Goal: Task Accomplishment & Management: Manage account settings

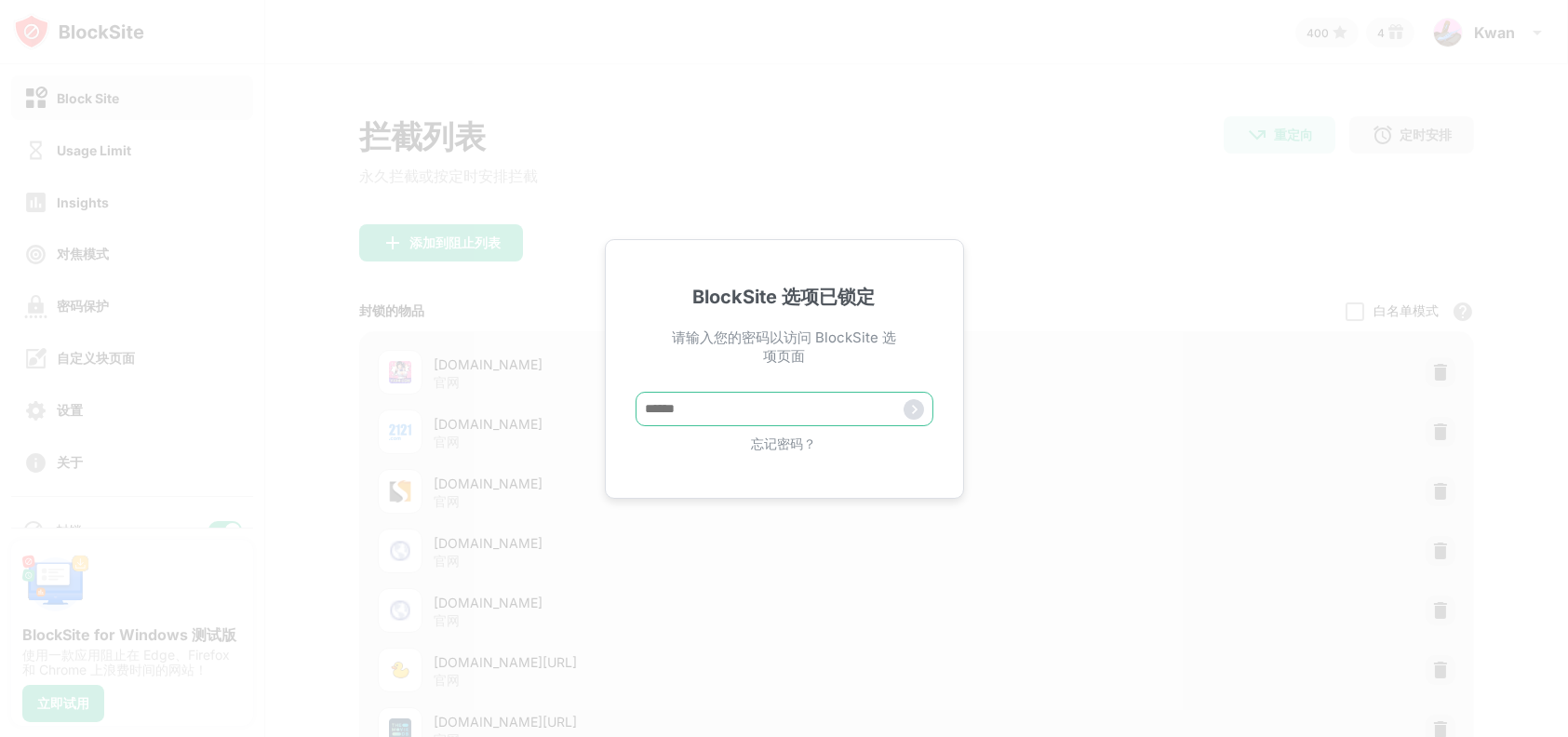
click at [819, 395] on input "text" at bounding box center [784, 409] width 298 height 35
type input "*****"
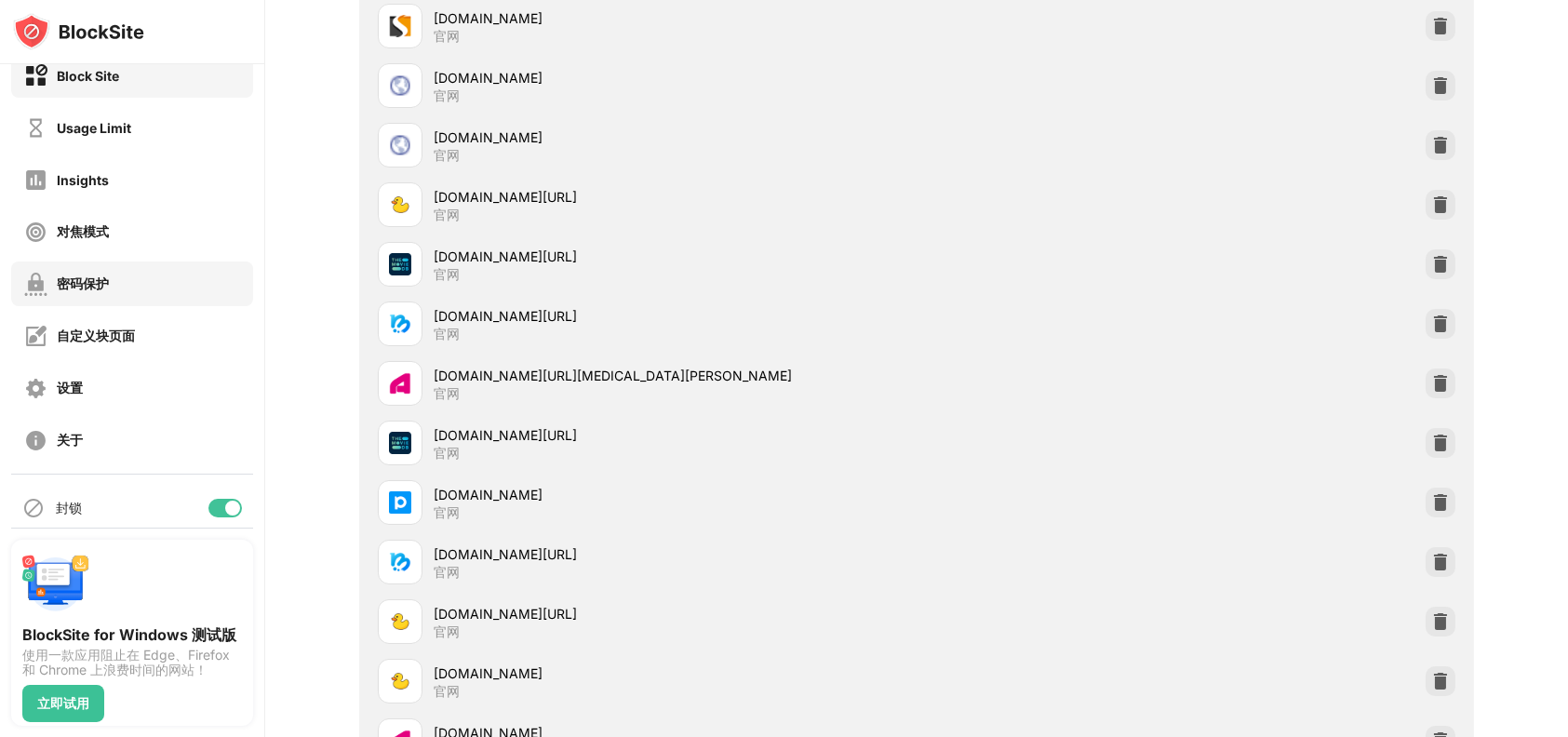
scroll to position [35, 0]
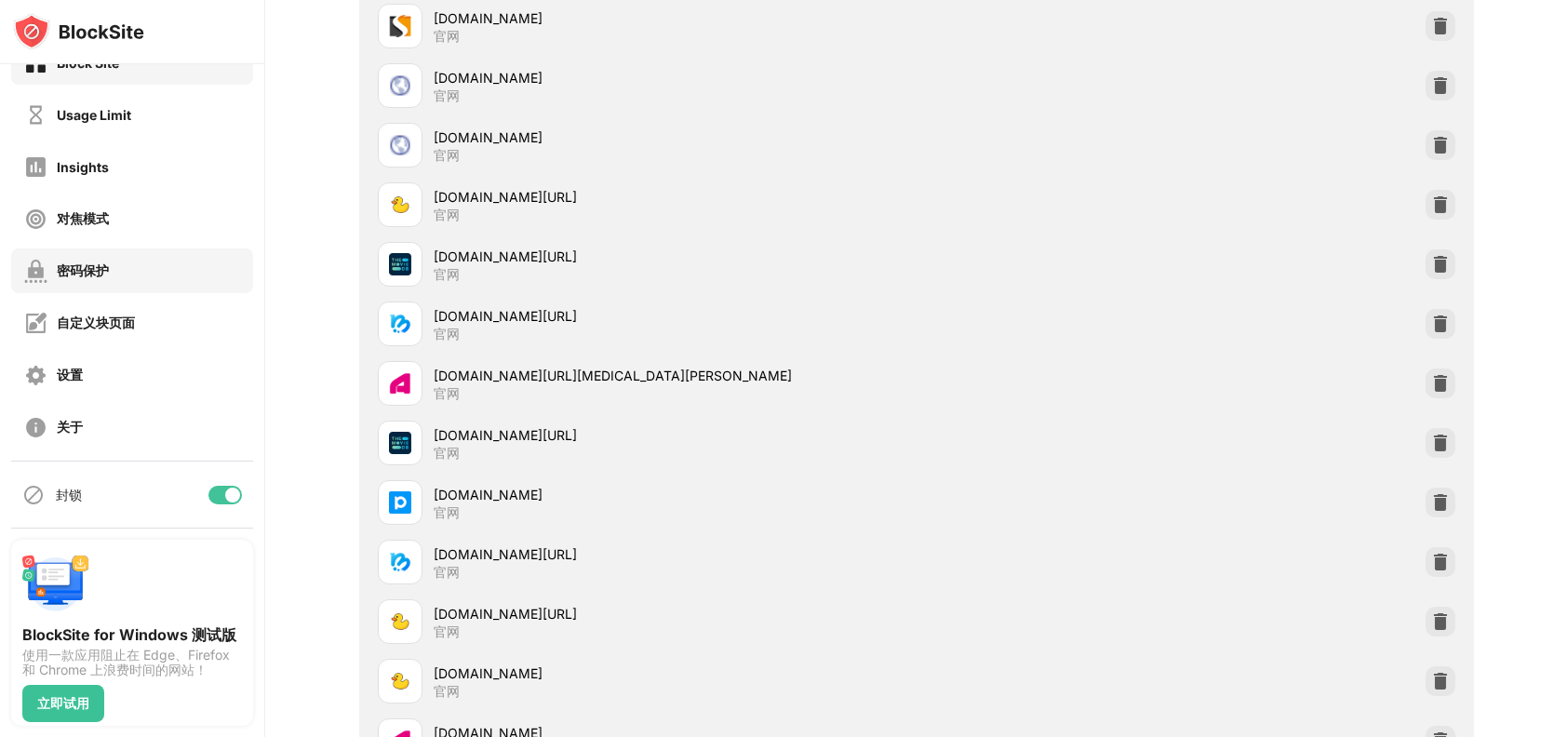
click at [127, 264] on div "密码保护" at bounding box center [132, 270] width 242 height 45
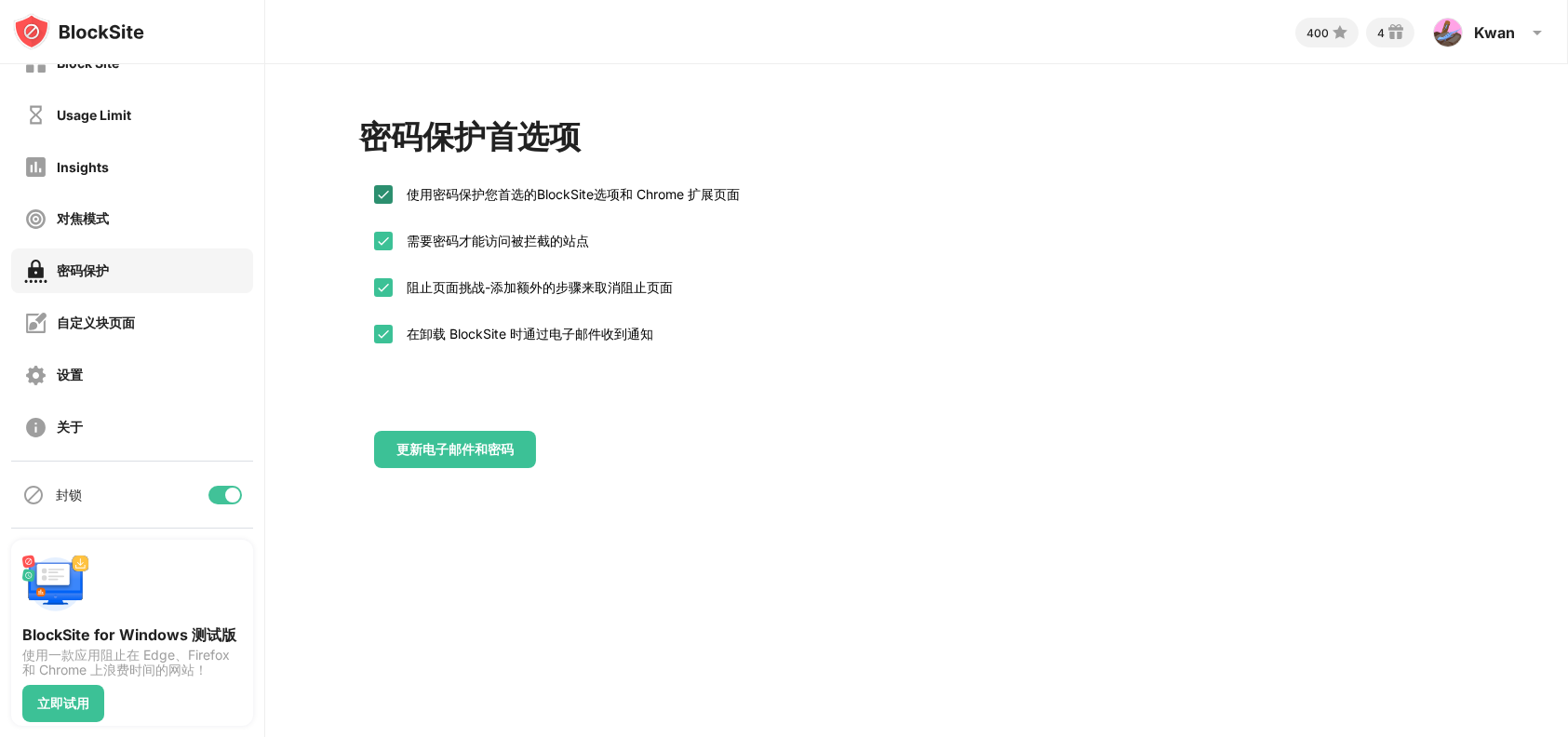
click at [383, 197] on img at bounding box center [383, 194] width 15 height 15
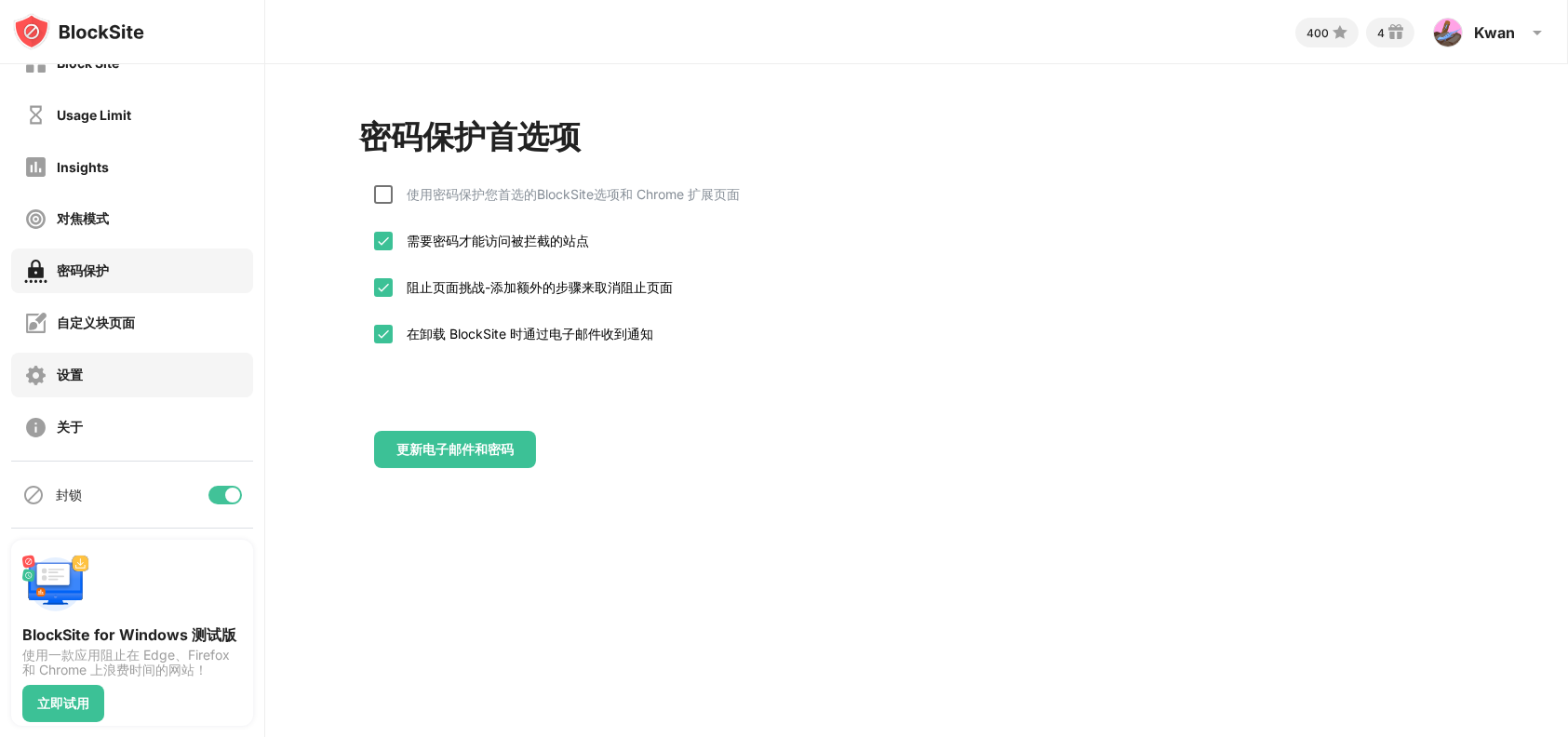
click at [133, 381] on div "设置" at bounding box center [132, 375] width 242 height 45
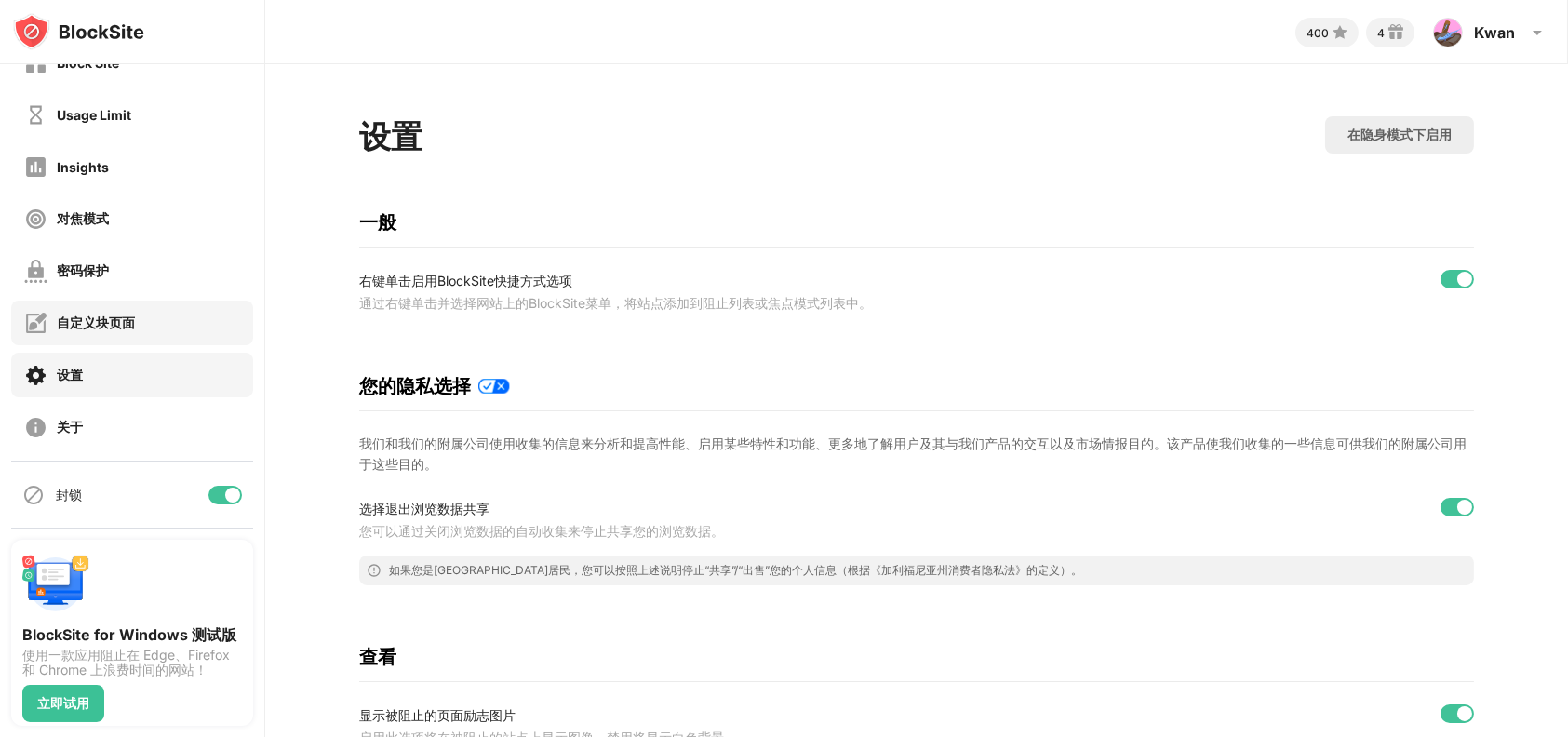
click at [157, 329] on div "自定义块页面" at bounding box center [132, 322] width 242 height 45
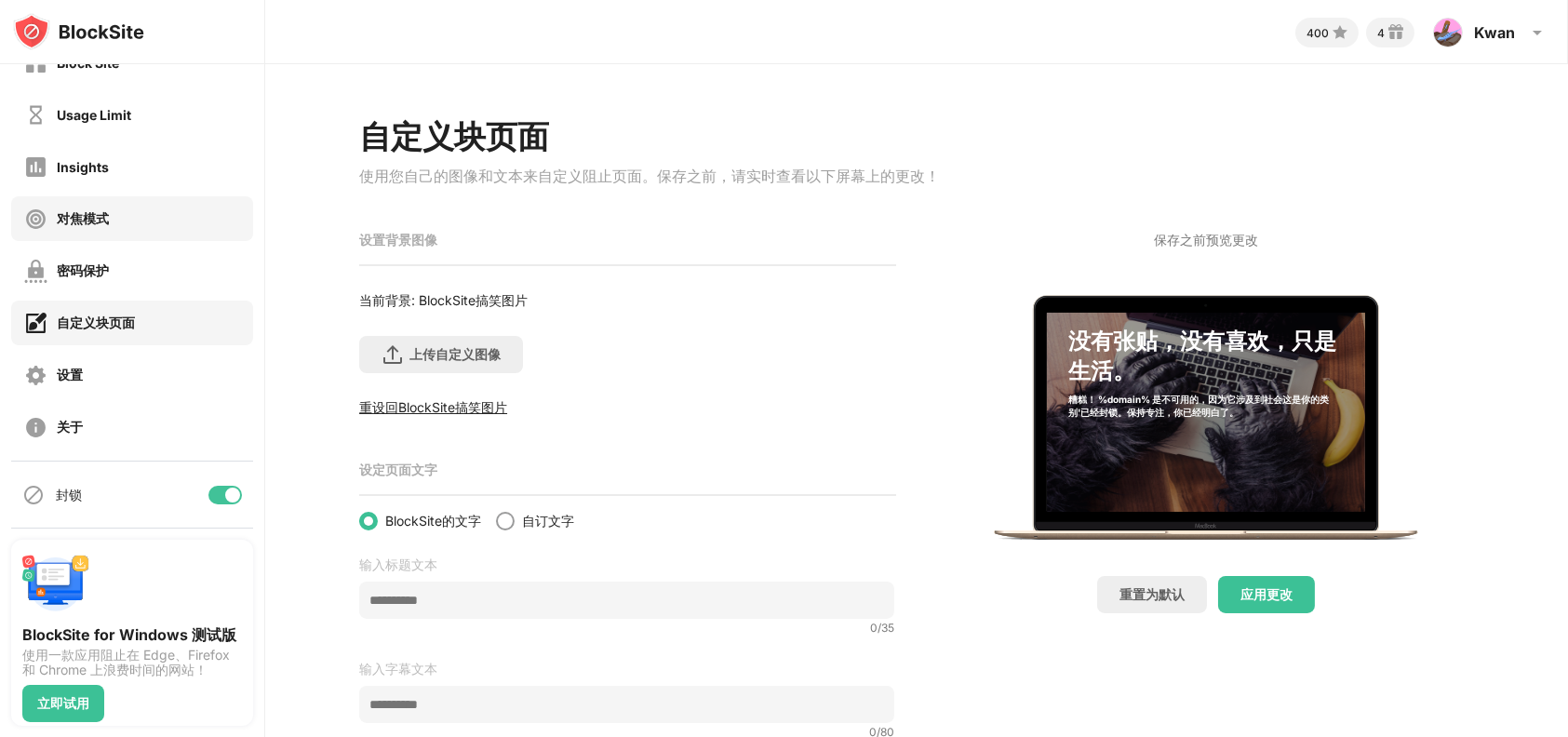
click at [148, 202] on div "对焦模式" at bounding box center [132, 218] width 242 height 45
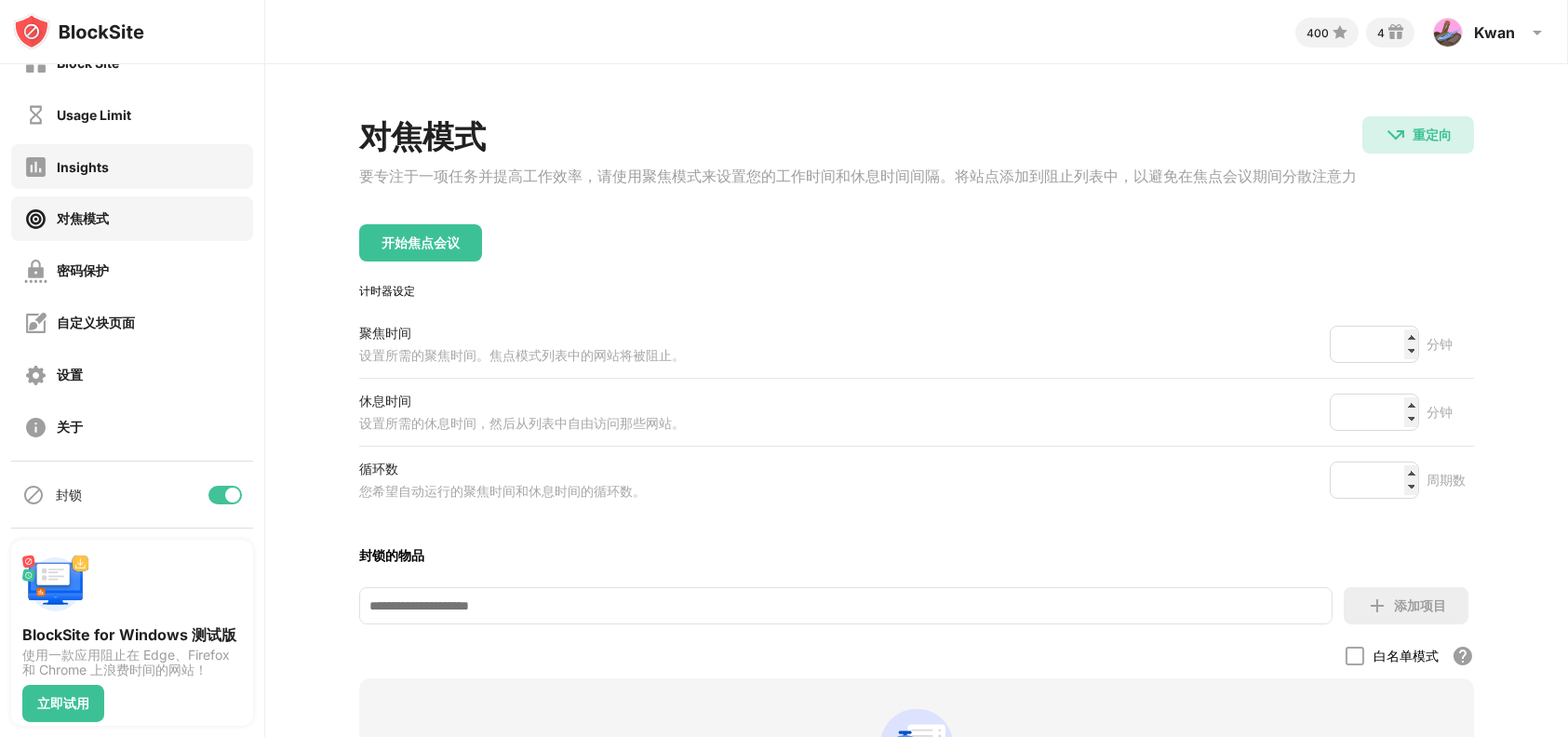
click at [159, 157] on div "Insights" at bounding box center [132, 167] width 242 height 45
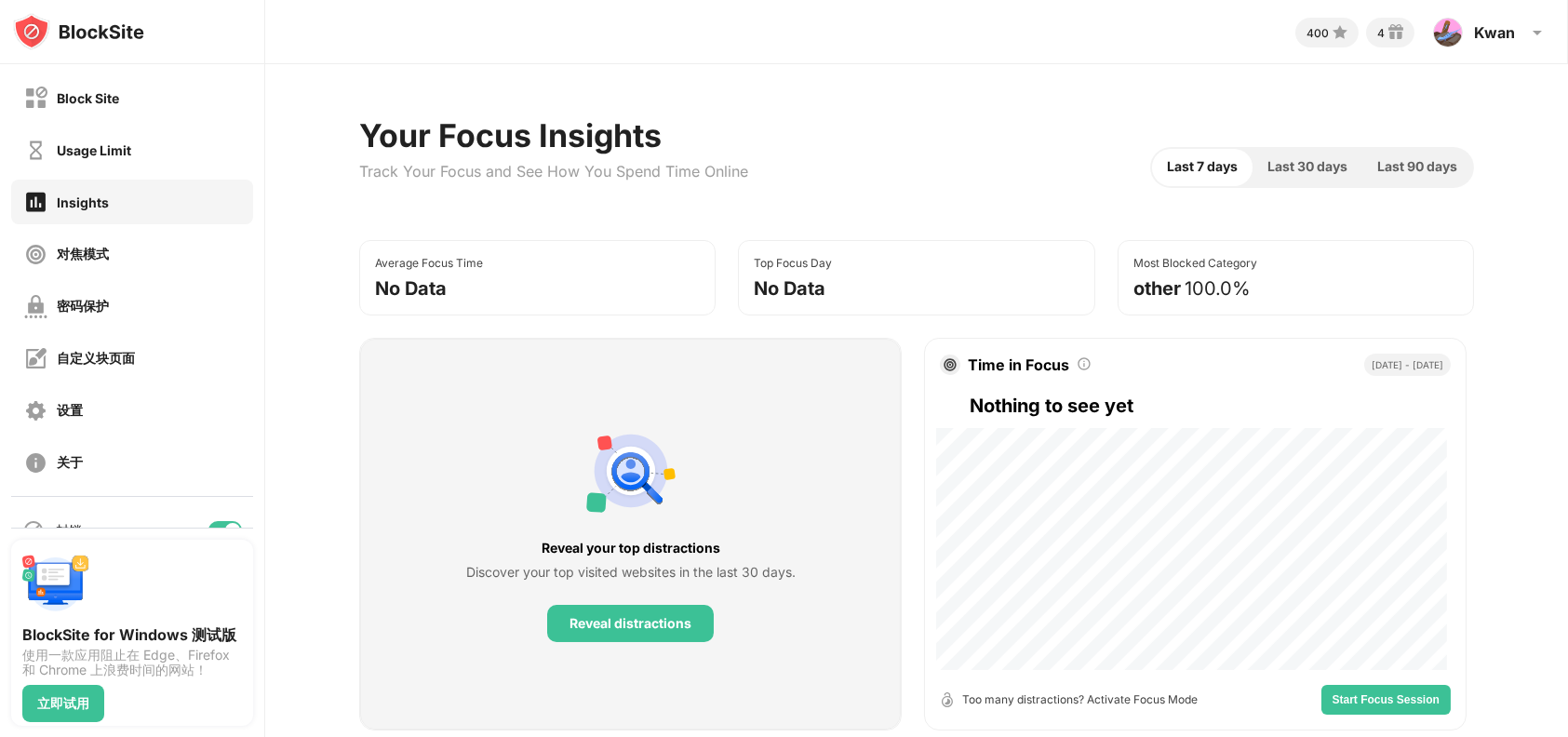
click at [178, 128] on div "Usage Limit" at bounding box center [132, 150] width 242 height 45
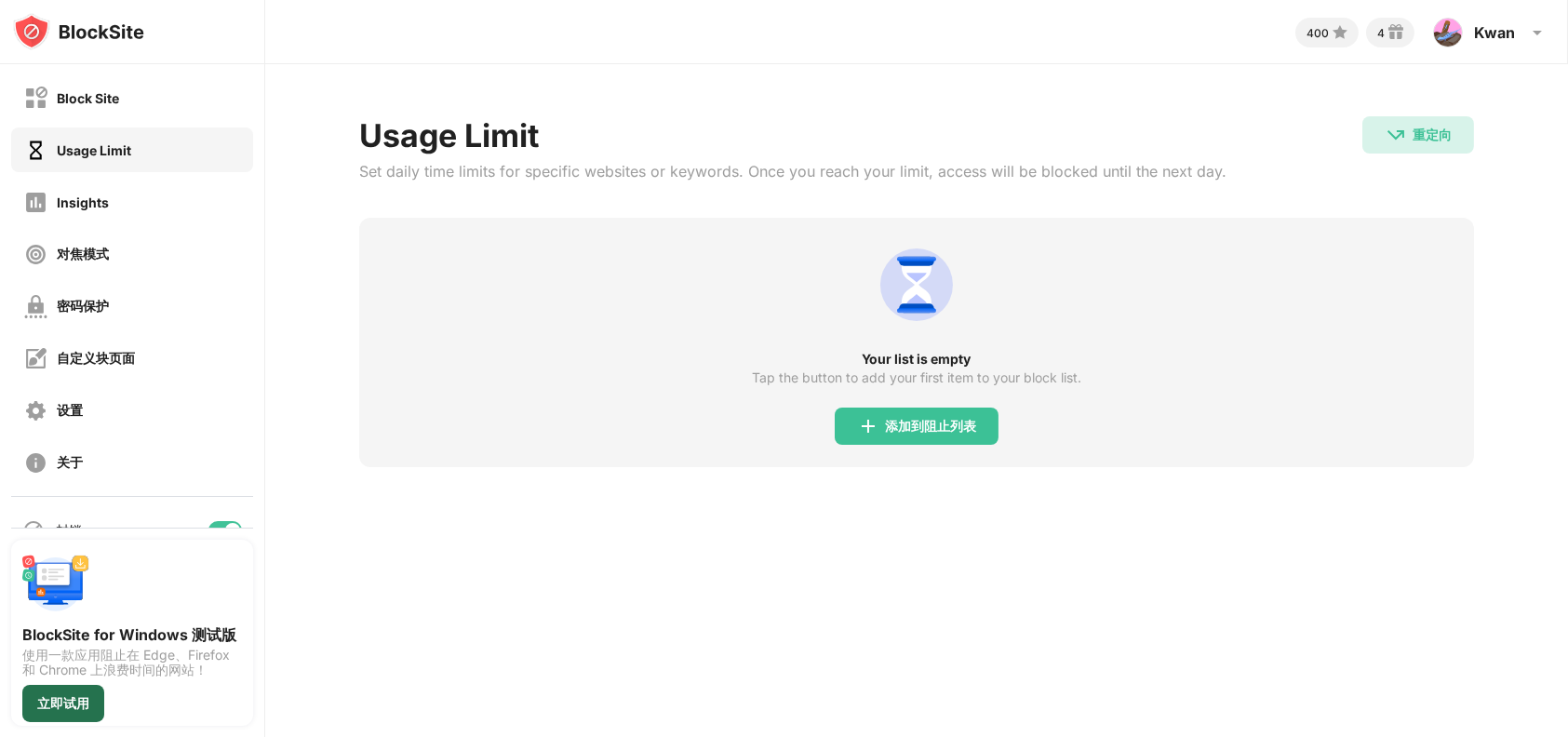
click at [78, 697] on div "立即试用" at bounding box center [63, 703] width 52 height 15
click at [128, 99] on div "Block Site" at bounding box center [132, 98] width 242 height 45
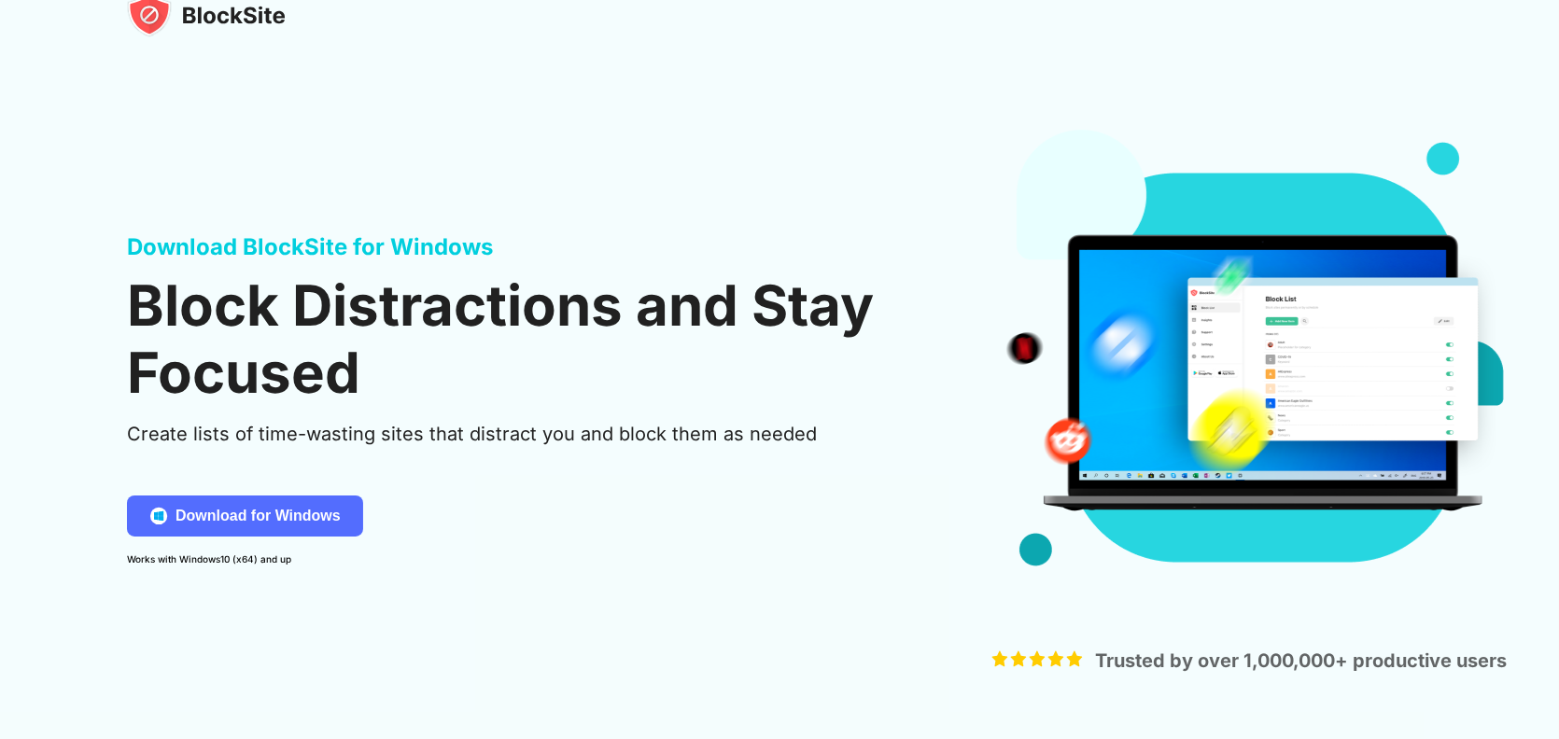
scroll to position [280, 0]
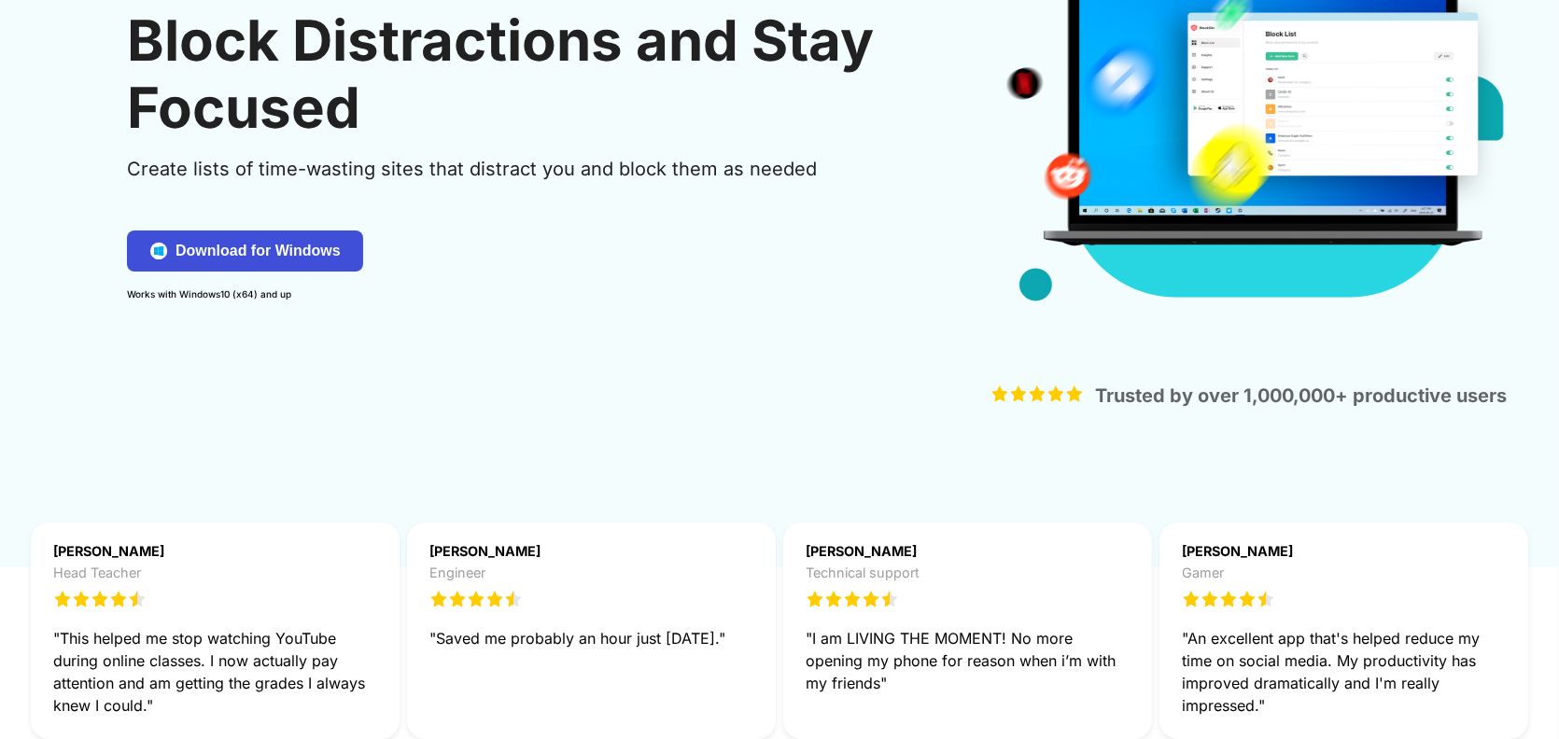
click at [301, 246] on div "Download for Windows" at bounding box center [257, 251] width 165 height 19
drag, startPoint x: 639, startPoint y: 244, endPoint x: 506, endPoint y: 31, distance: 251.2
click at [639, 245] on div "Download BlockSite for Windows Block Distractions and Stay Focused Create lists…" at bounding box center [521, 134] width 789 height 334
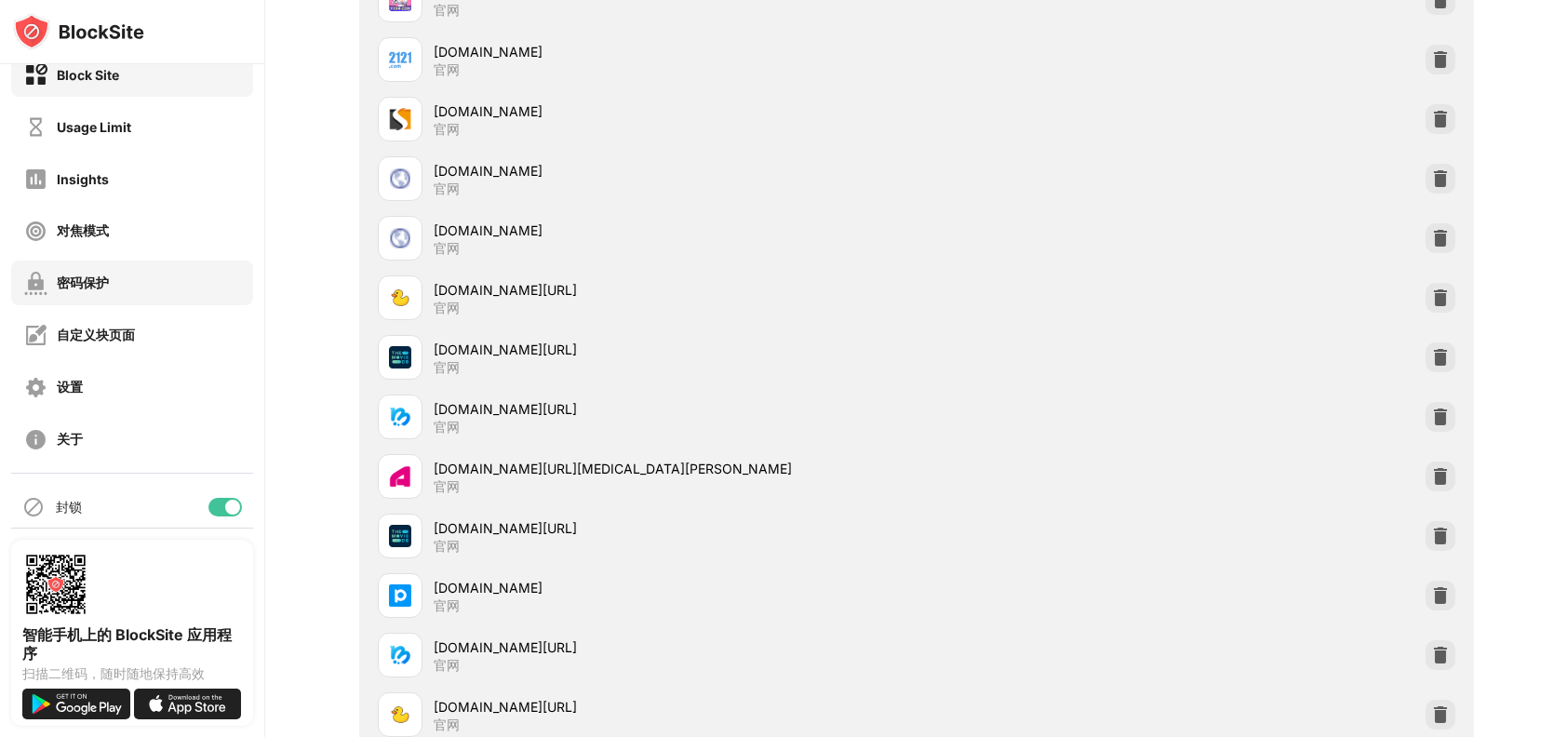
scroll to position [35, 0]
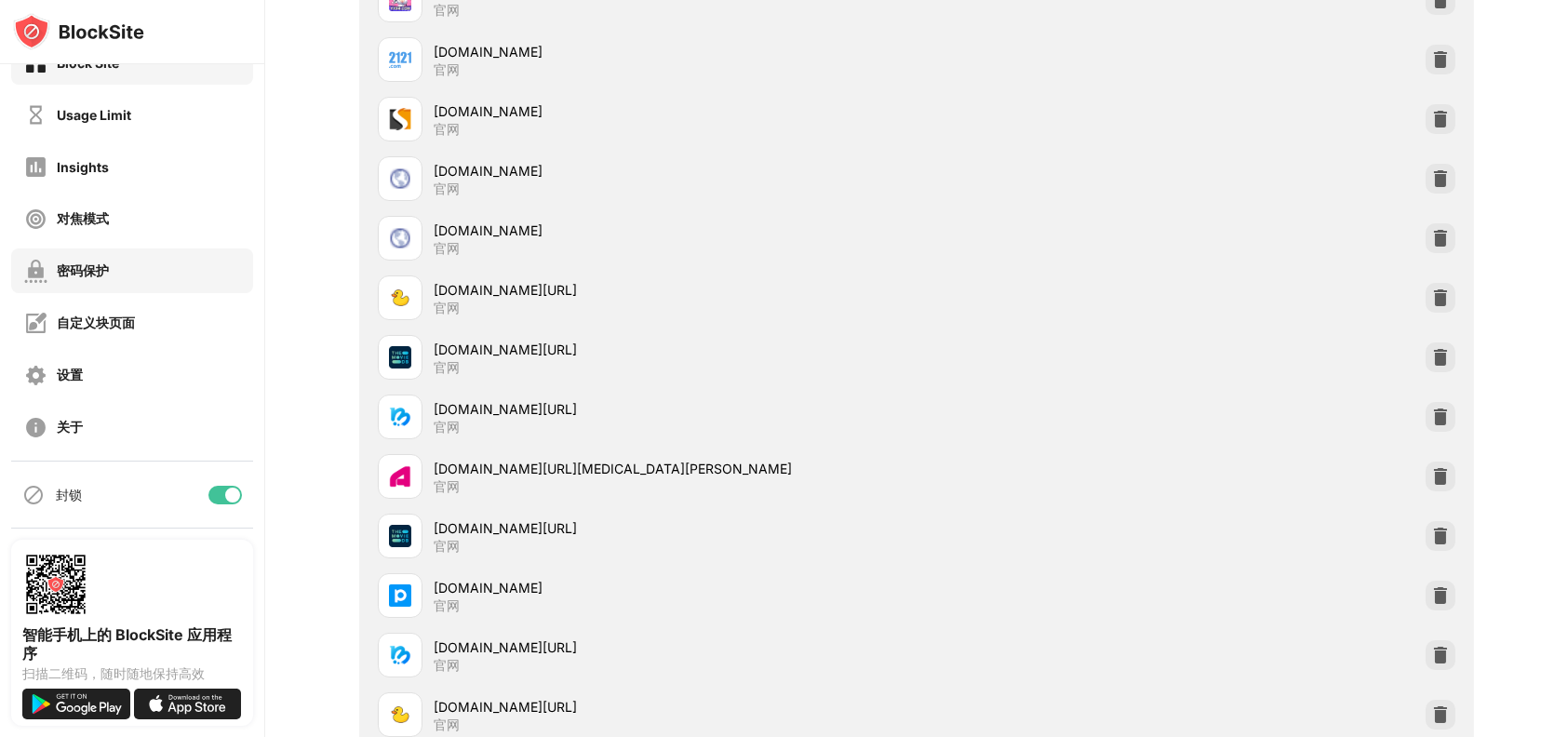
click at [111, 275] on div "密码保护" at bounding box center [132, 270] width 242 height 45
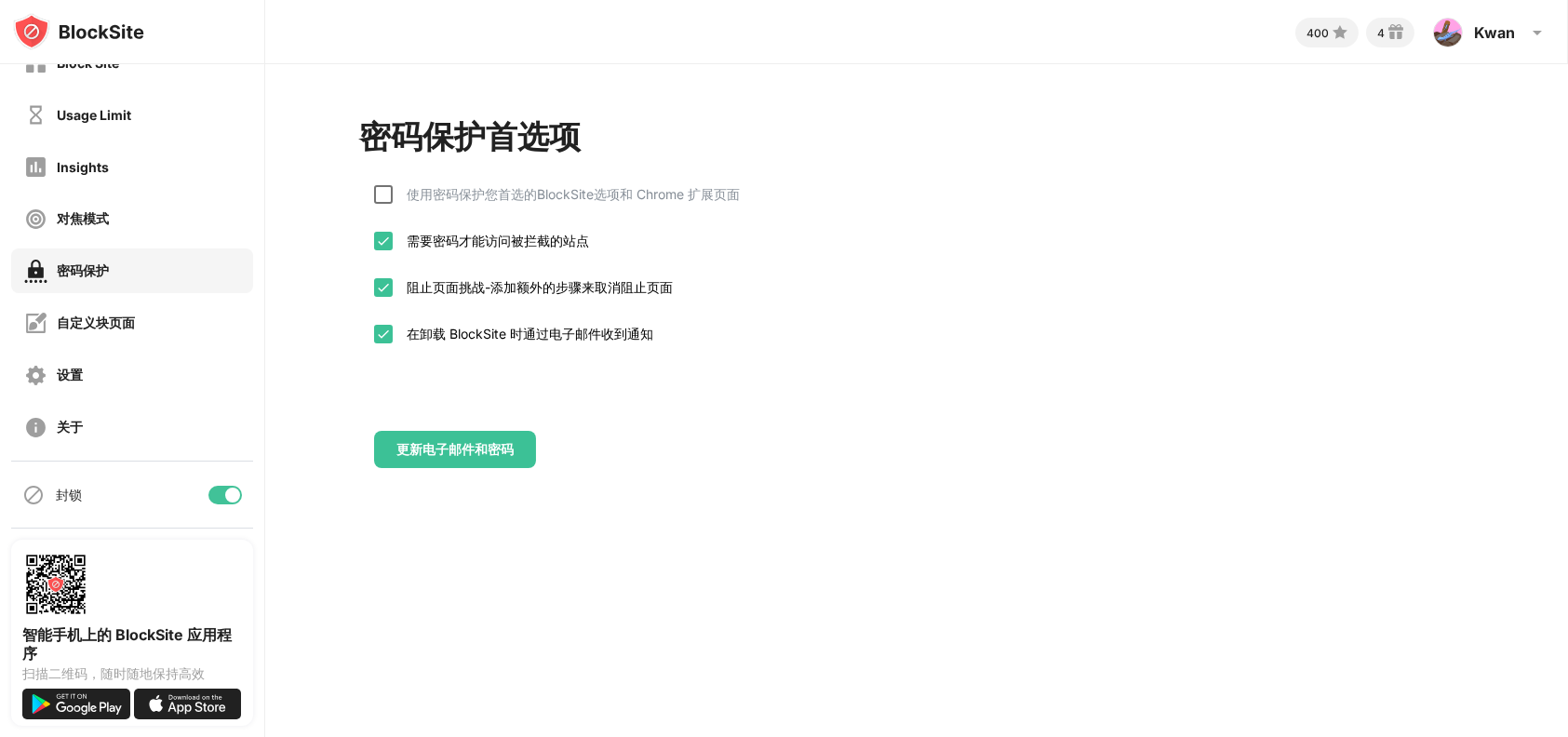
click at [379, 199] on div at bounding box center [383, 194] width 19 height 19
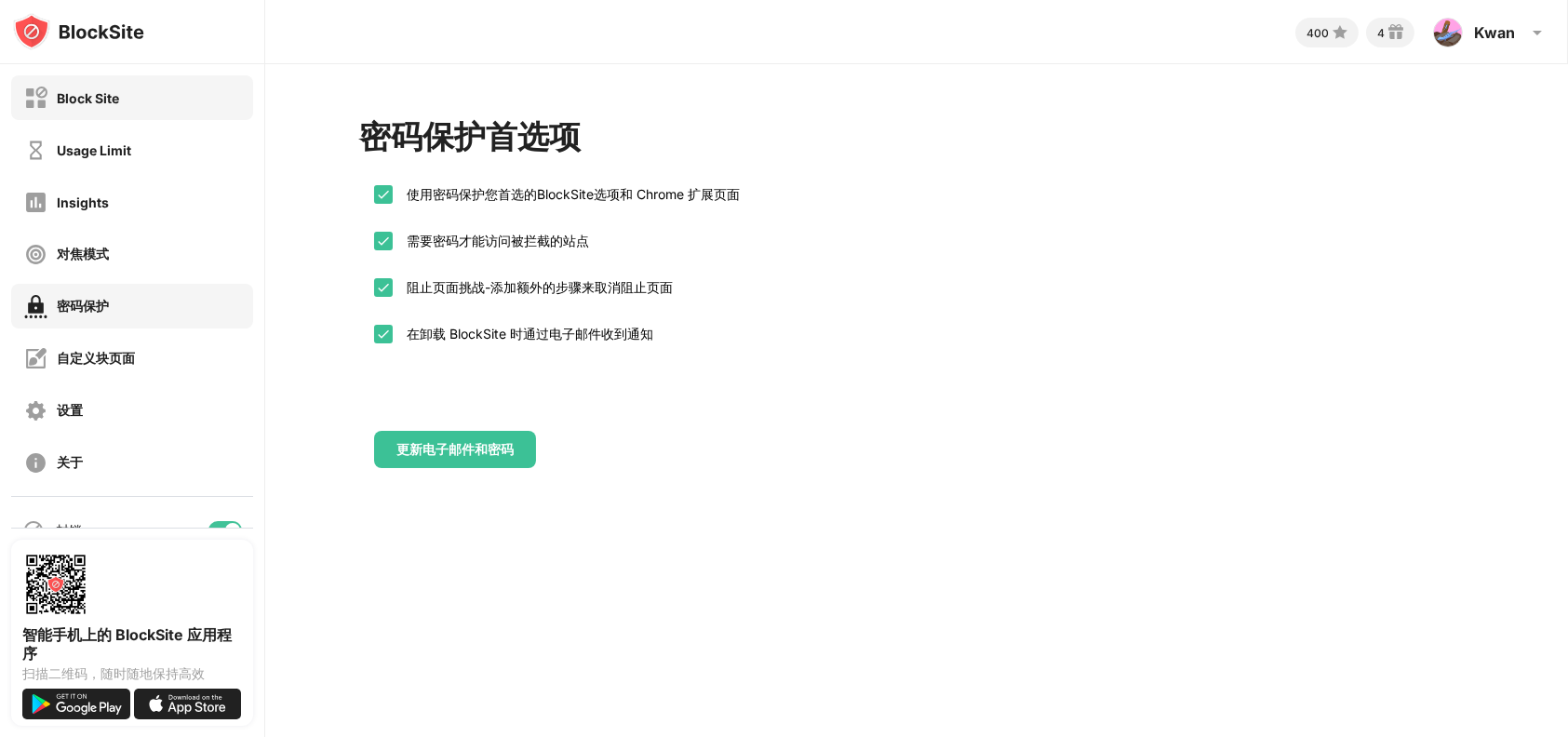
click at [118, 92] on div "Block Site" at bounding box center [88, 99] width 63 height 16
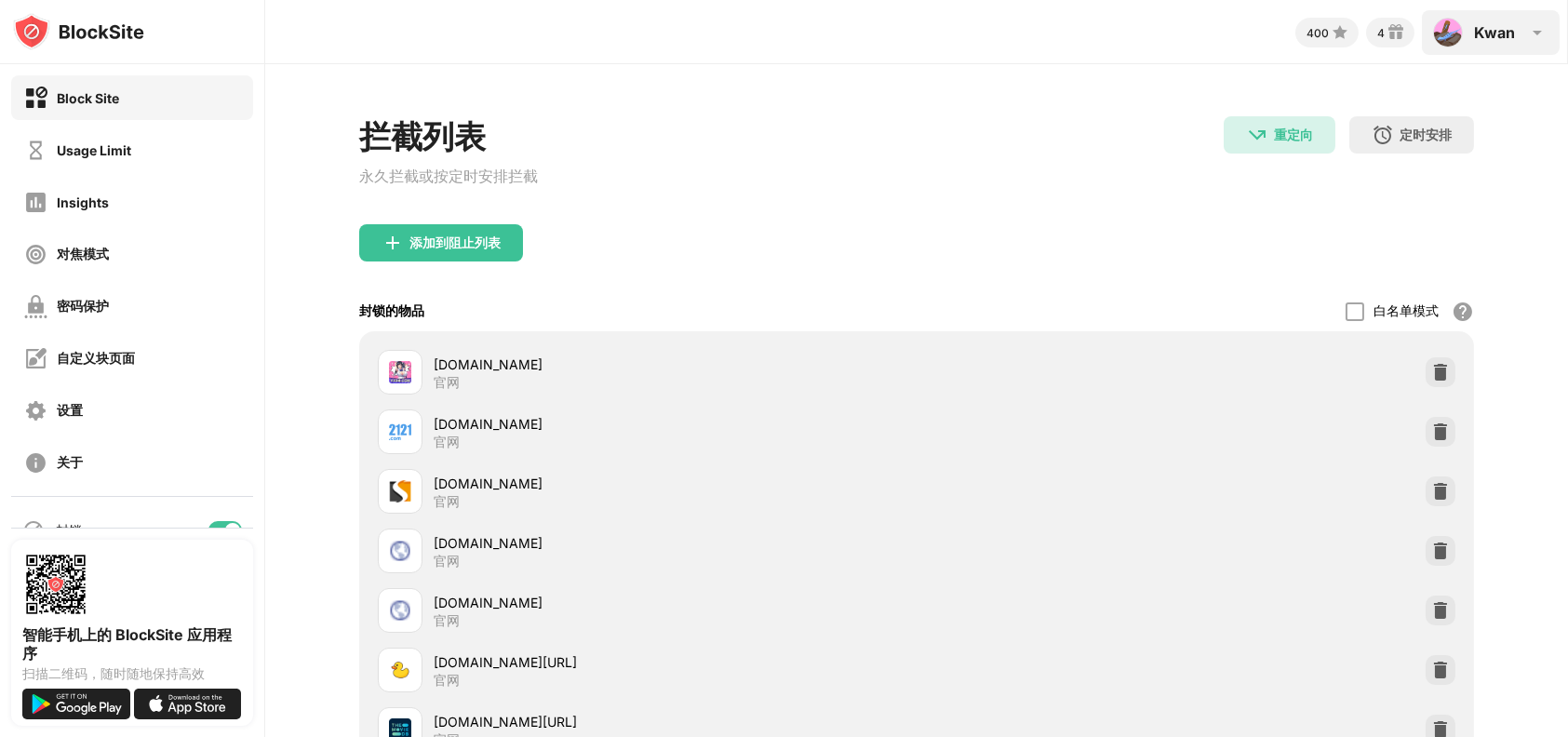
click at [1495, 31] on div "Kwan" at bounding box center [1494, 32] width 41 height 19
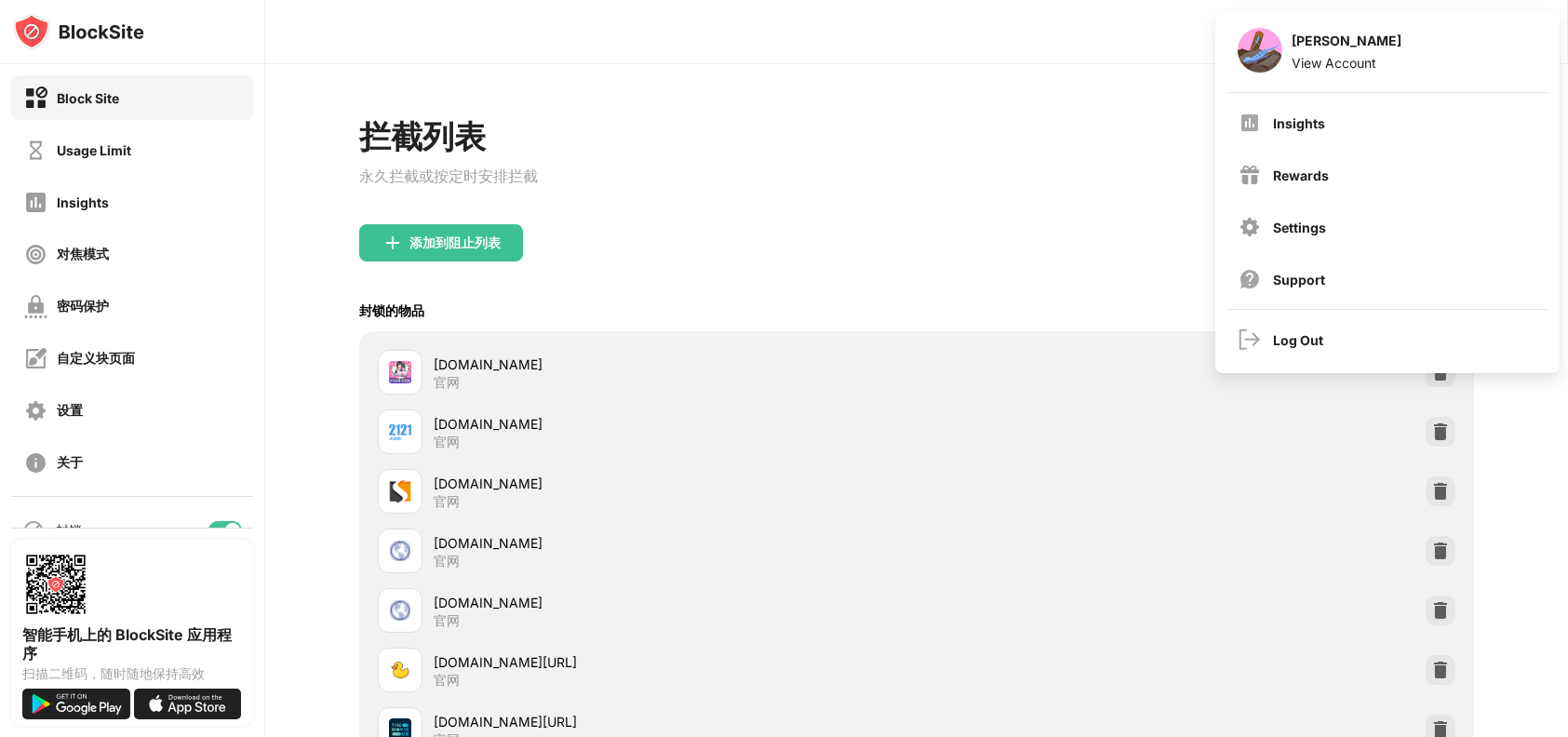
click at [1103, 252] on div "添加到阻止列表" at bounding box center [916, 257] width 1114 height 67
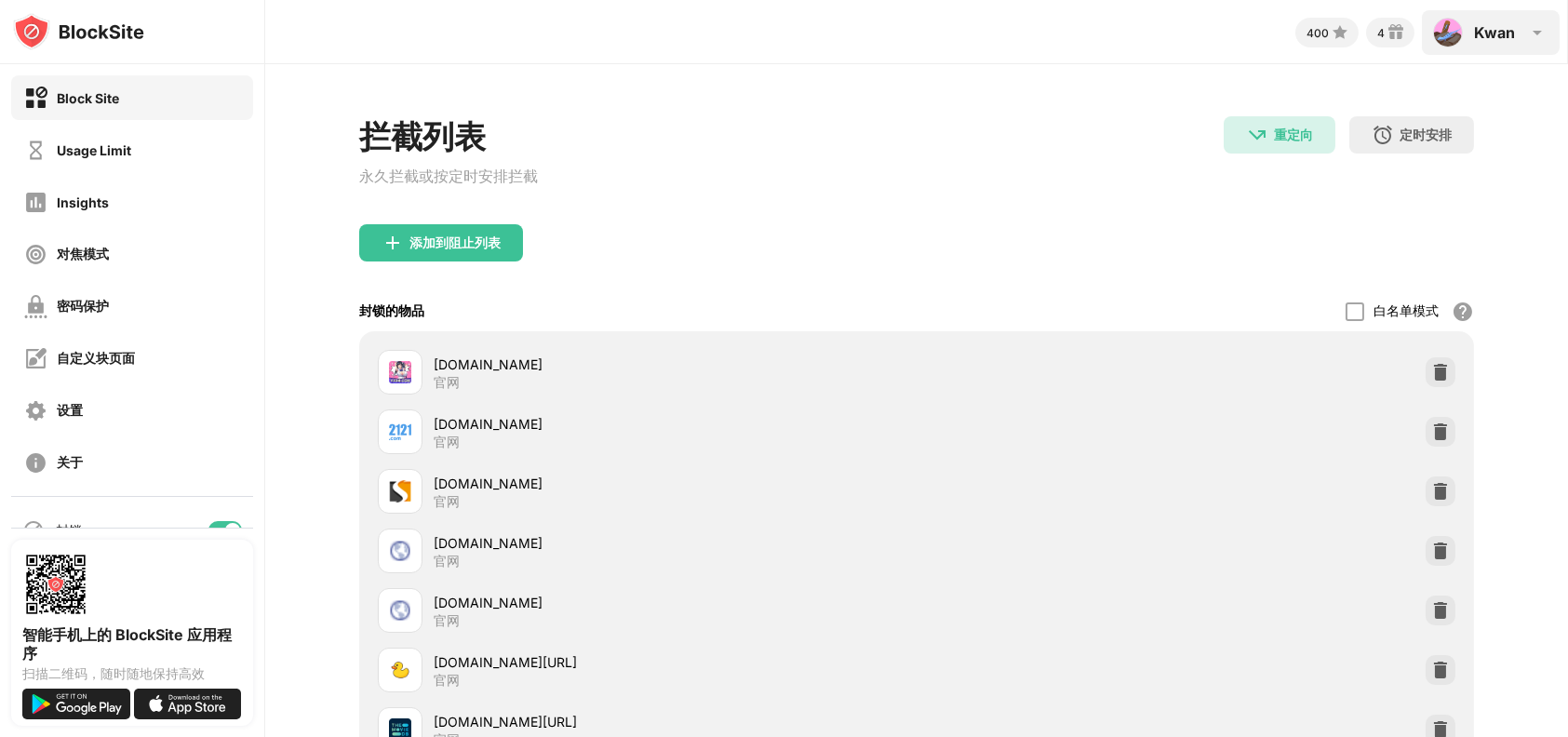
click at [1495, 21] on div "[PERSON_NAME] View Account Insights Rewards Settings Support Log Out" at bounding box center [1490, 32] width 138 height 45
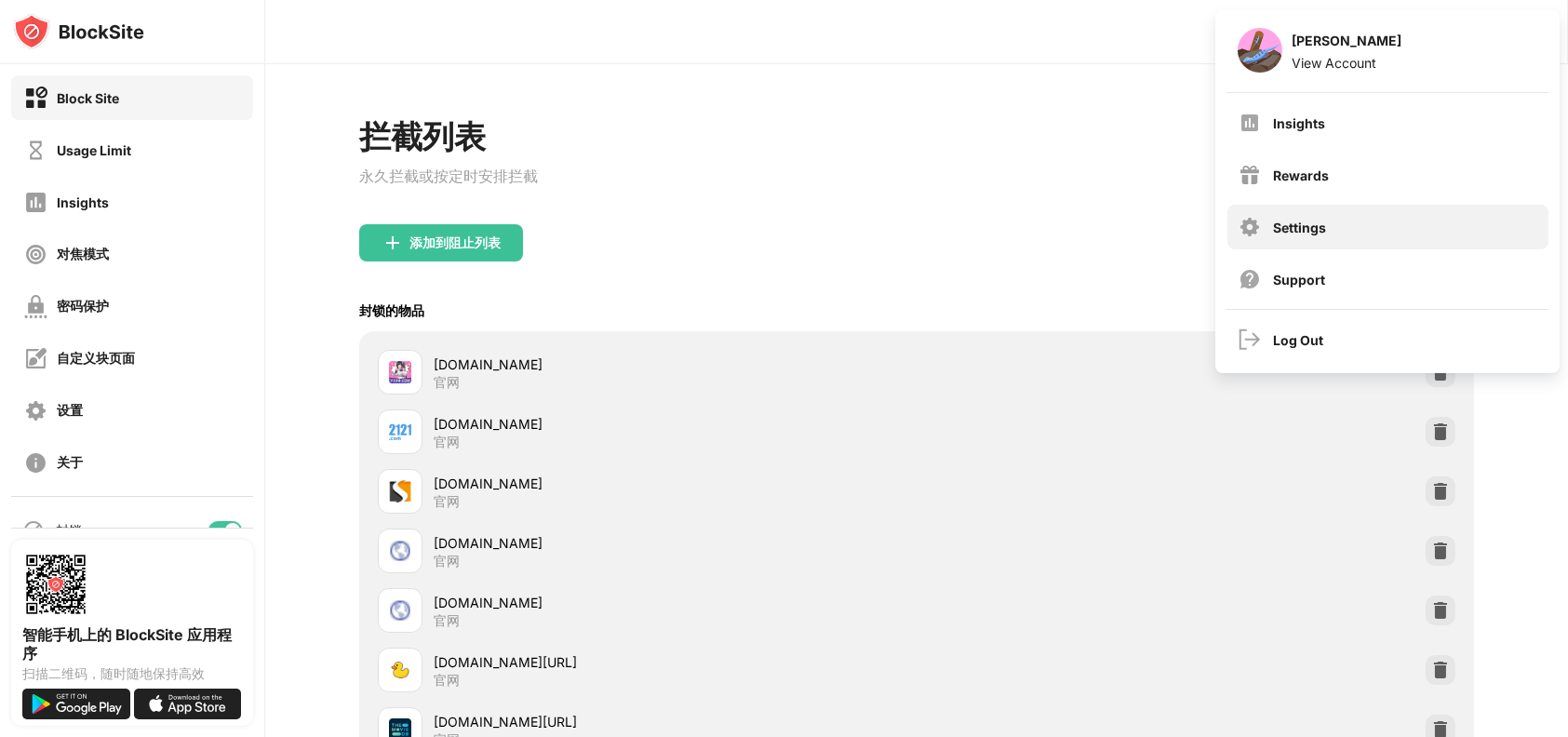
click at [1353, 227] on div "Settings" at bounding box center [1388, 226] width 321 height 45
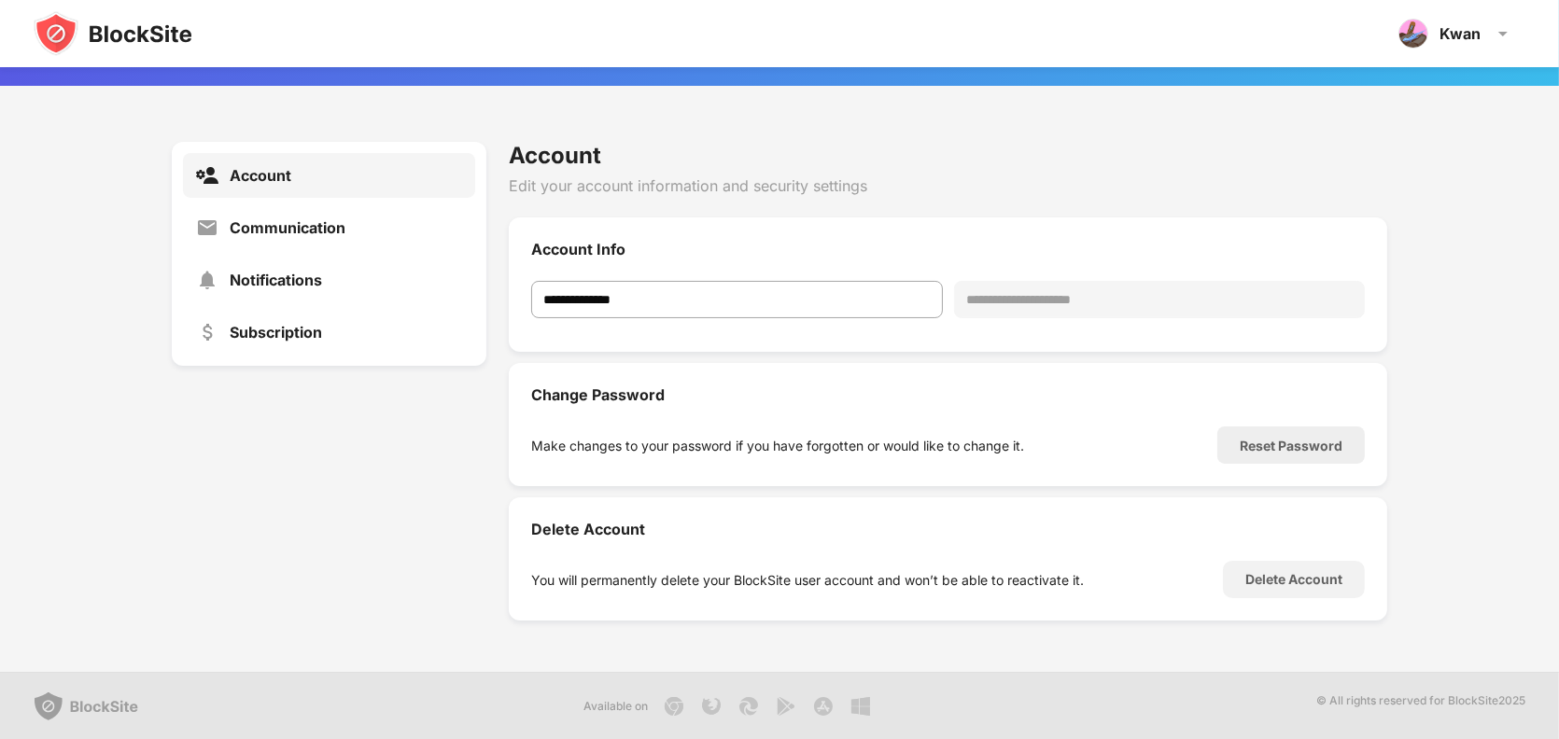
scroll to position [106, 0]
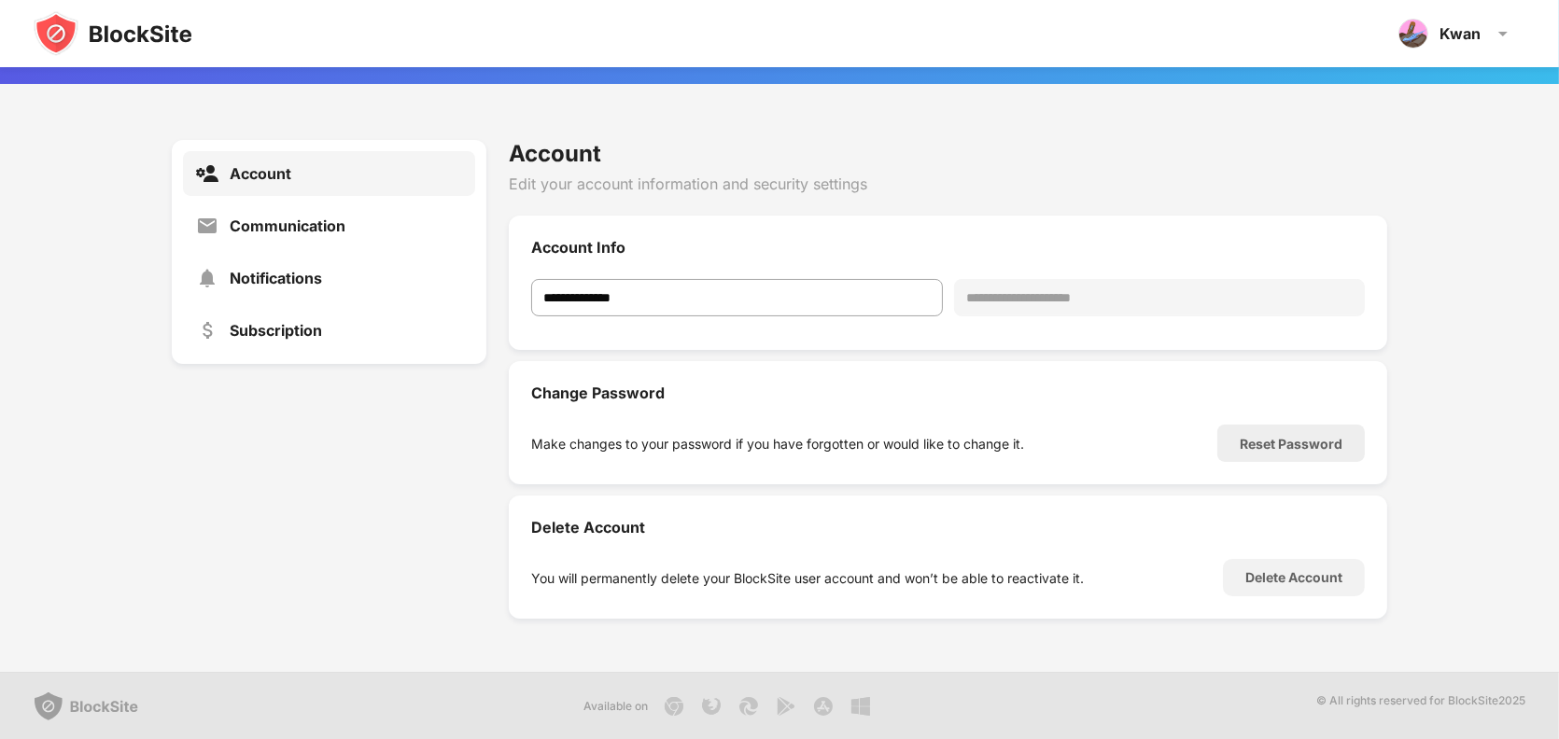
click at [337, 233] on div "Communication" at bounding box center [329, 225] width 293 height 45
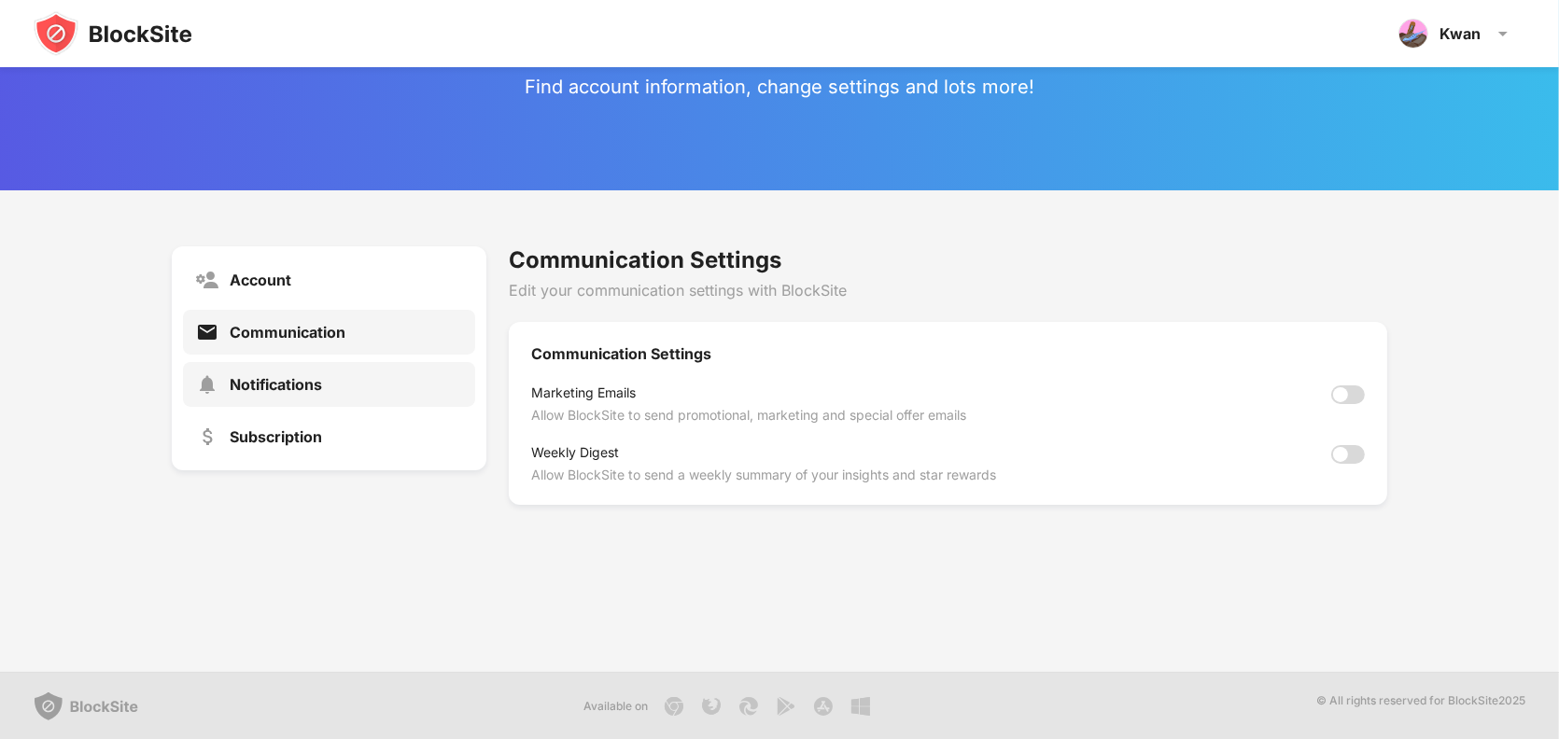
click at [358, 390] on div "Notifications" at bounding box center [329, 384] width 293 height 45
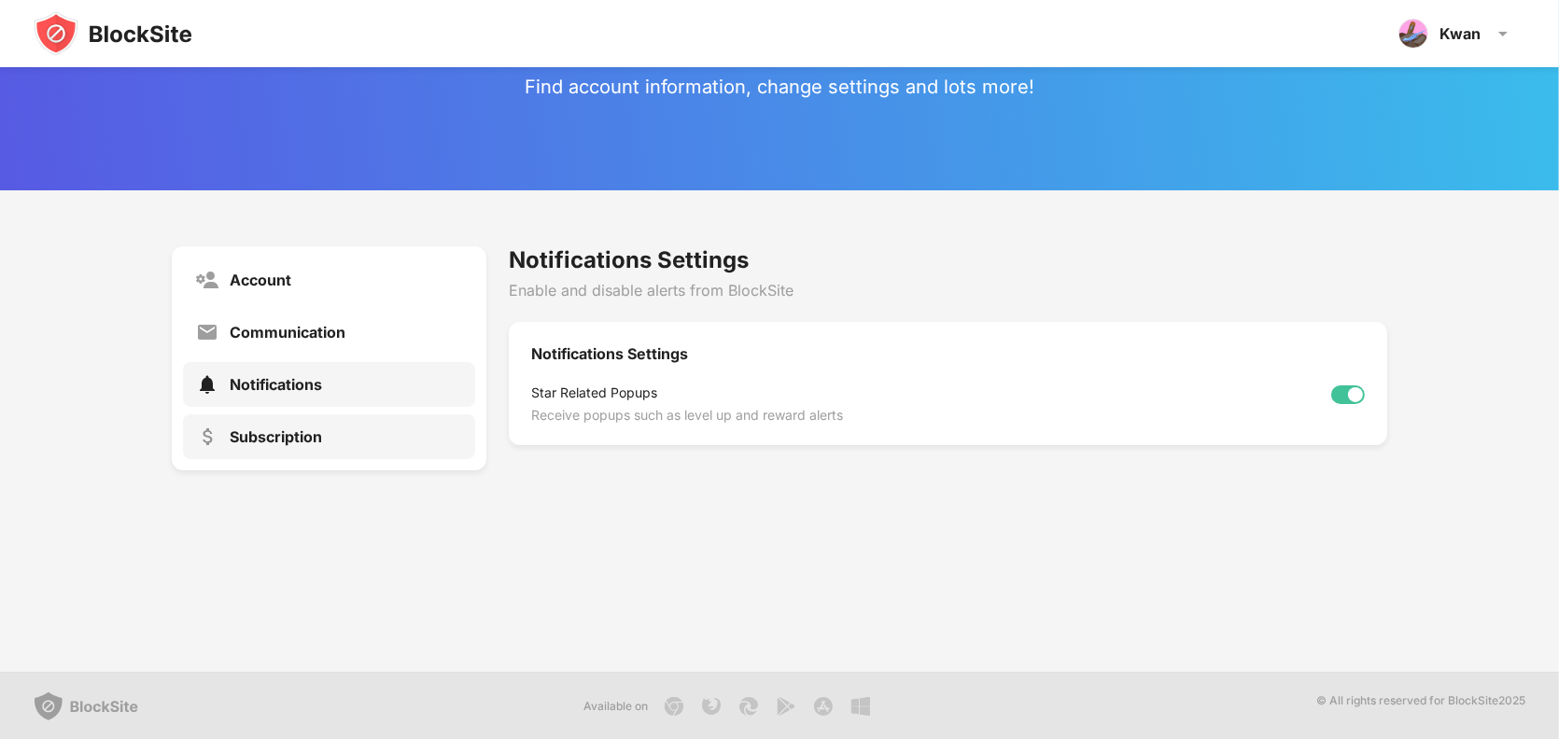
click at [334, 448] on div "Subscription" at bounding box center [329, 436] width 293 height 45
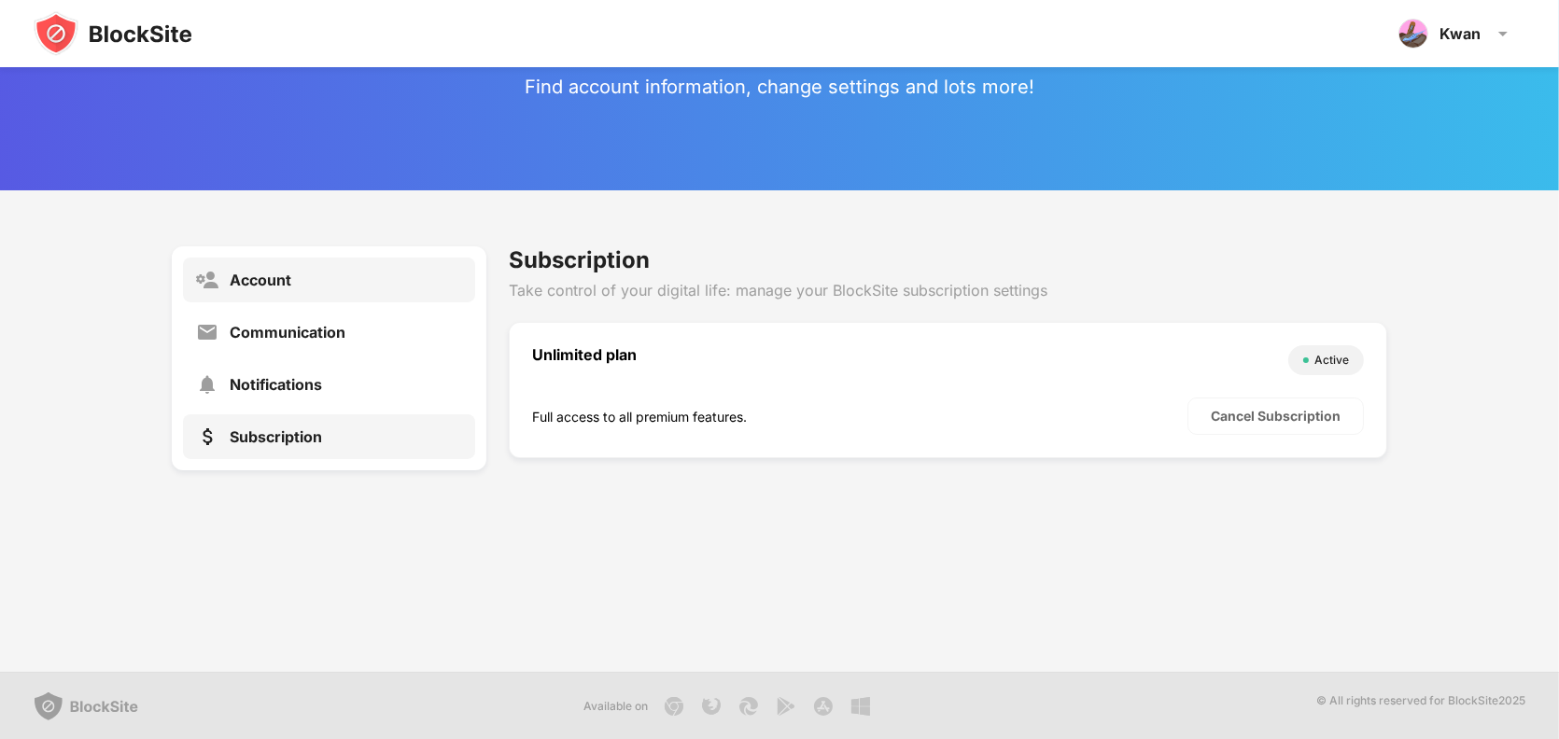
click at [393, 299] on div "Account" at bounding box center [329, 280] width 293 height 45
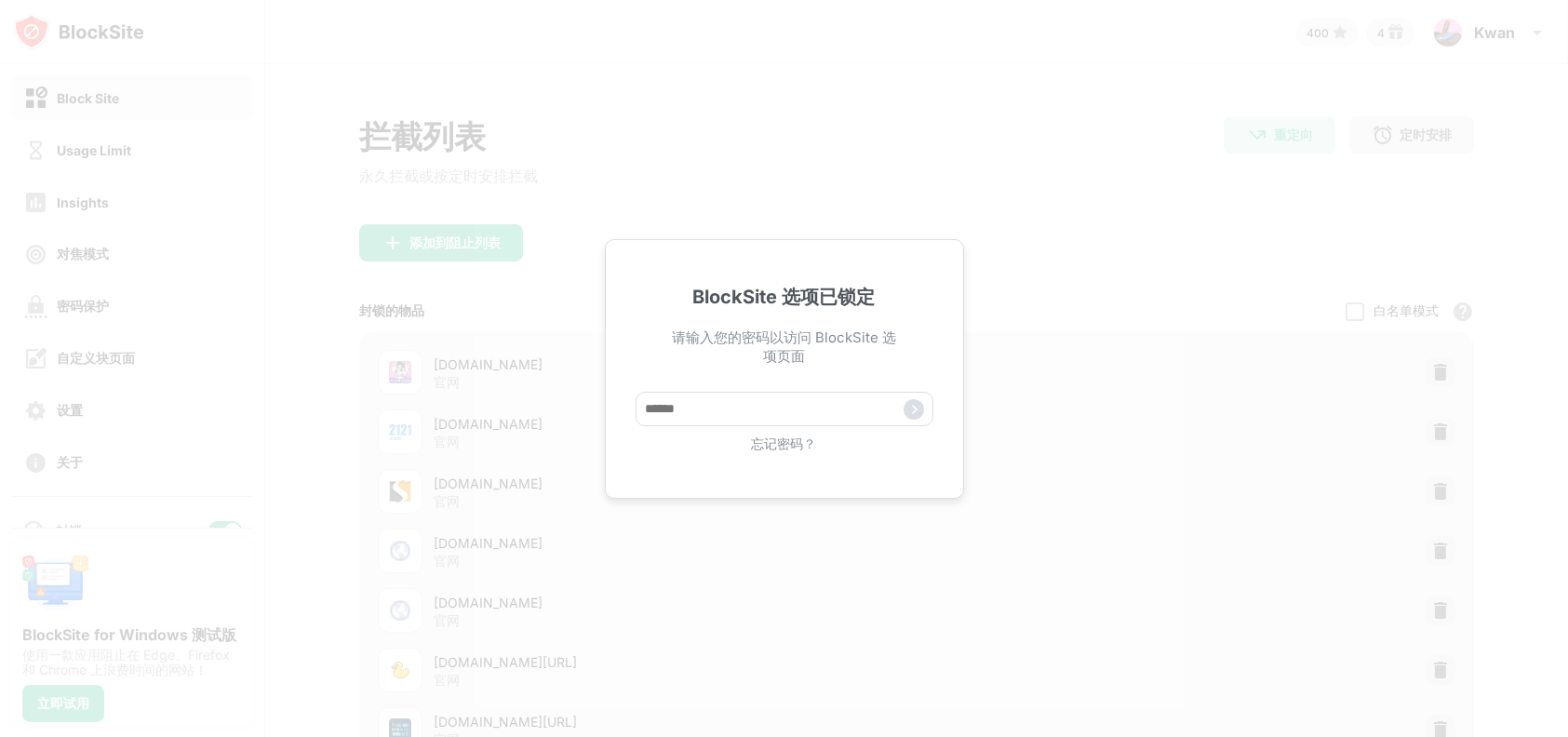
click at [843, 431] on div "忘记密码？" at bounding box center [784, 423] width 298 height 62
click at [845, 422] on input "text" at bounding box center [784, 409] width 298 height 35
type input "*****"
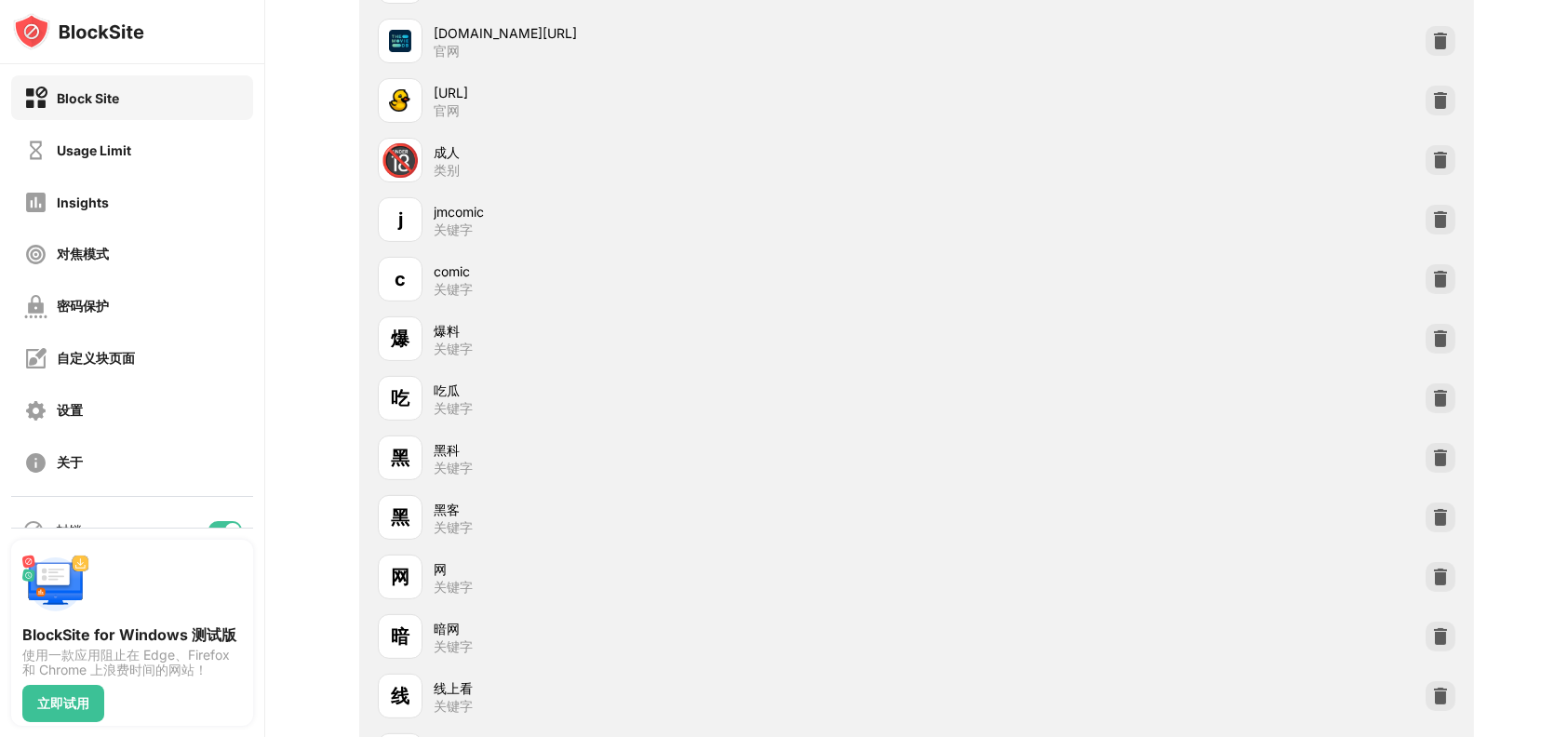
scroll to position [1303, 0]
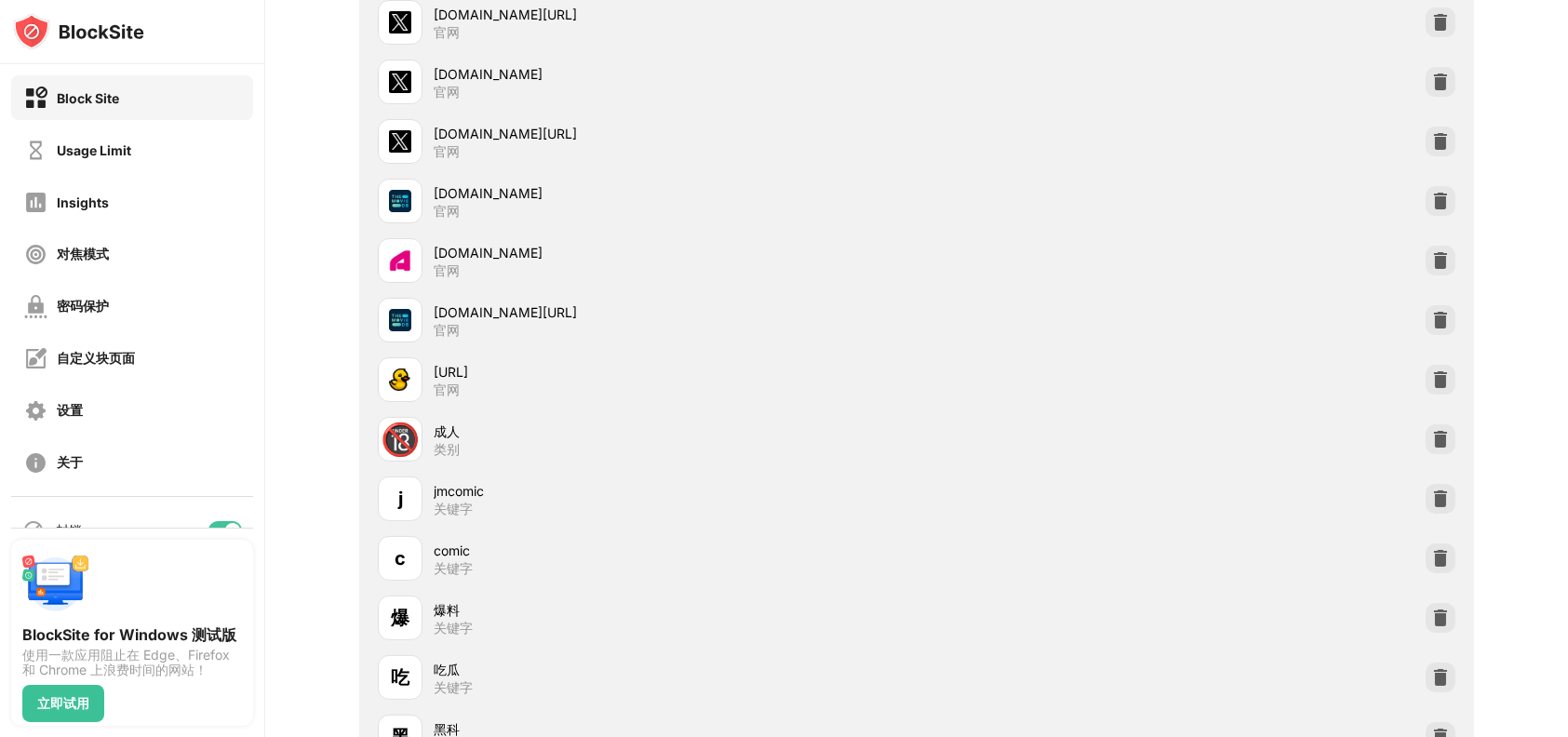
click at [414, 373] on div at bounding box center [400, 379] width 45 height 45
drag, startPoint x: 441, startPoint y: 374, endPoint x: 816, endPoint y: 417, distance: 377.5
click at [816, 417] on div "🔞 成人 类别" at bounding box center [917, 440] width 1093 height 60
drag, startPoint x: 388, startPoint y: 394, endPoint x: 527, endPoint y: 442, distance: 147.1
click at [561, 446] on div "yjdm.com 官网 jmcomic.com 官网 634.tv 官网 gmail.com 官网 mail.google.com 官网 tw.xiaoyak…" at bounding box center [917, 618] width 1093 height 3157
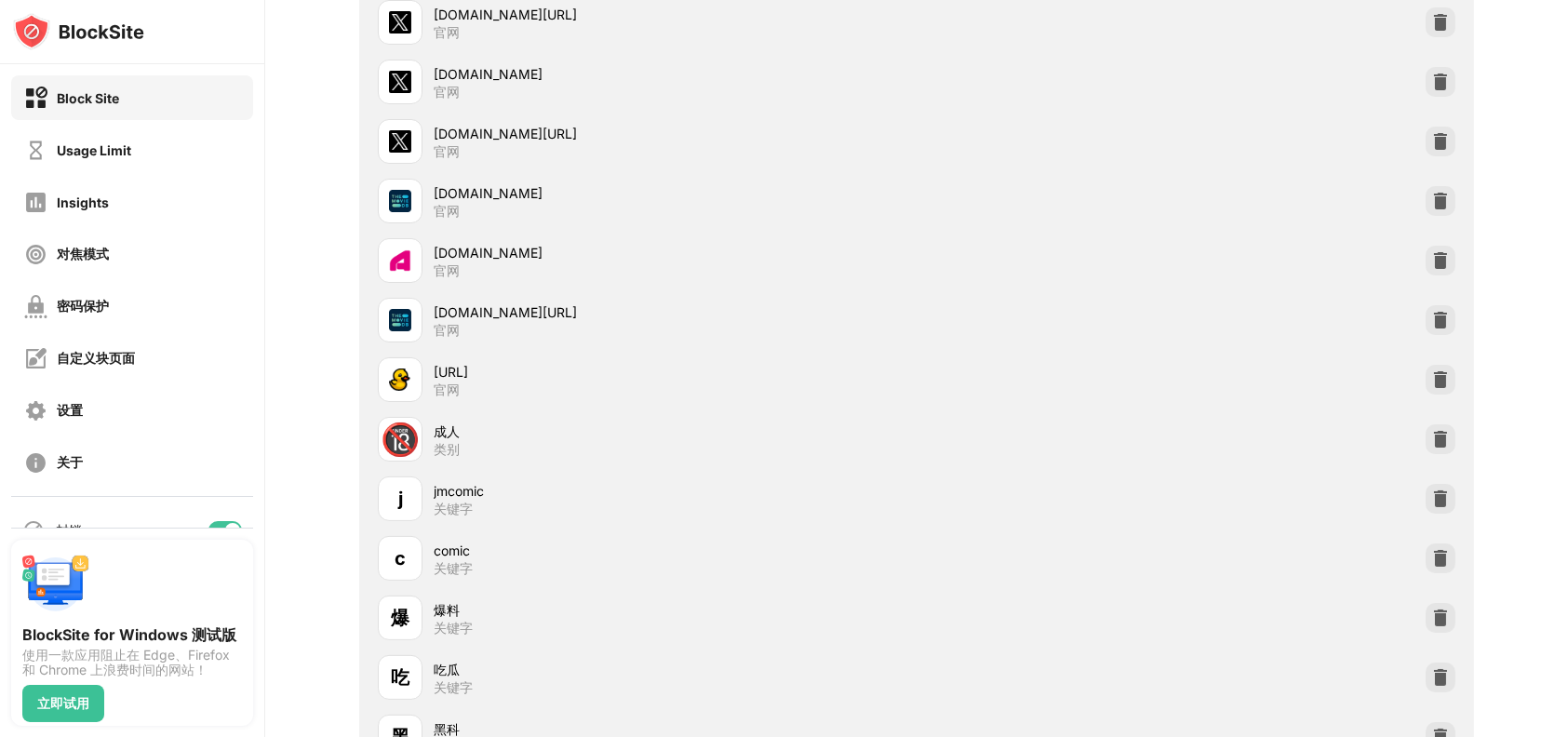
drag, startPoint x: 490, startPoint y: 399, endPoint x: 580, endPoint y: 462, distance: 109.9
click at [597, 476] on div "yjdm.com 官网 jmcomic.com 官网 634.tv 官网 gmail.com 官网 mail.google.com 官网 tw.xiaoyak…" at bounding box center [917, 618] width 1093 height 3157
drag, startPoint x: 492, startPoint y: 438, endPoint x: 528, endPoint y: 466, distance: 45.6
click at [528, 462] on div "🔞 成人 类别" at bounding box center [647, 439] width 538 height 45
click at [58, 696] on div "立即试用" at bounding box center [63, 703] width 52 height 15
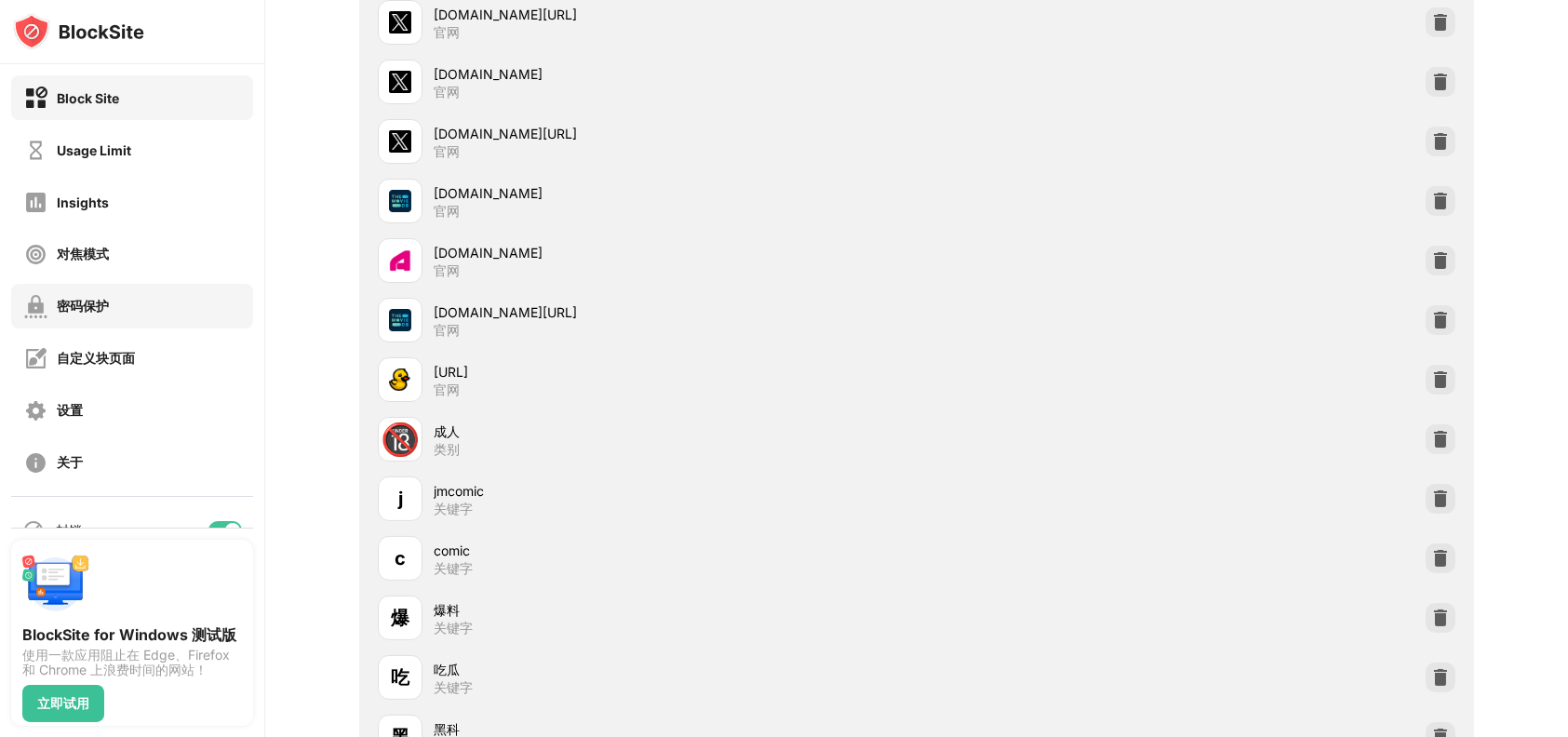
click at [130, 309] on div "密码保护" at bounding box center [132, 306] width 242 height 45
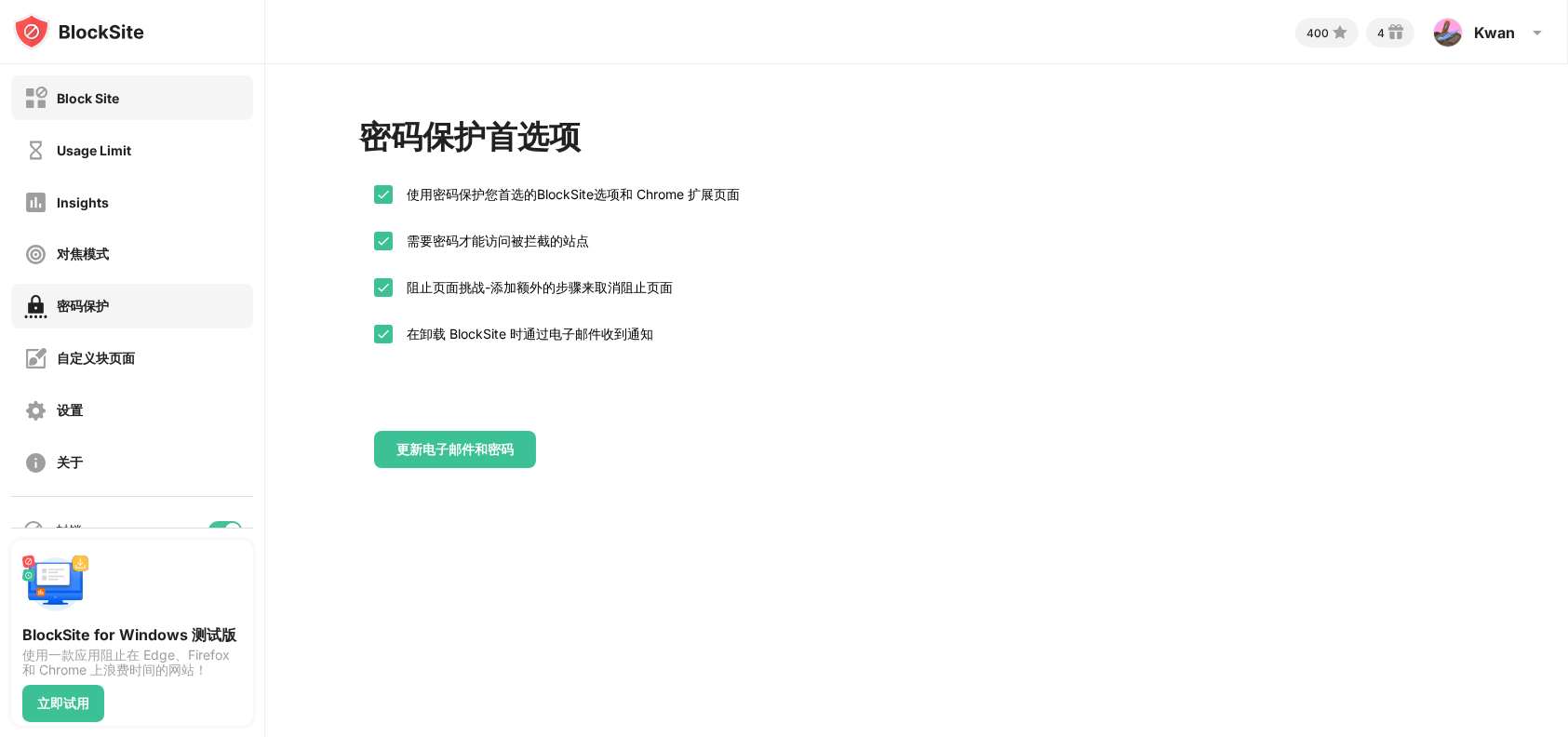
click at [156, 96] on div "Block Site" at bounding box center [132, 98] width 242 height 45
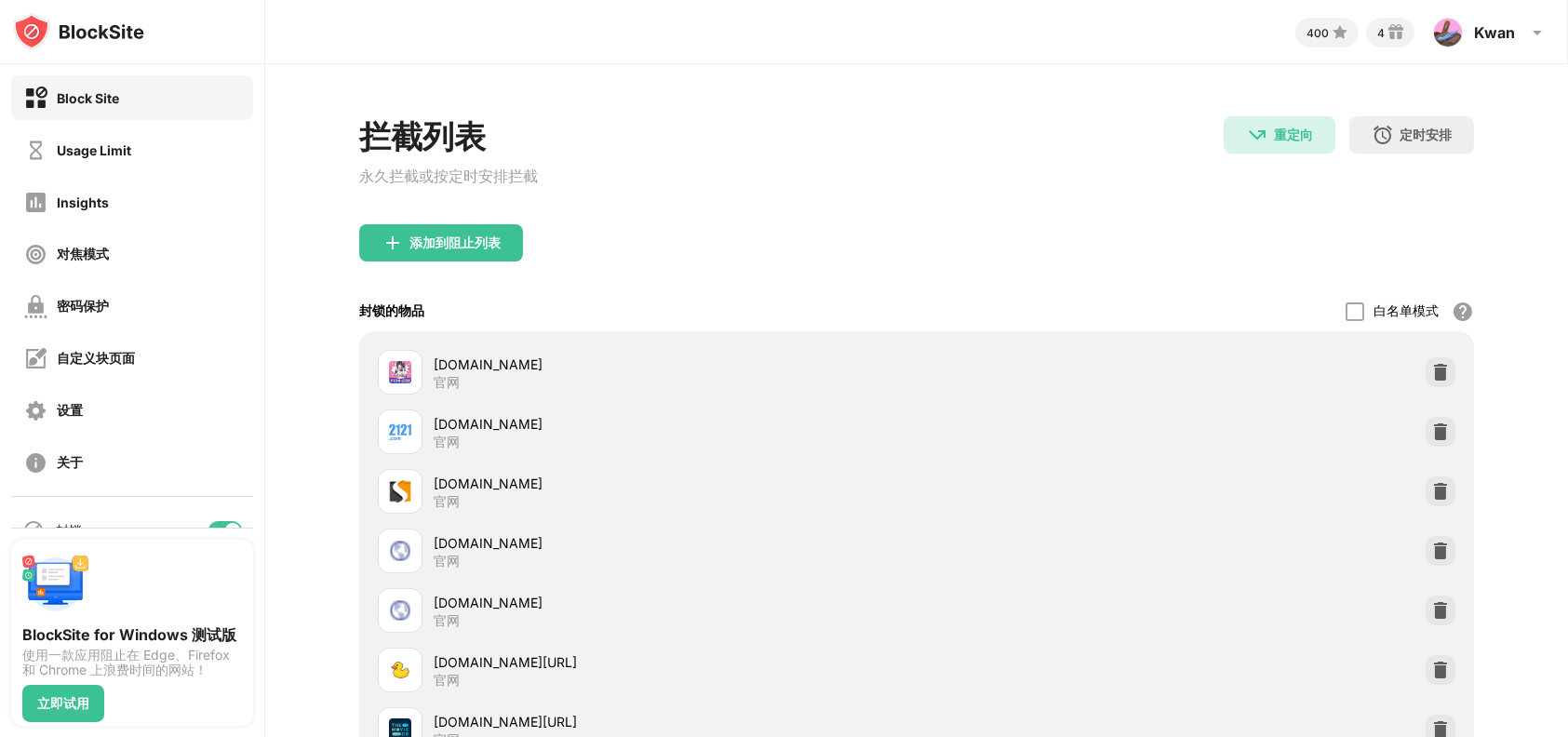
click at [933, 352] on div "yjdm.com 官网" at bounding box center [917, 373] width 1093 height 60
click at [472, 257] on div "添加到阻止列表" at bounding box center [441, 242] width 163 height 37
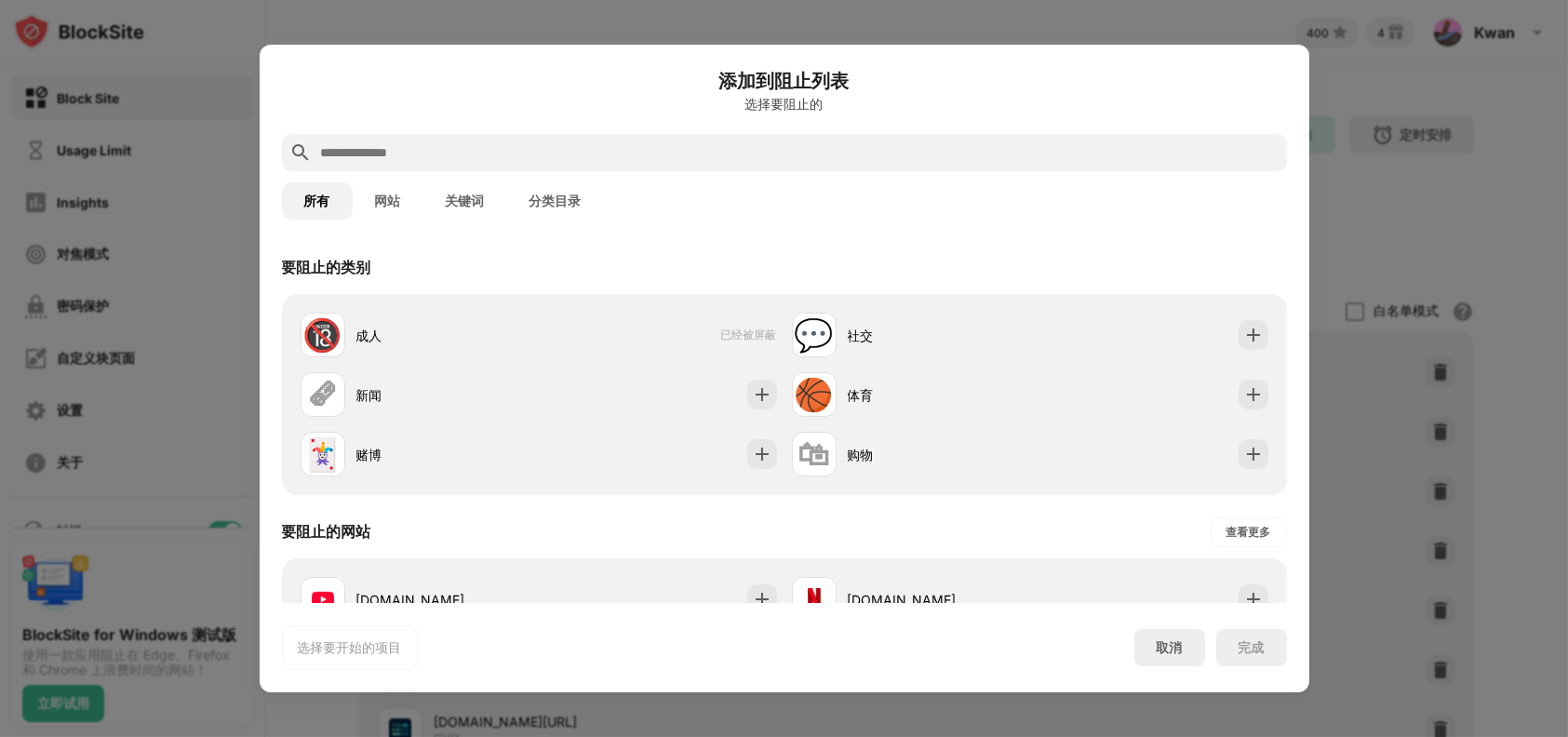
click at [381, 199] on button "网站" at bounding box center [388, 200] width 71 height 37
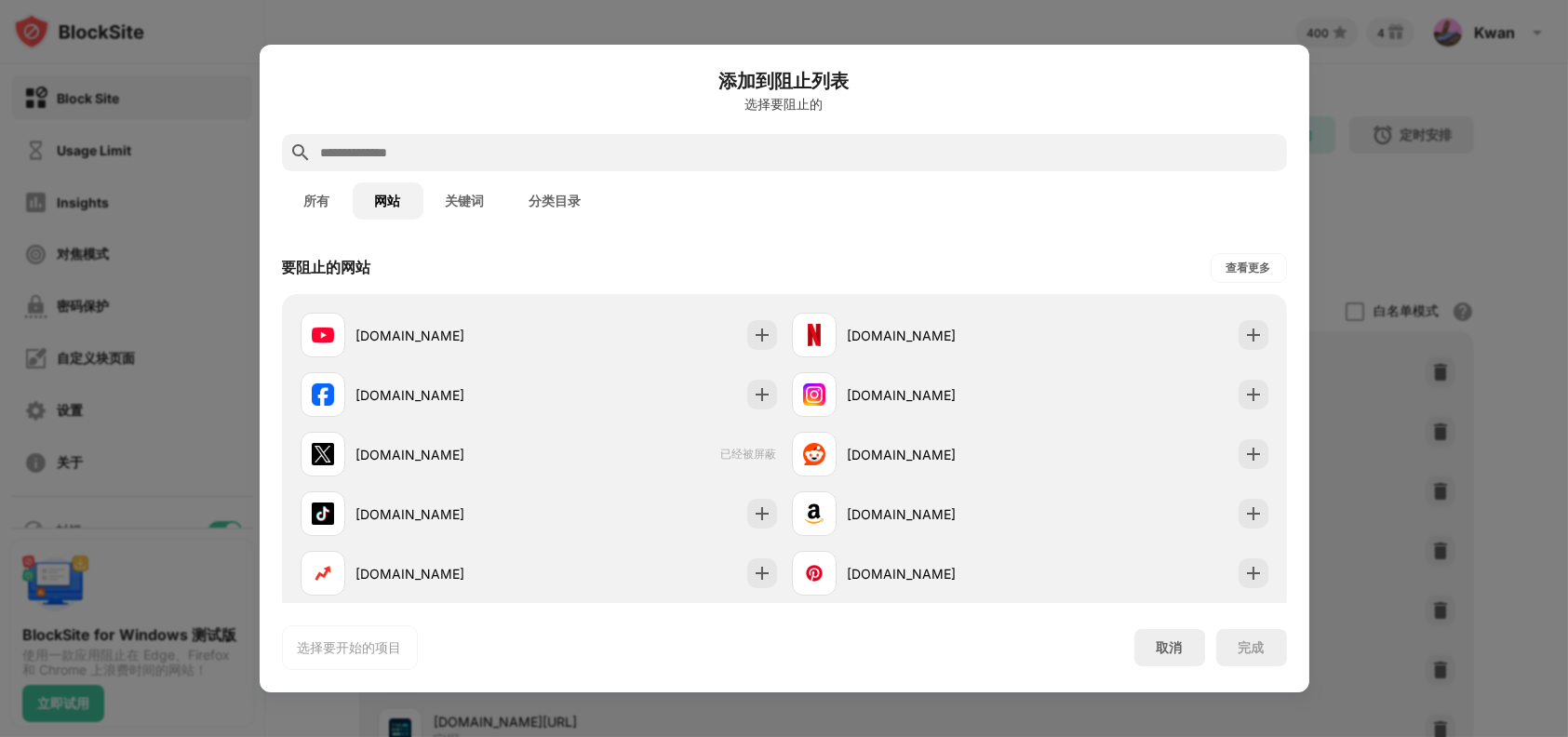
click at [464, 192] on button "关键词" at bounding box center [466, 200] width 84 height 37
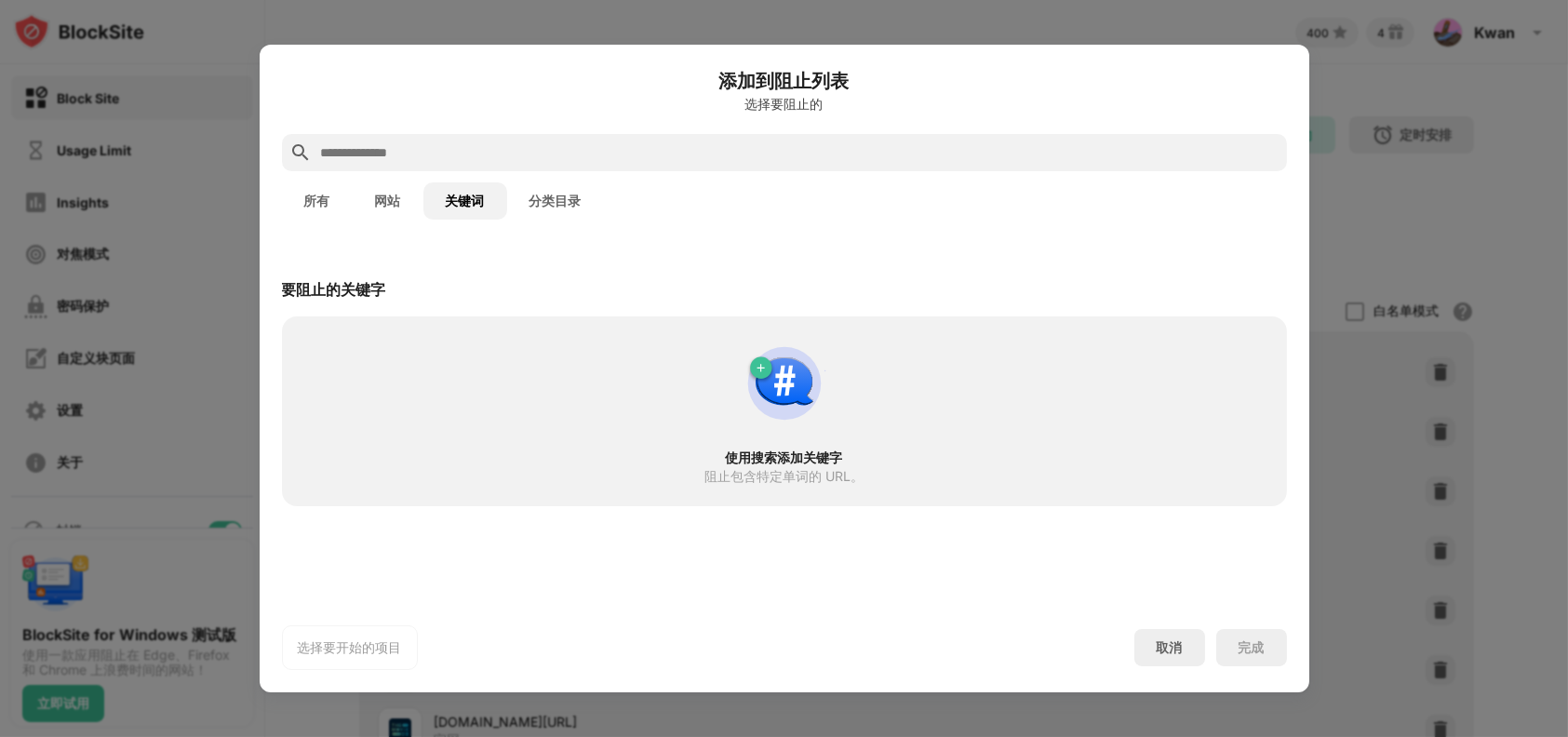
click at [501, 155] on input "text" at bounding box center [798, 153] width 960 height 22
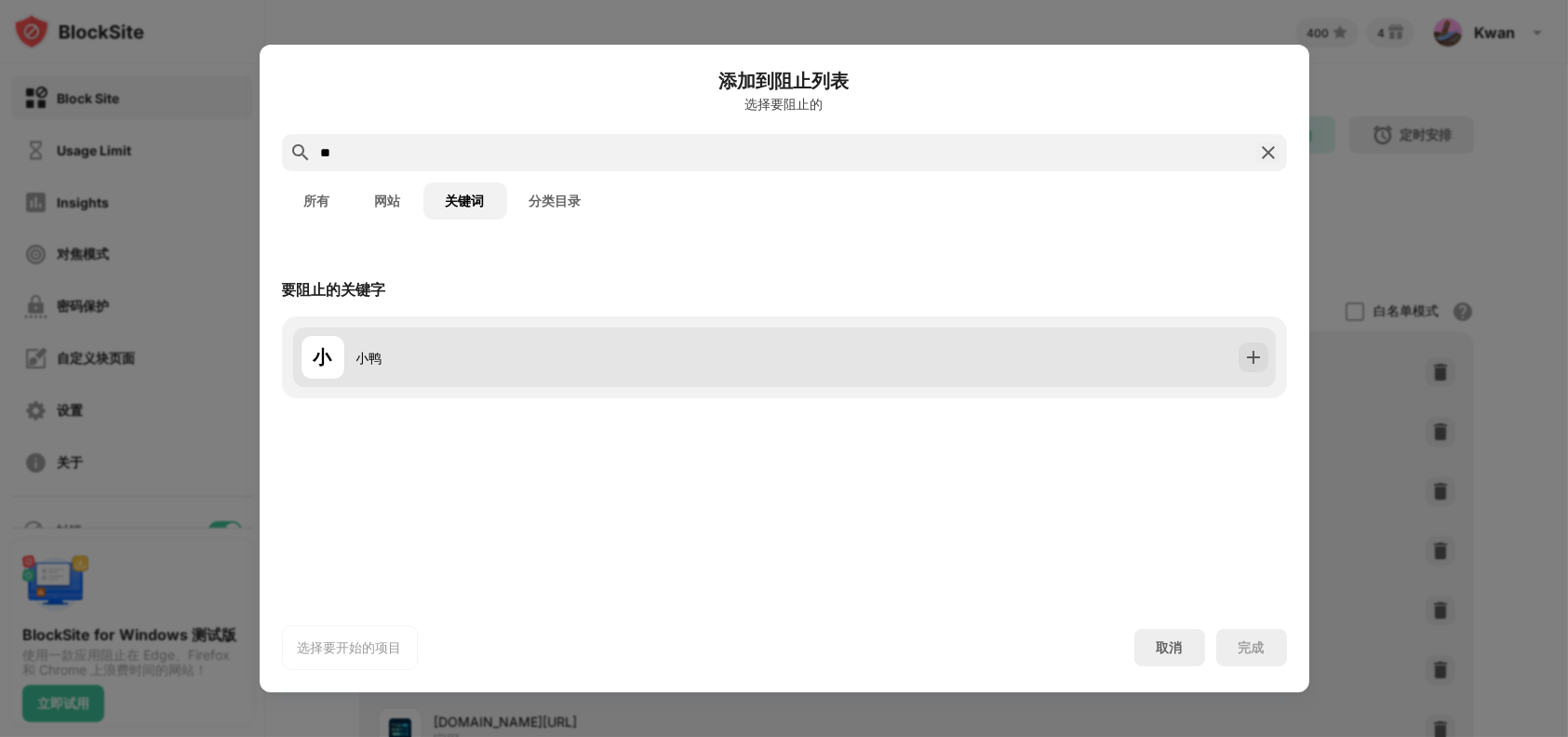
type input "**"
click at [473, 352] on div "小鸭" at bounding box center [570, 358] width 428 height 20
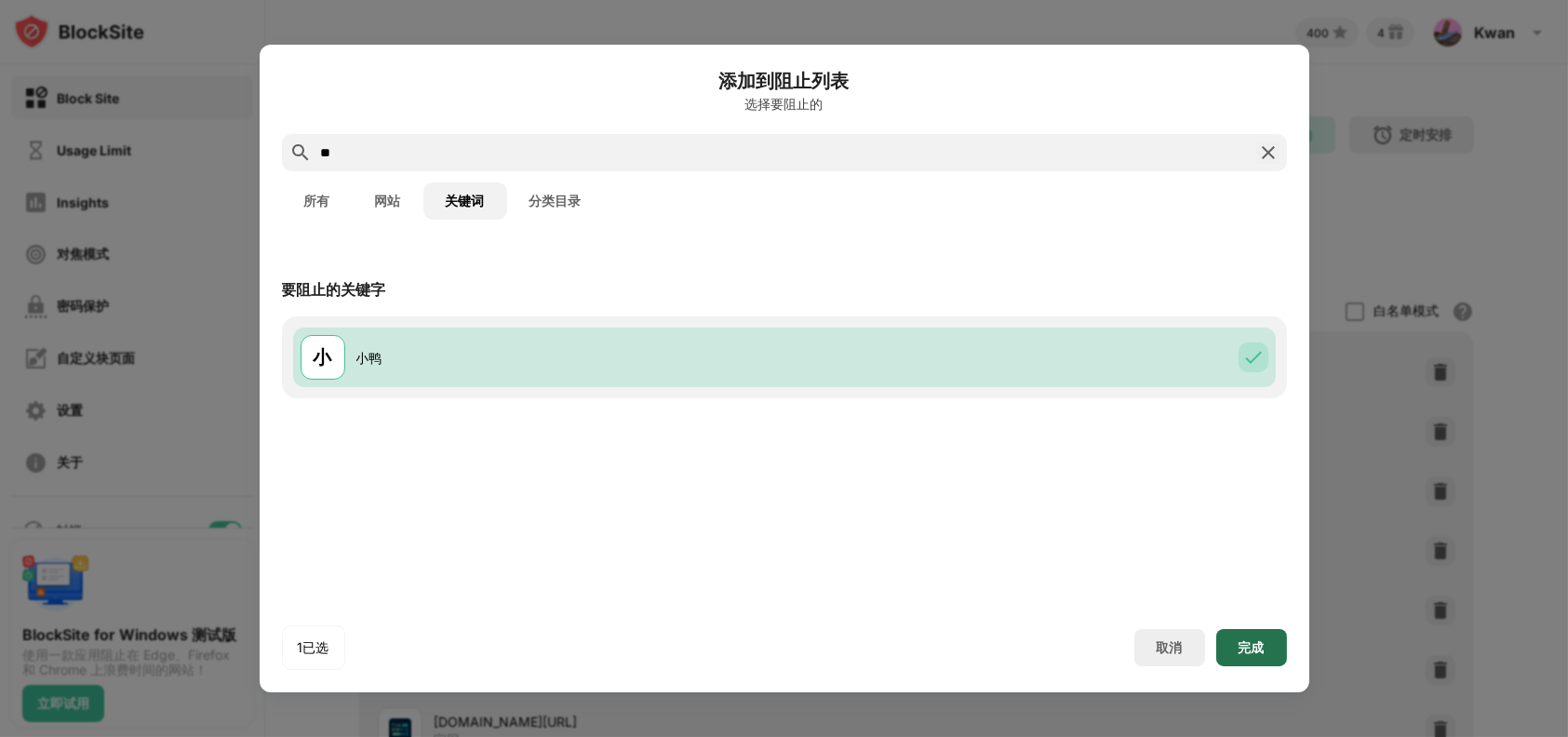
click at [1267, 652] on div "完成" at bounding box center [1251, 647] width 71 height 37
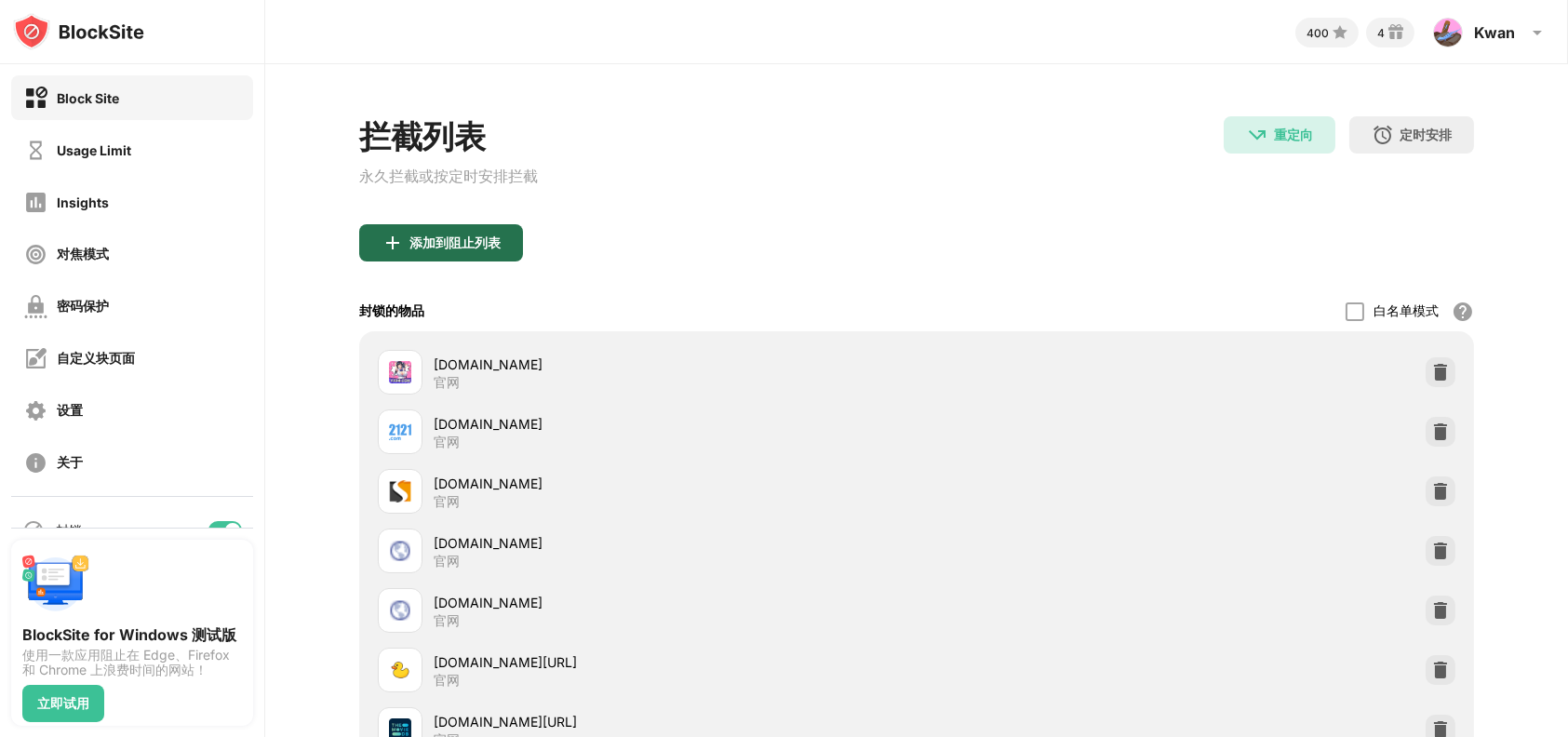
click at [460, 245] on div "添加到阻止列表" at bounding box center [455, 242] width 91 height 15
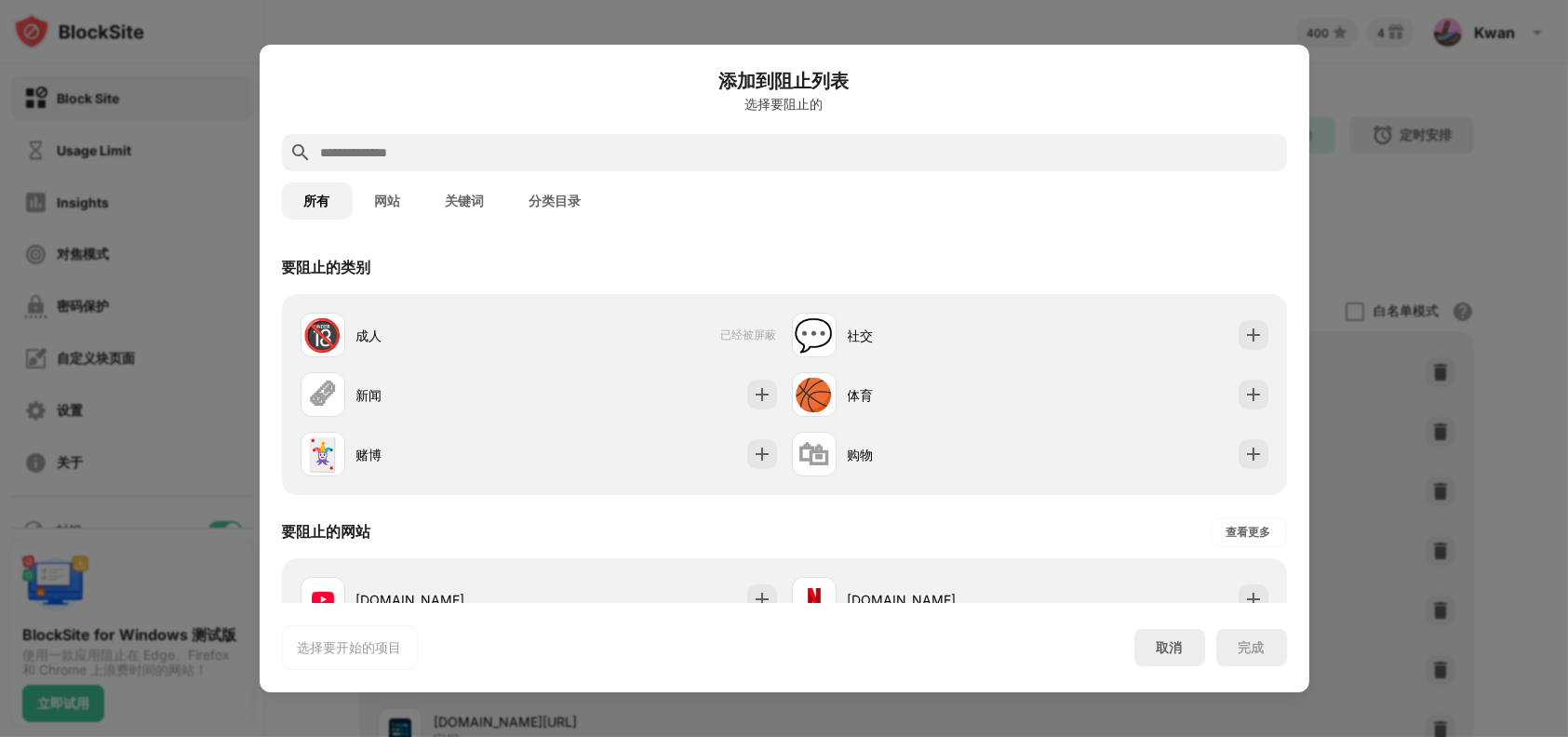
click at [488, 201] on button "关键词" at bounding box center [466, 200] width 84 height 37
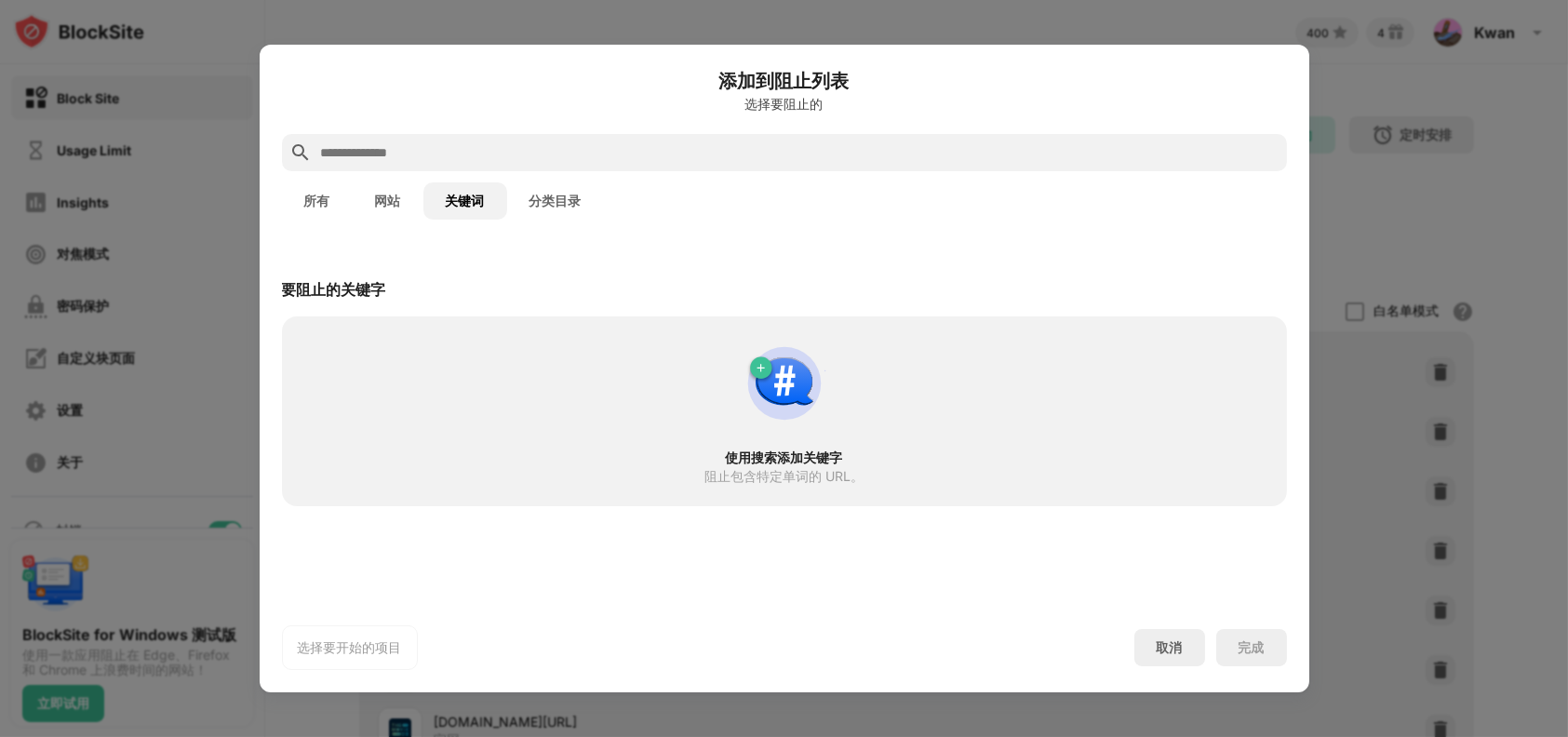
click at [531, 153] on input "text" at bounding box center [798, 153] width 960 height 22
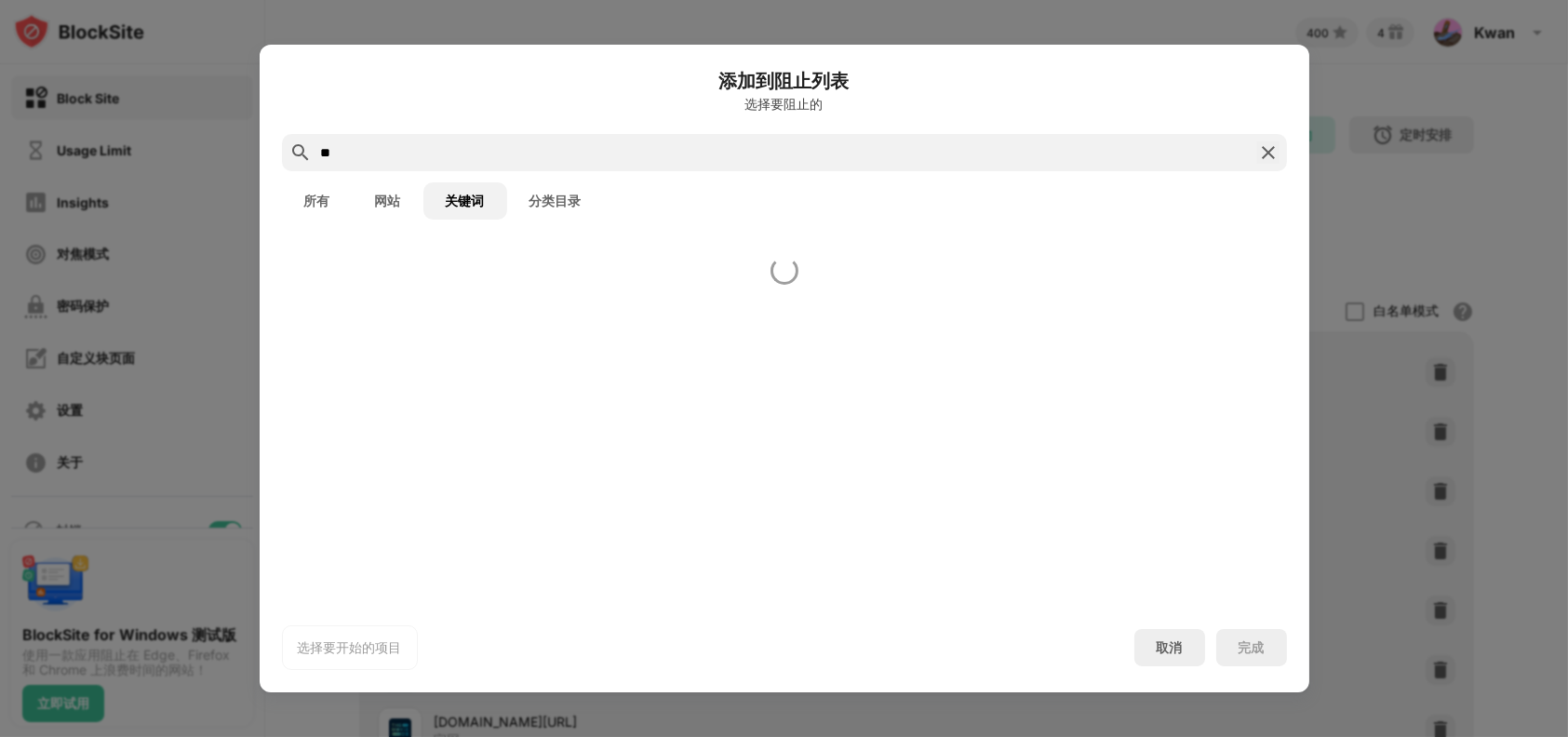
click at [551, 183] on button "分类目录" at bounding box center [555, 200] width 97 height 37
click at [512, 151] on input "**" at bounding box center [784, 153] width 930 height 22
type input "*"
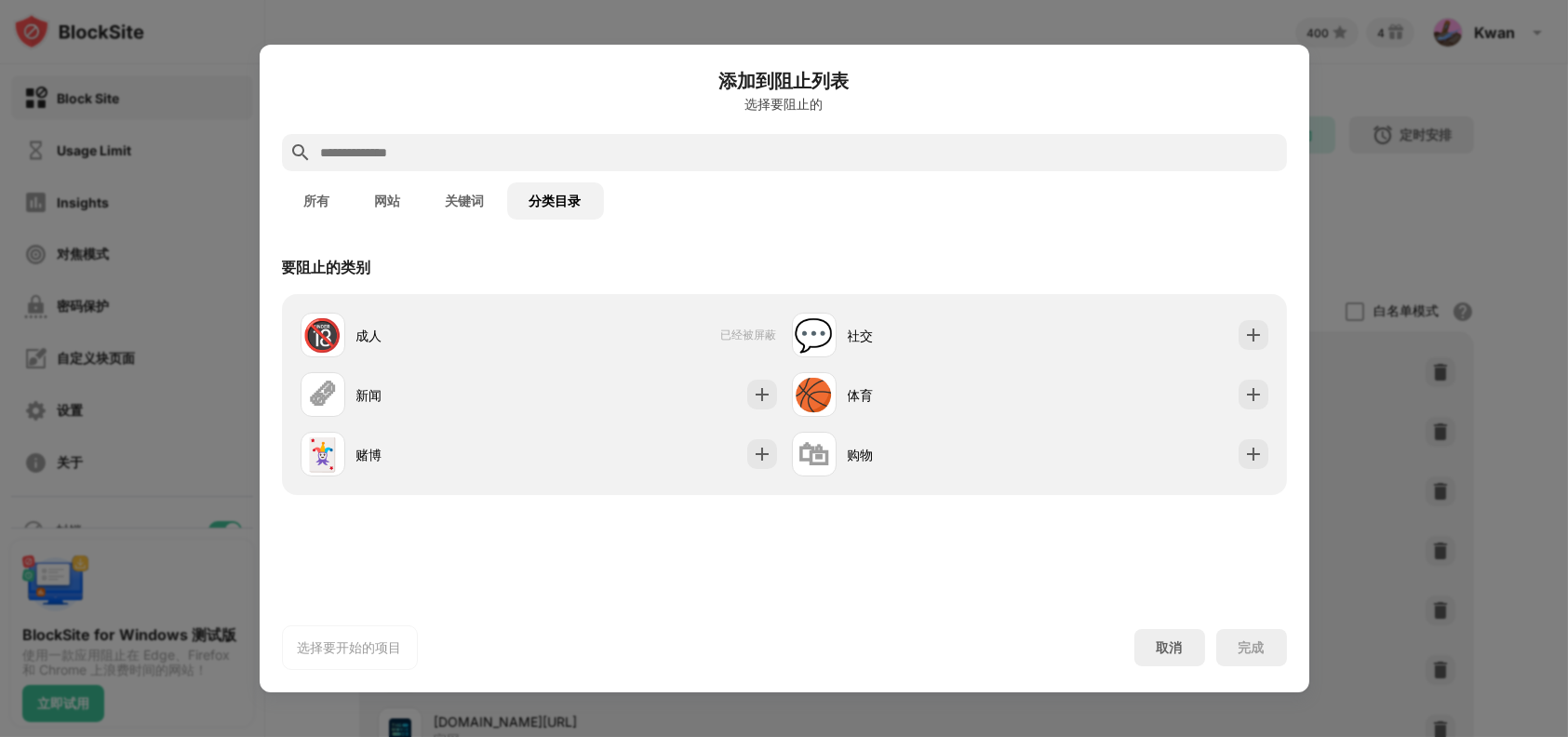
click at [581, 140] on div at bounding box center [784, 152] width 1005 height 37
click at [382, 189] on button "网站" at bounding box center [388, 200] width 71 height 37
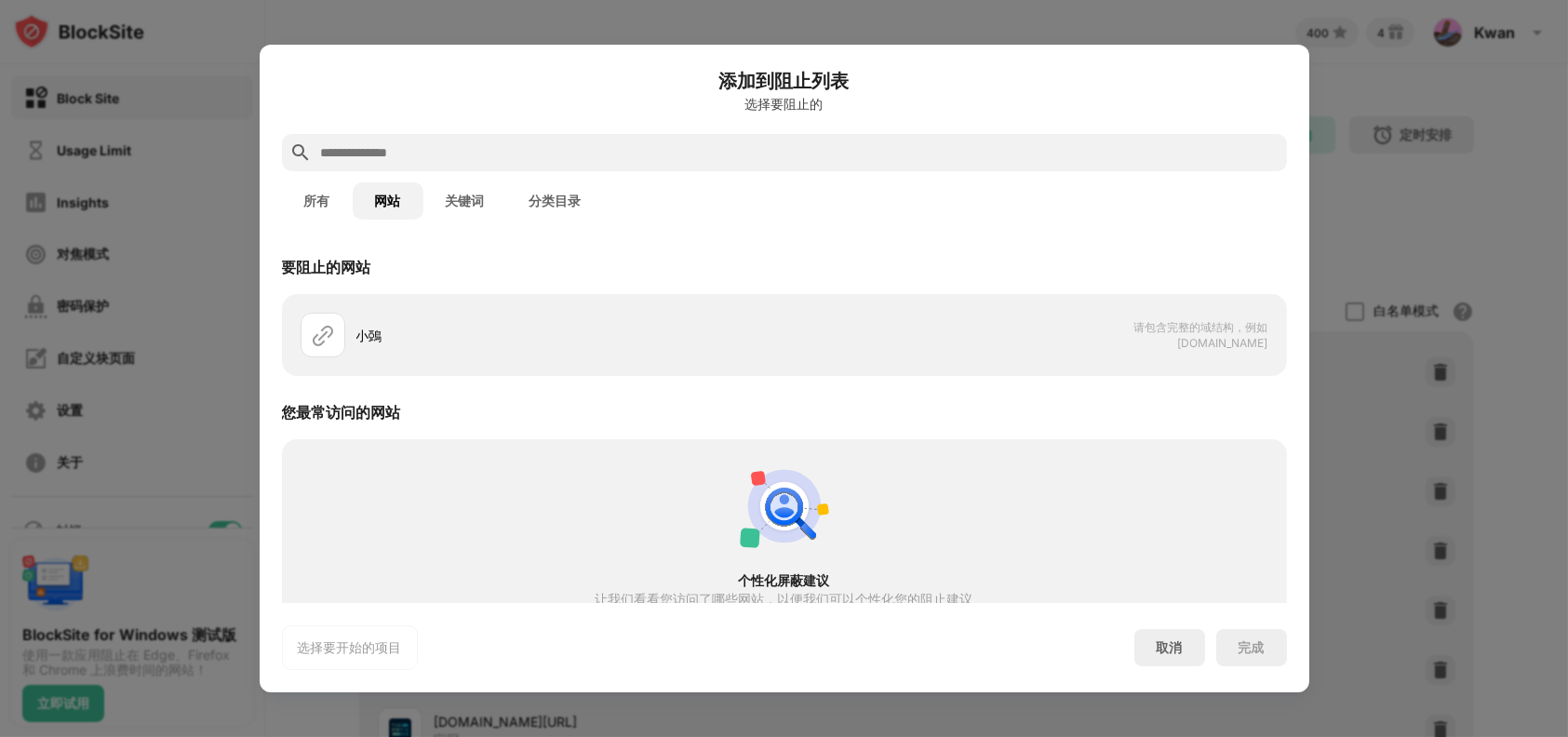
click at [492, 147] on input "text" at bounding box center [798, 153] width 960 height 22
click at [464, 200] on button "关键词" at bounding box center [466, 200] width 84 height 37
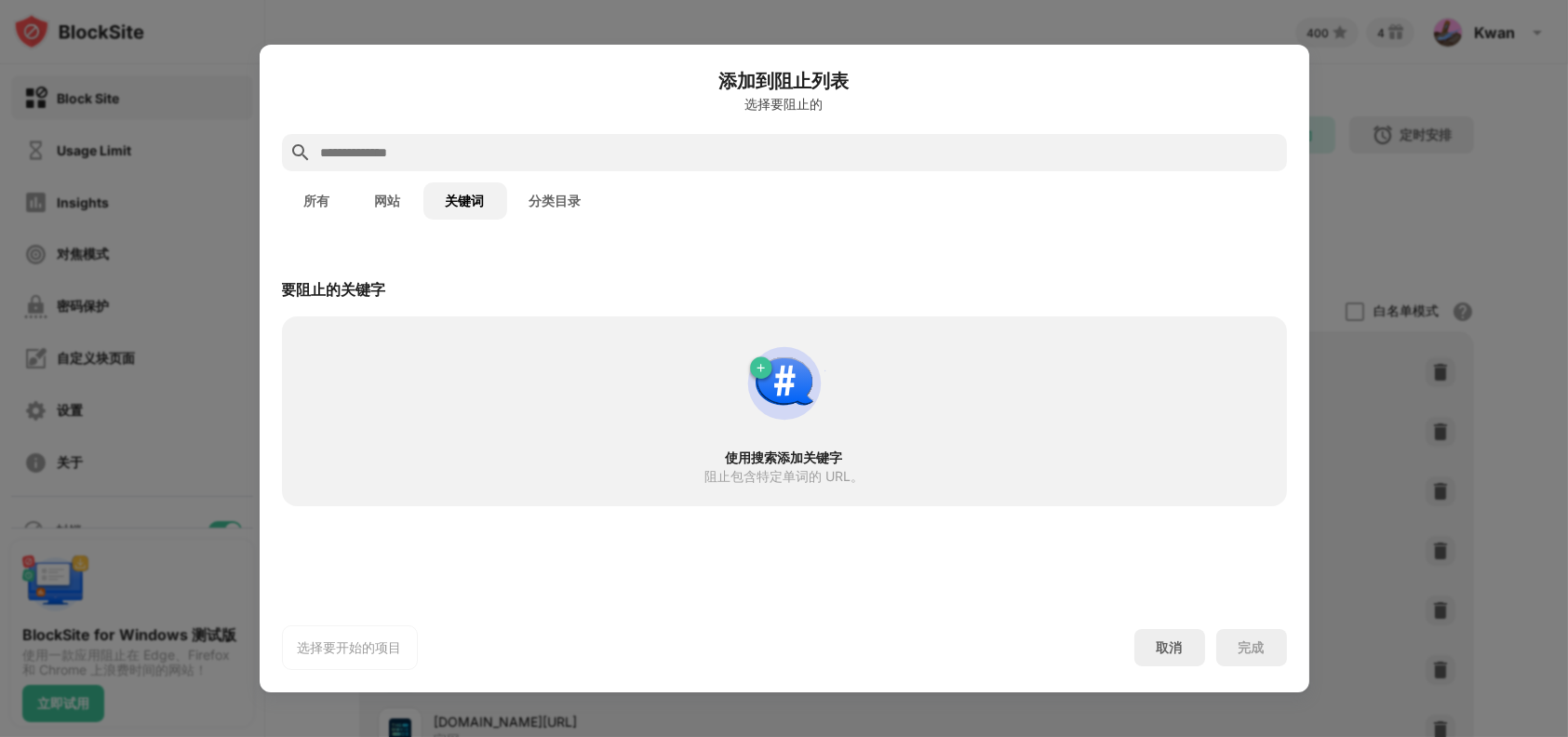
click at [510, 159] on input "text" at bounding box center [798, 153] width 960 height 22
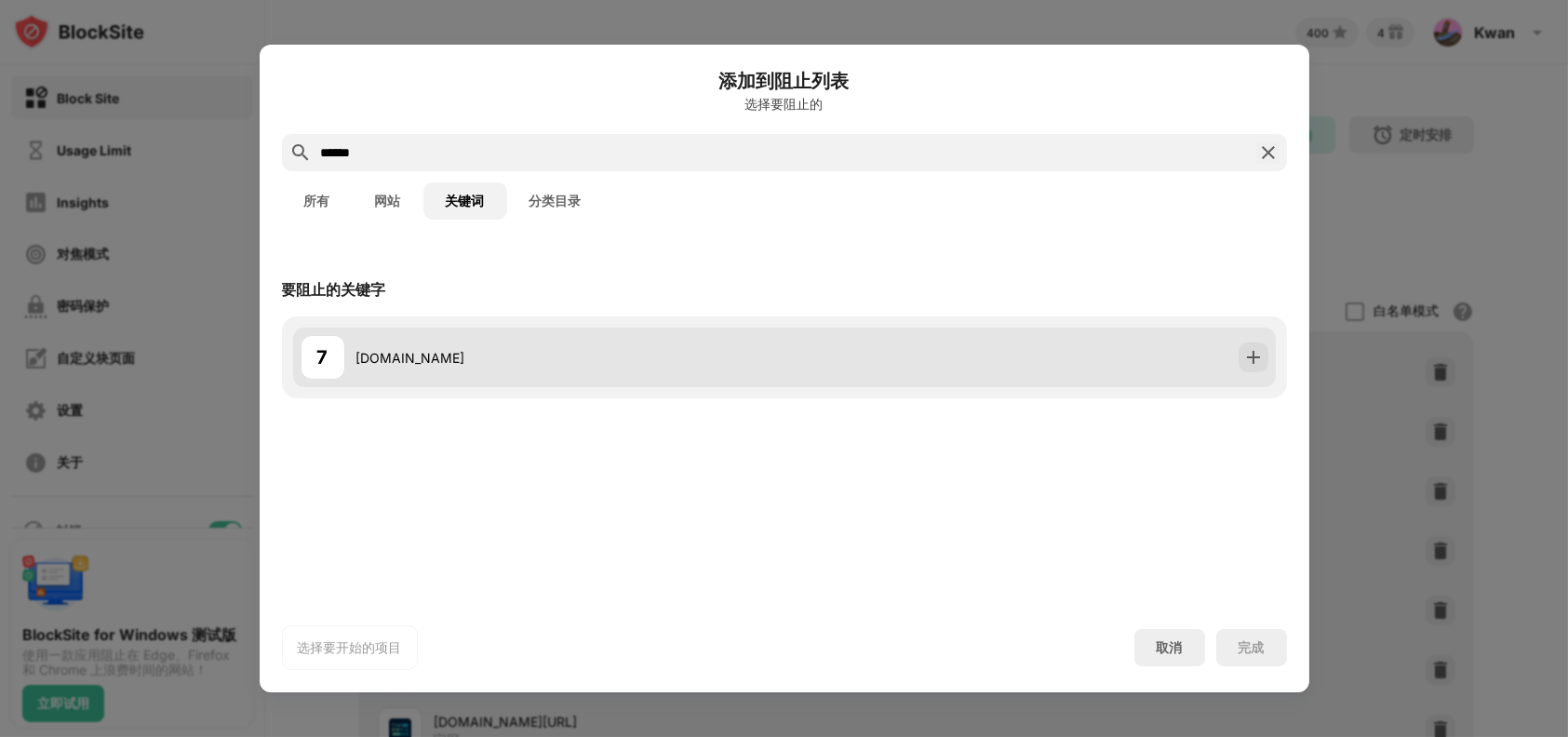
type input "******"
click at [491, 345] on div "7 777.tv" at bounding box center [541, 357] width 483 height 45
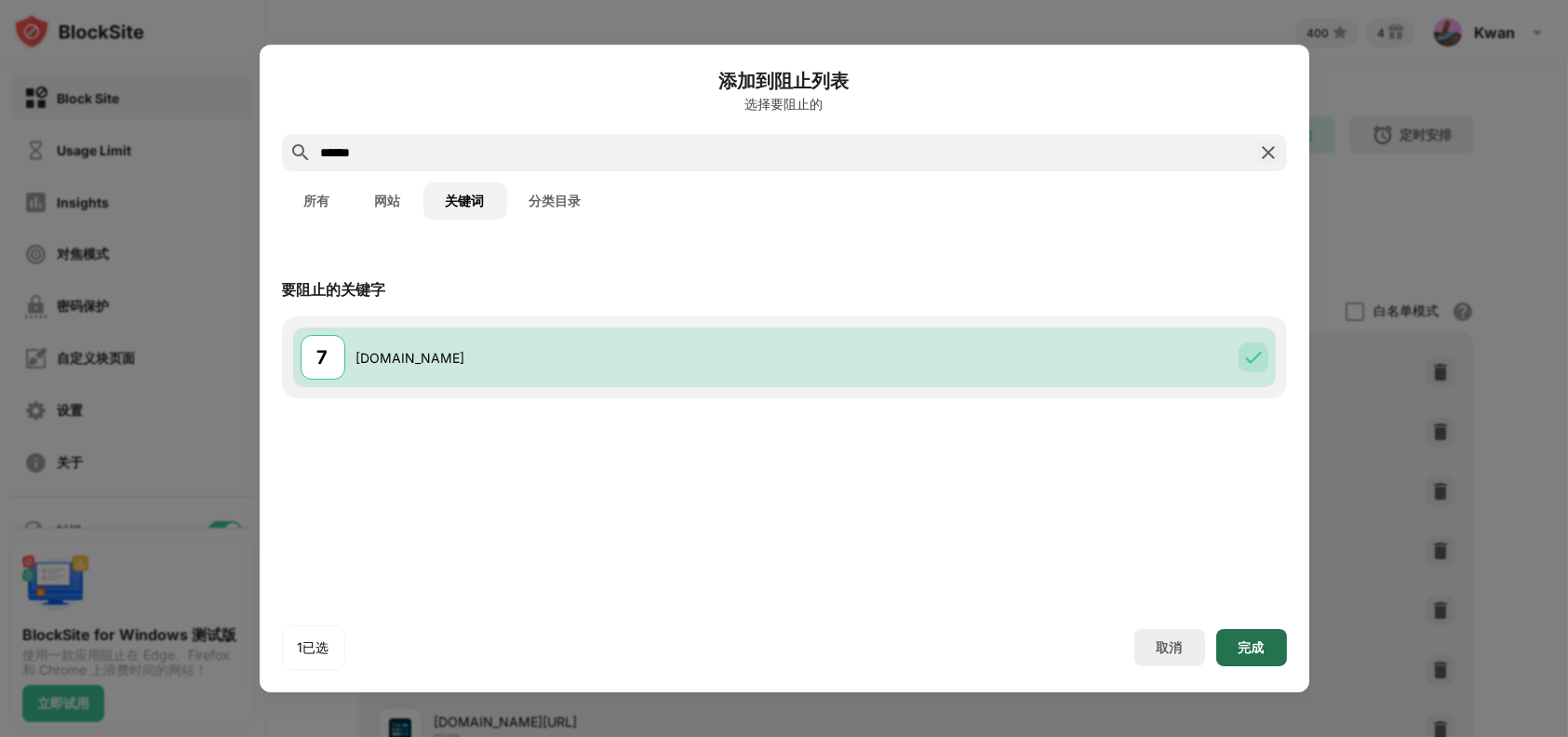
click at [1273, 642] on div "完成" at bounding box center [1251, 647] width 71 height 37
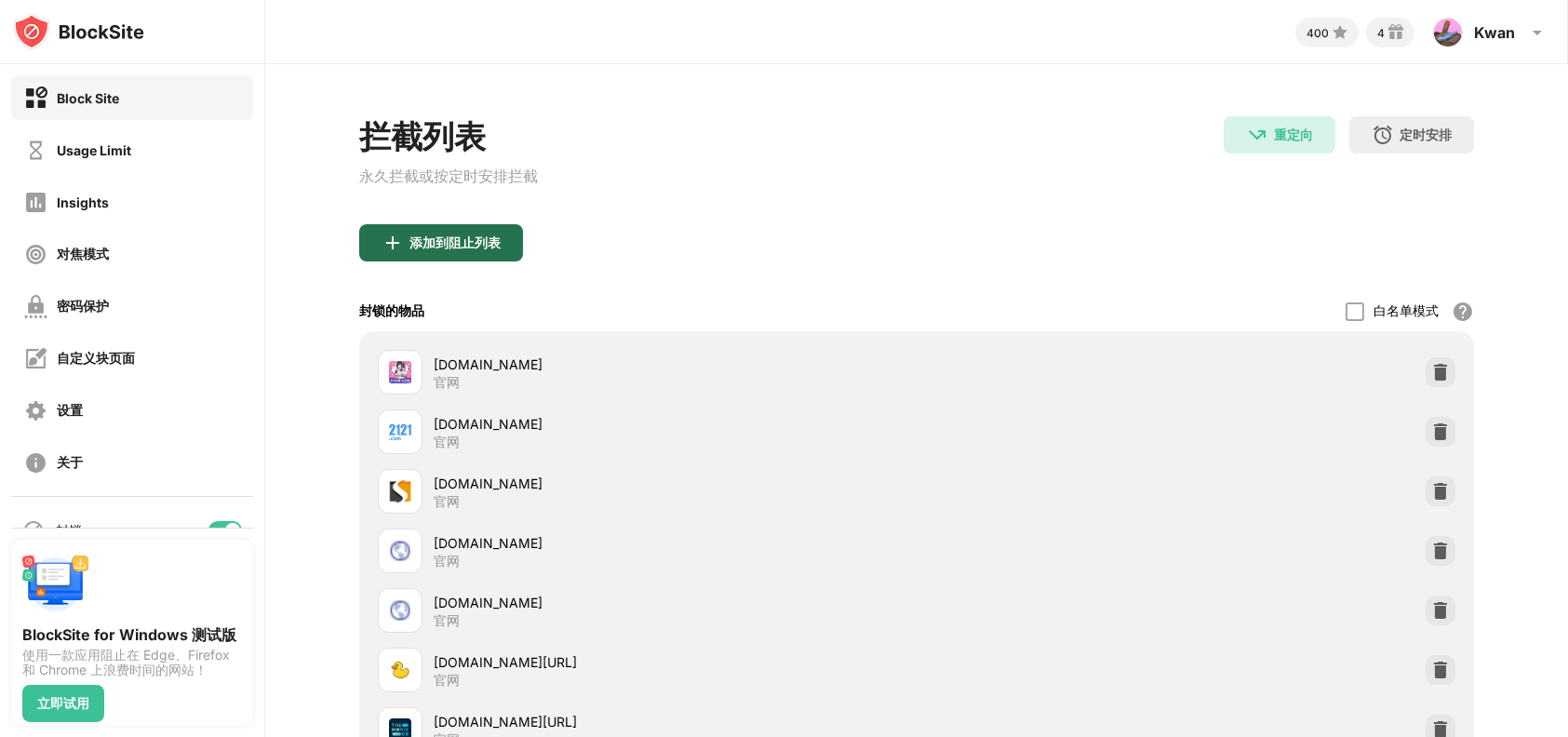
click at [420, 237] on div "添加到阻止列表" at bounding box center [455, 242] width 91 height 15
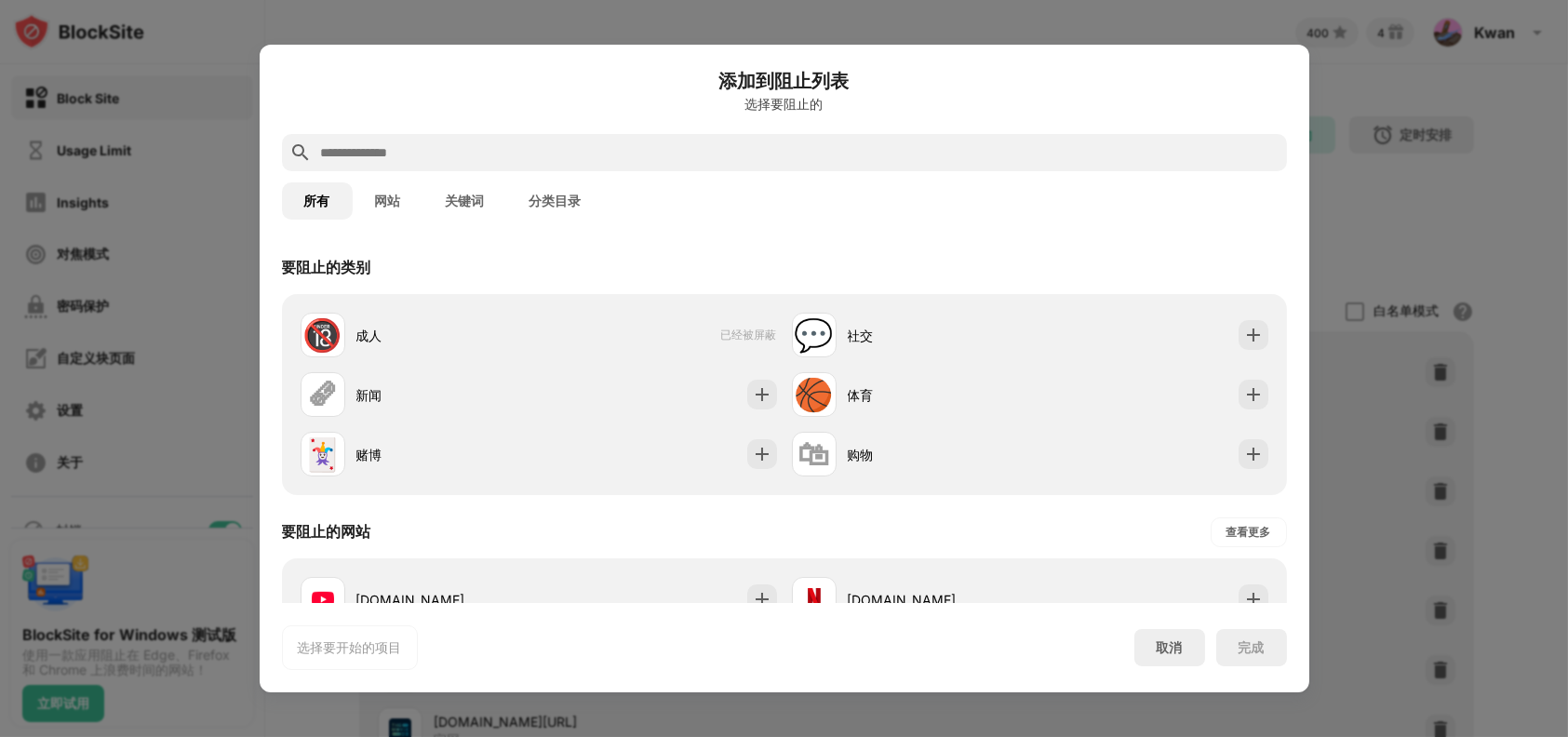
click at [477, 200] on button "关键词" at bounding box center [466, 200] width 84 height 37
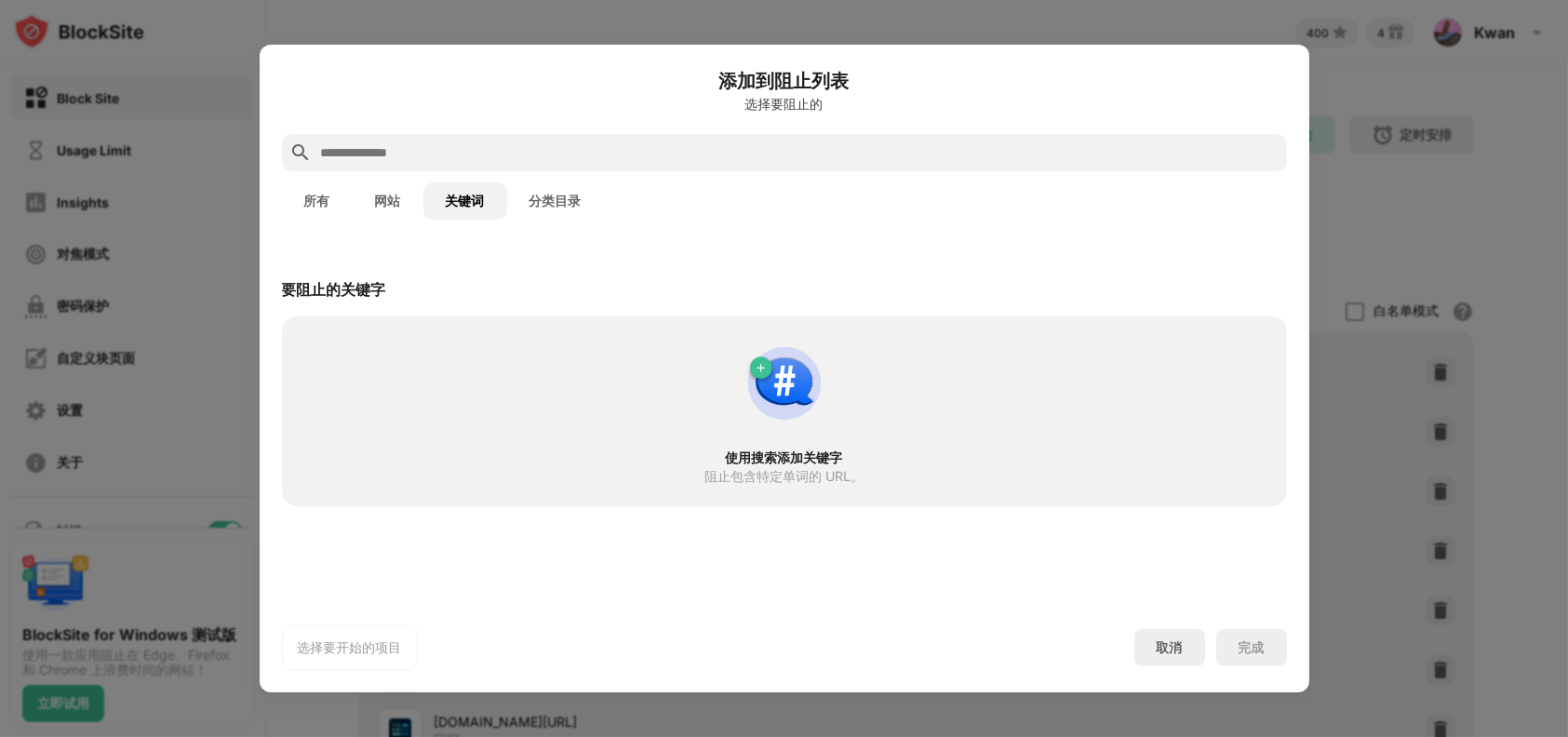
click at [531, 147] on input "text" at bounding box center [798, 153] width 960 height 22
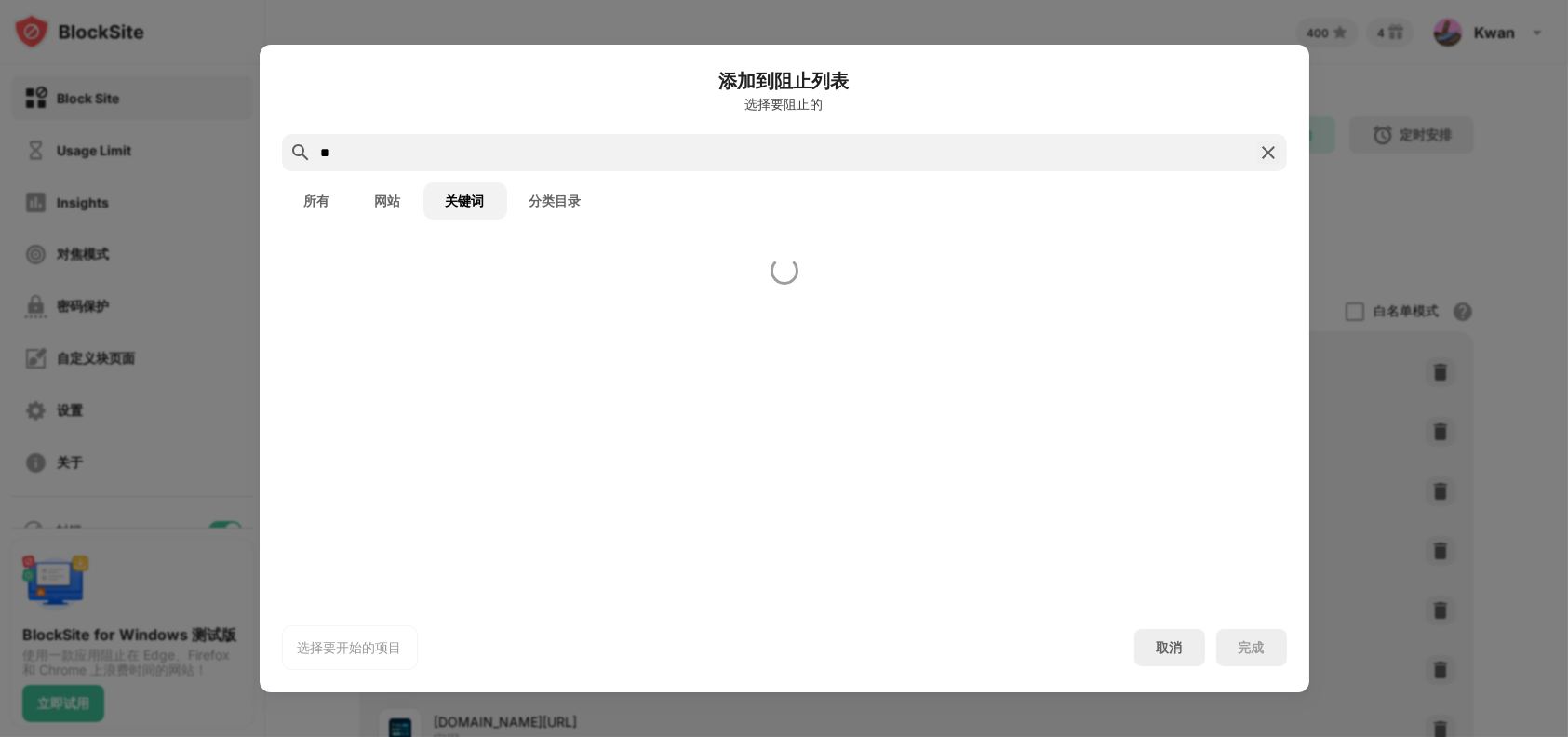
type input "**"
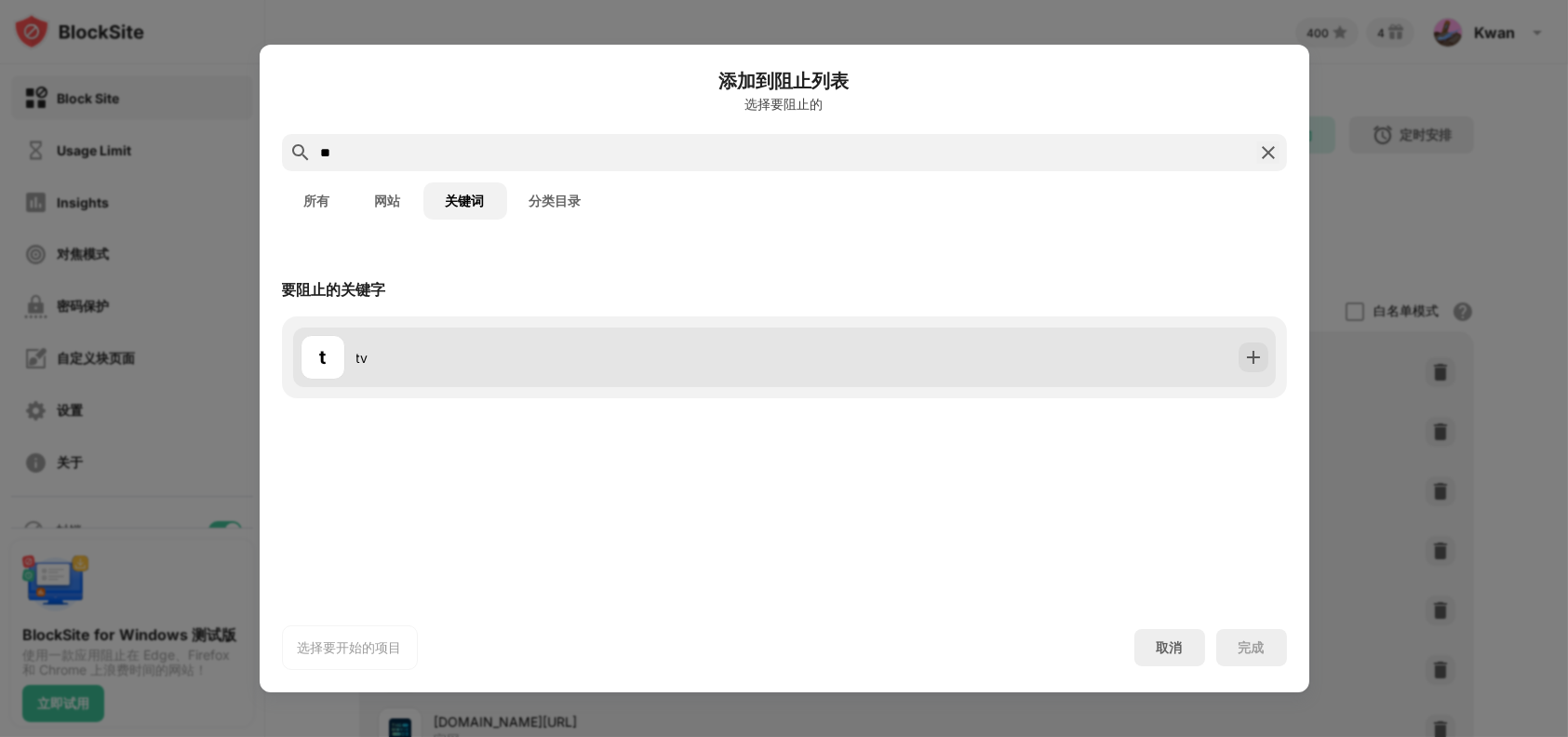
drag, startPoint x: 1044, startPoint y: 332, endPoint x: 1056, endPoint y: 380, distance: 49.5
click at [1045, 341] on div "t tv" at bounding box center [784, 358] width 983 height 60
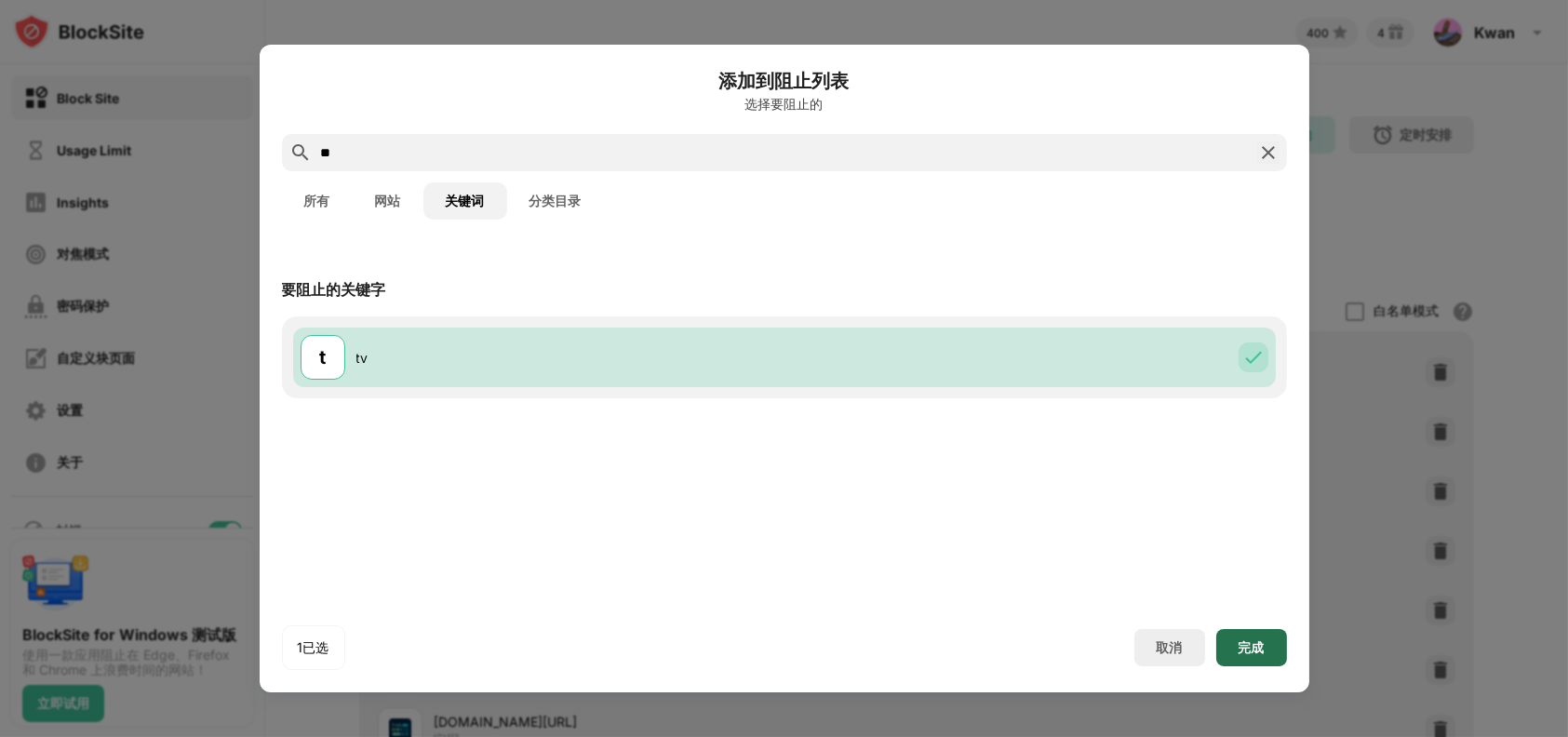
click at [1232, 633] on div "完成" at bounding box center [1251, 647] width 71 height 37
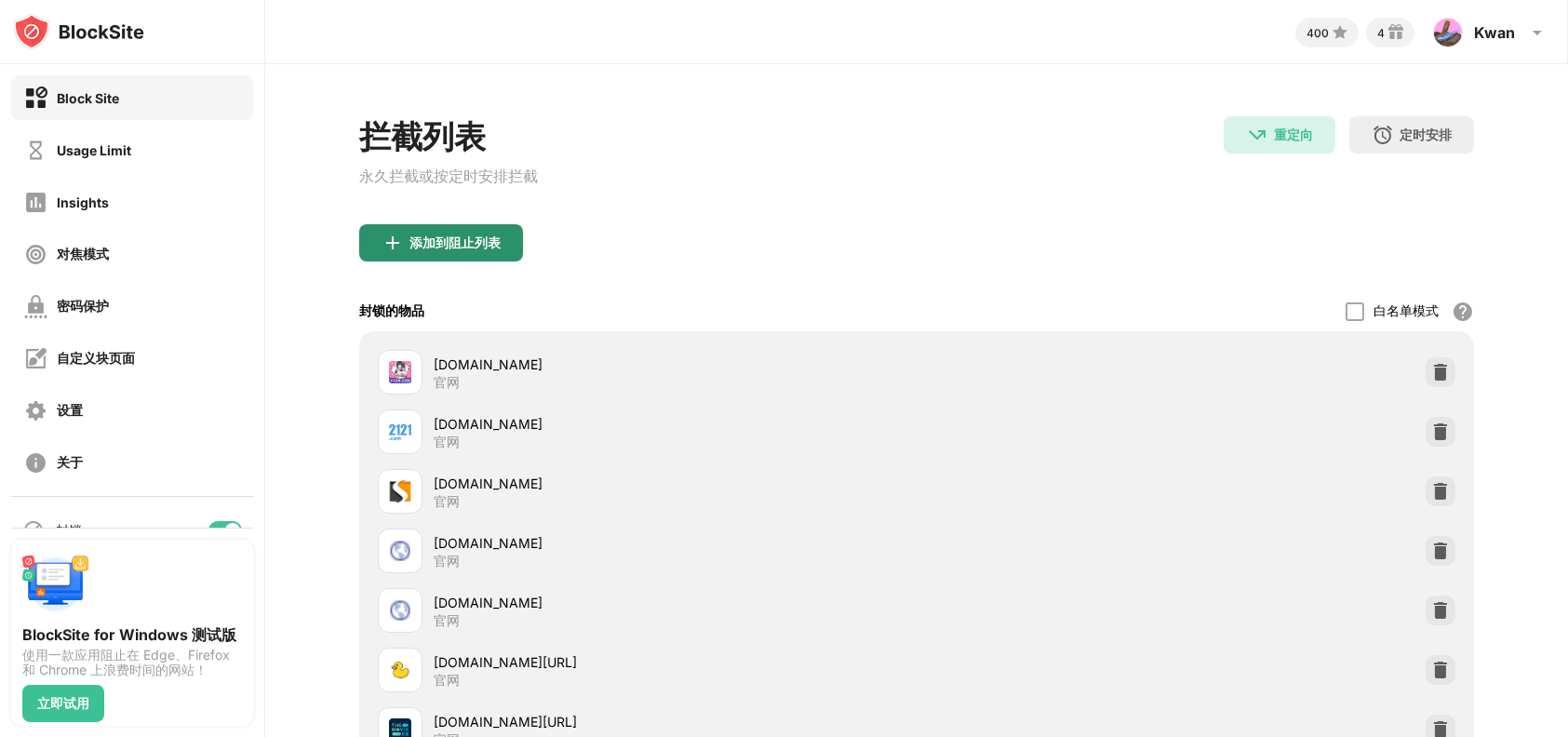
click at [482, 235] on div "添加到阻止列表" at bounding box center [441, 242] width 163 height 37
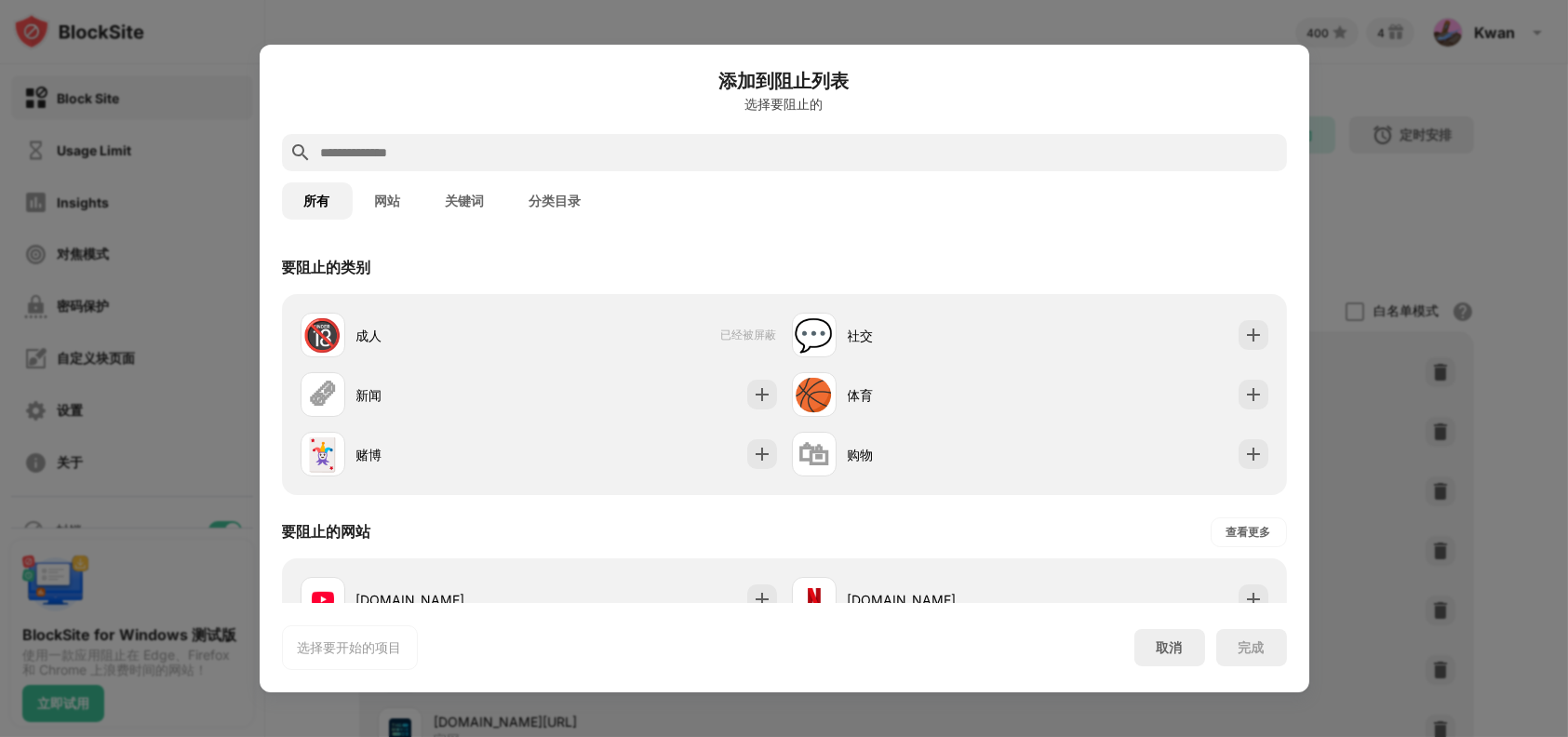
click at [465, 213] on button "关键词" at bounding box center [466, 200] width 84 height 37
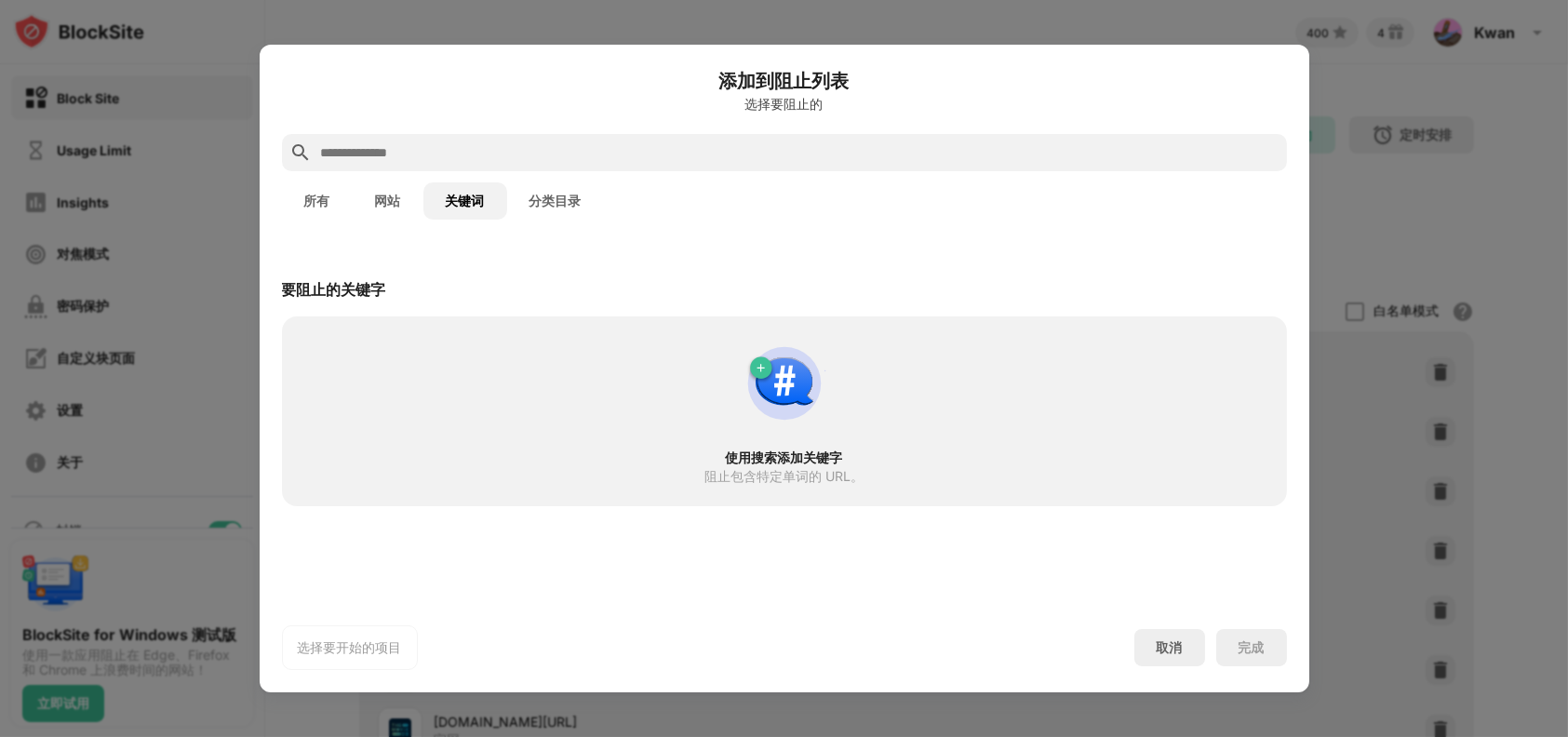
click at [511, 159] on input "text" at bounding box center [798, 153] width 960 height 22
click at [1179, 650] on div "取消" at bounding box center [1169, 648] width 26 height 18
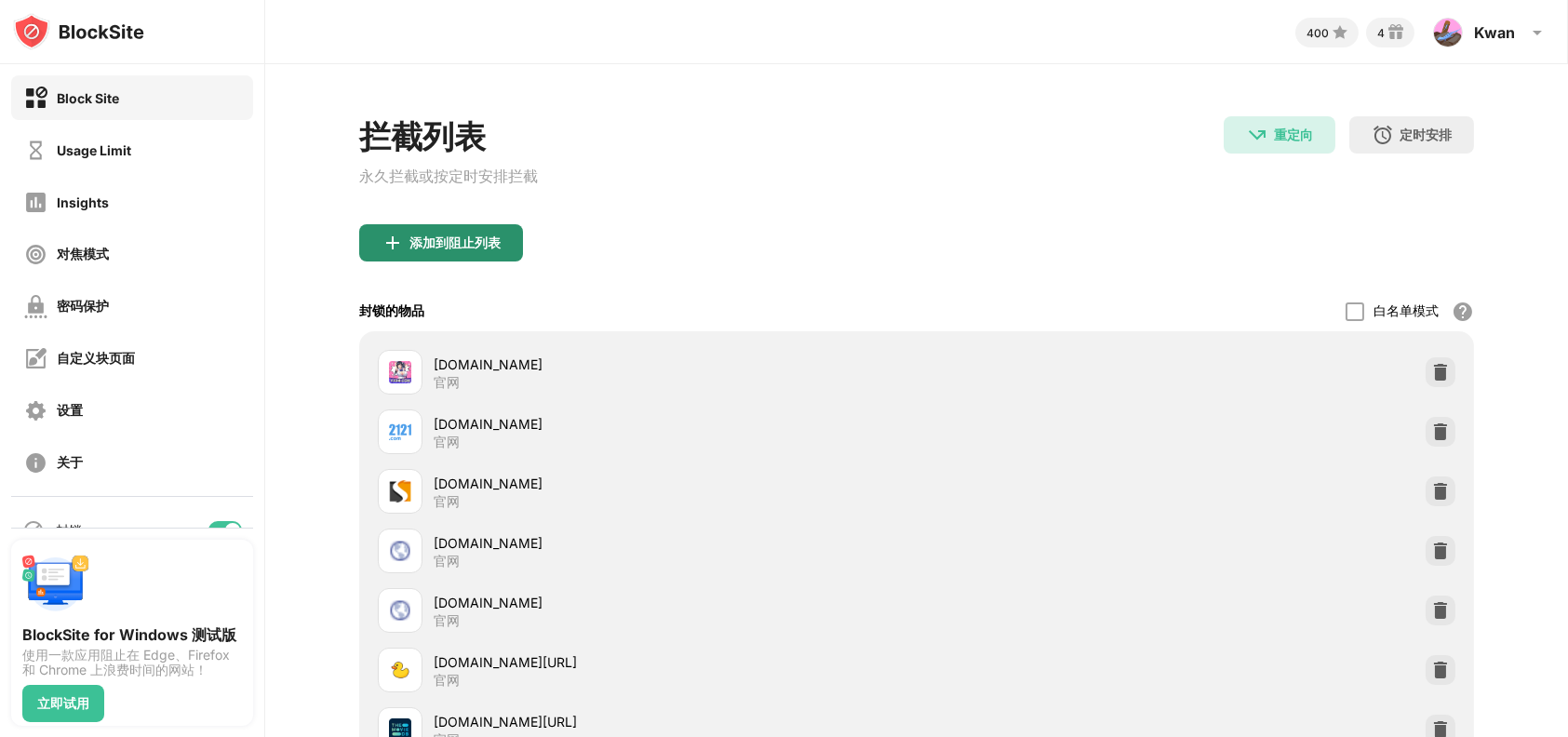
click at [466, 254] on div "添加到阻止列表" at bounding box center [441, 242] width 163 height 37
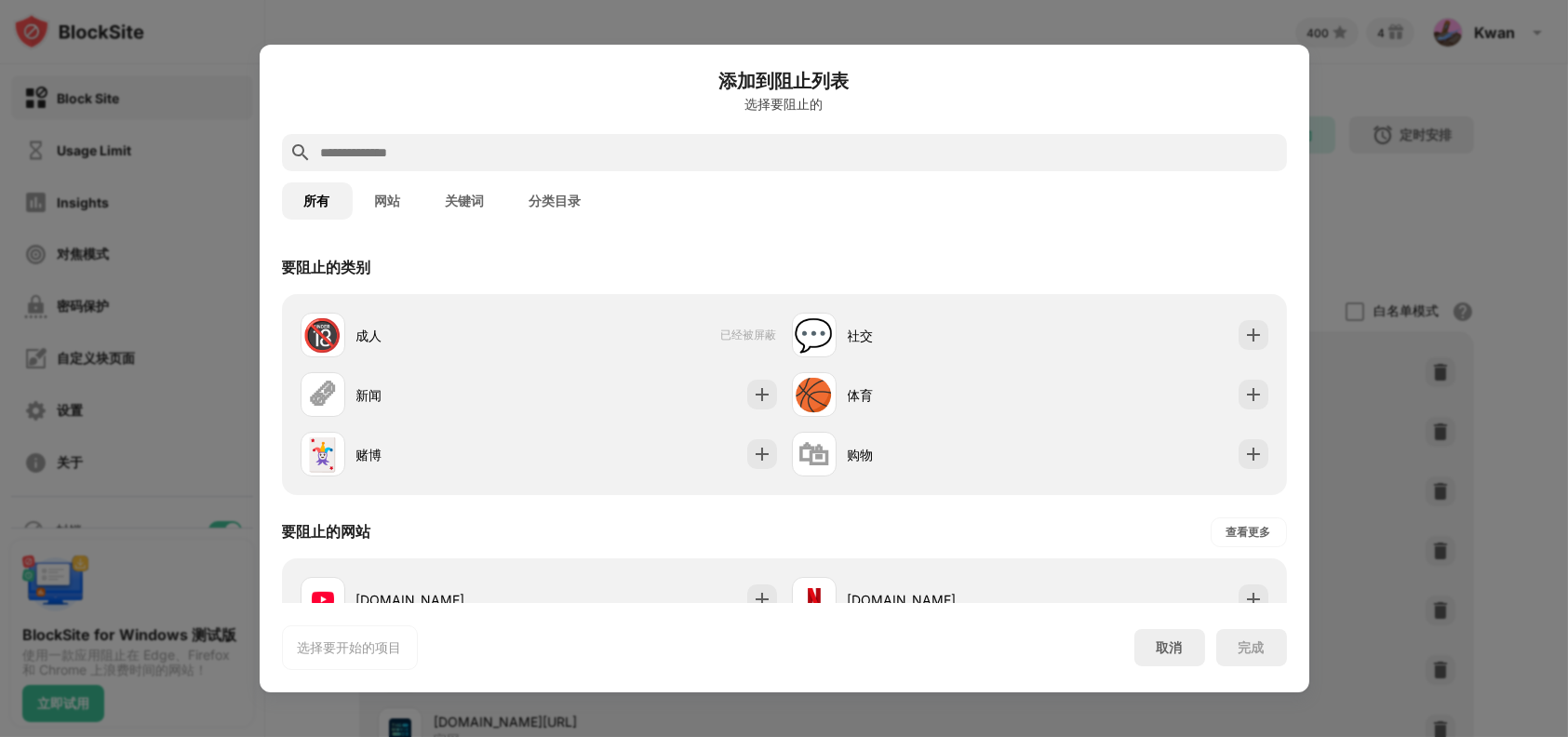
click at [447, 203] on button "关键词" at bounding box center [466, 200] width 84 height 37
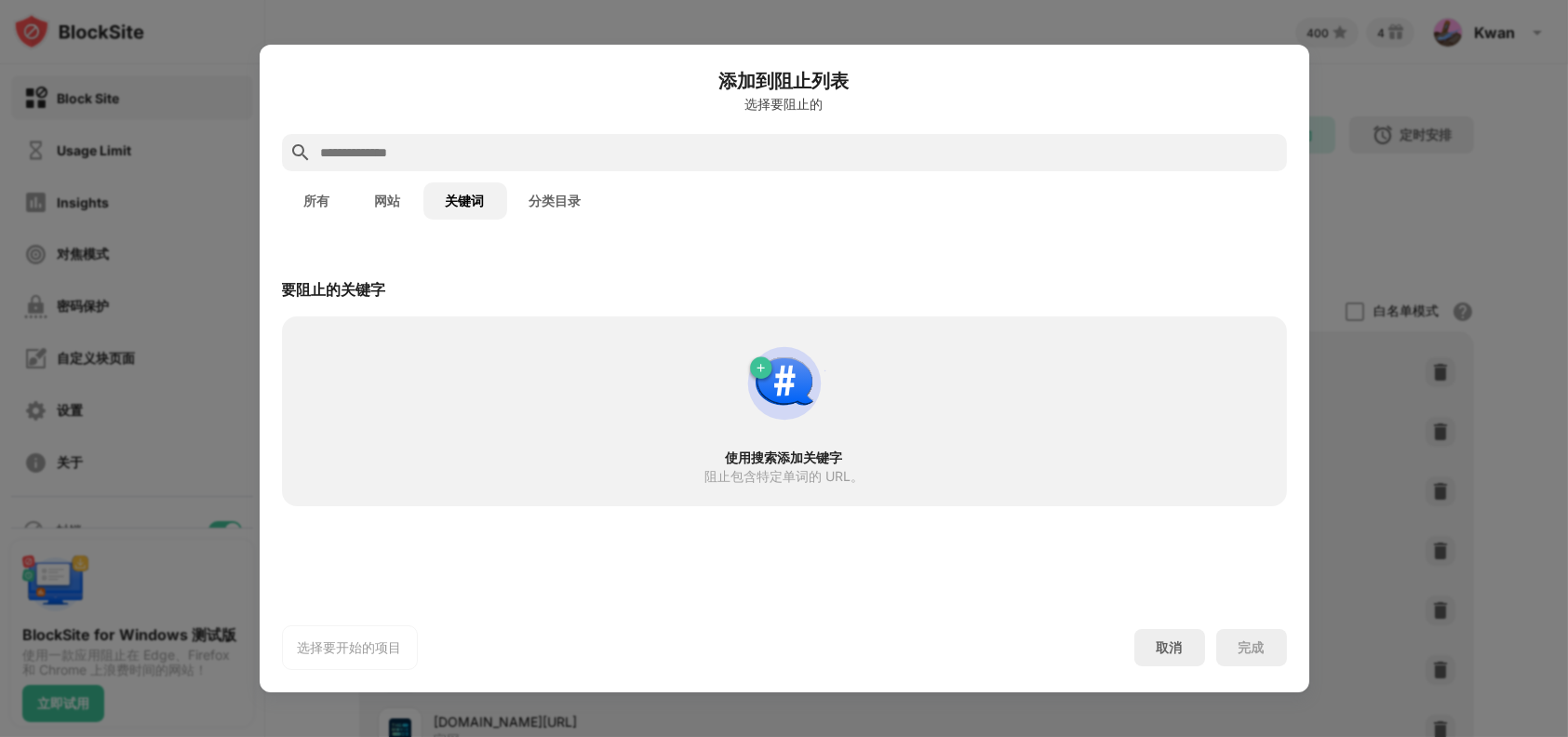
click at [534, 151] on input "text" at bounding box center [798, 153] width 960 height 22
click at [655, 177] on div "所有 网站 关键词 分类目录" at bounding box center [784, 201] width 1005 height 60
click at [617, 150] on input "text" at bounding box center [798, 153] width 960 height 22
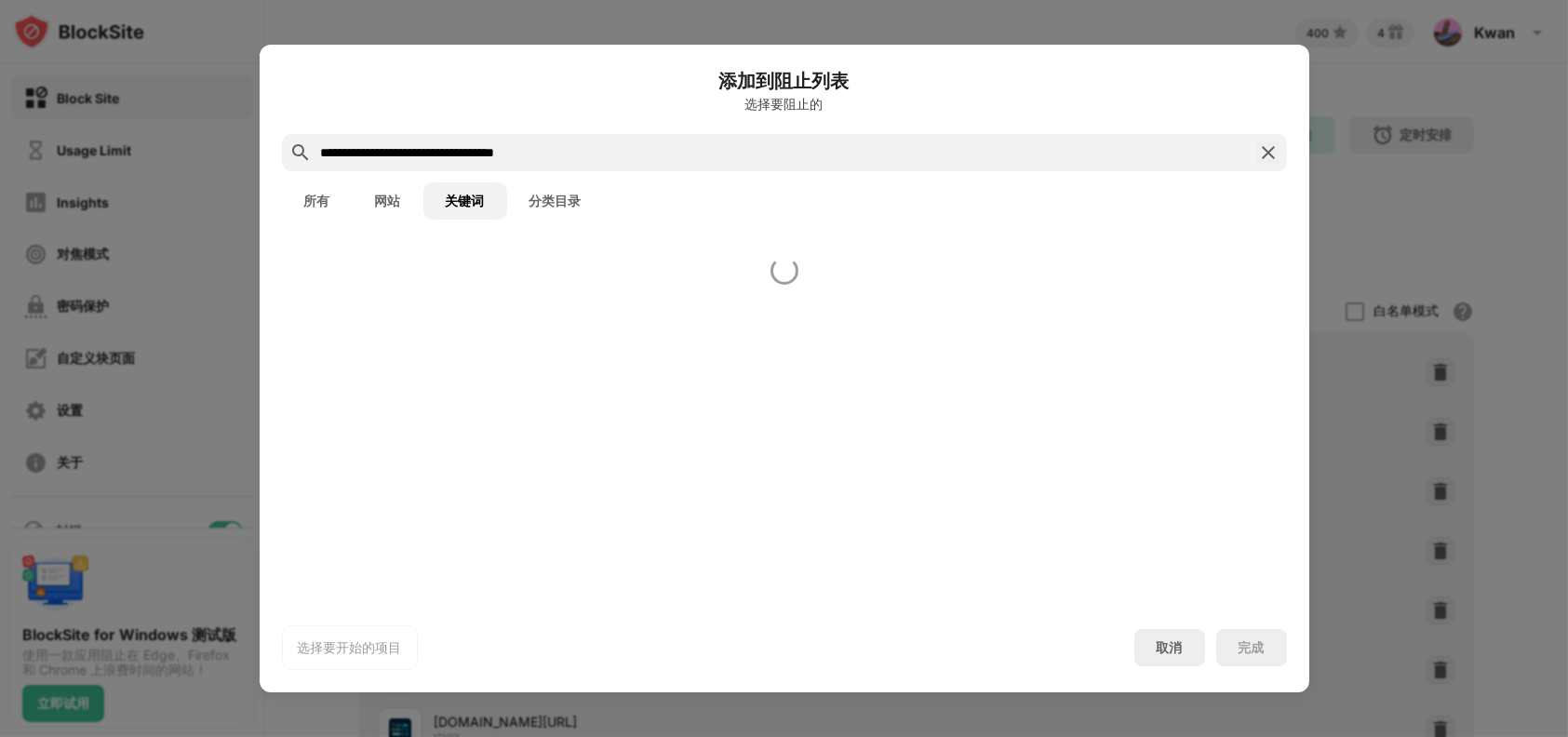
click at [1119, 652] on div "选择要开始的项目 取消 完成" at bounding box center [784, 647] width 1005 height 45
click at [701, 147] on input "**********" at bounding box center [784, 153] width 930 height 22
type input "*"
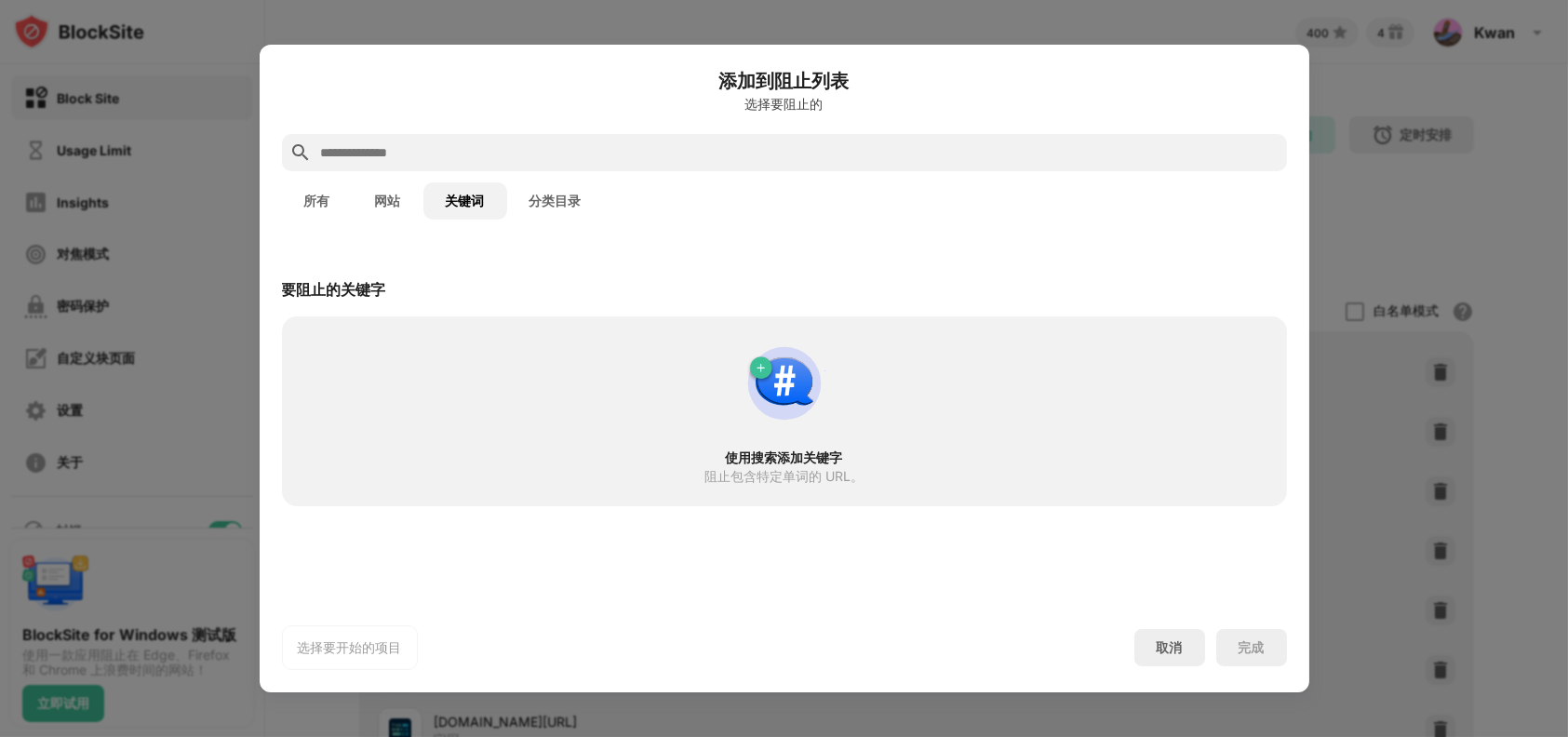
type input "*"
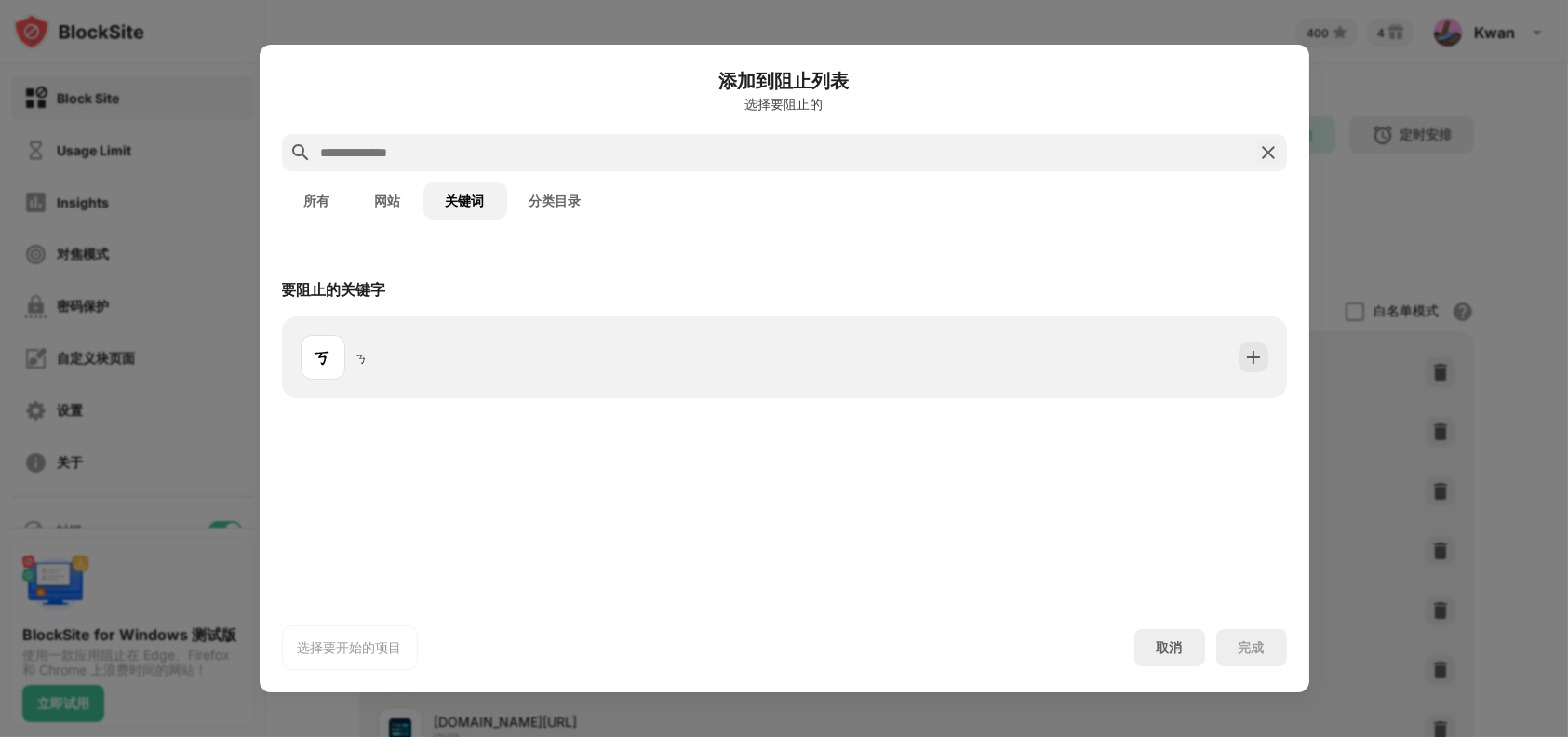
type input "*"
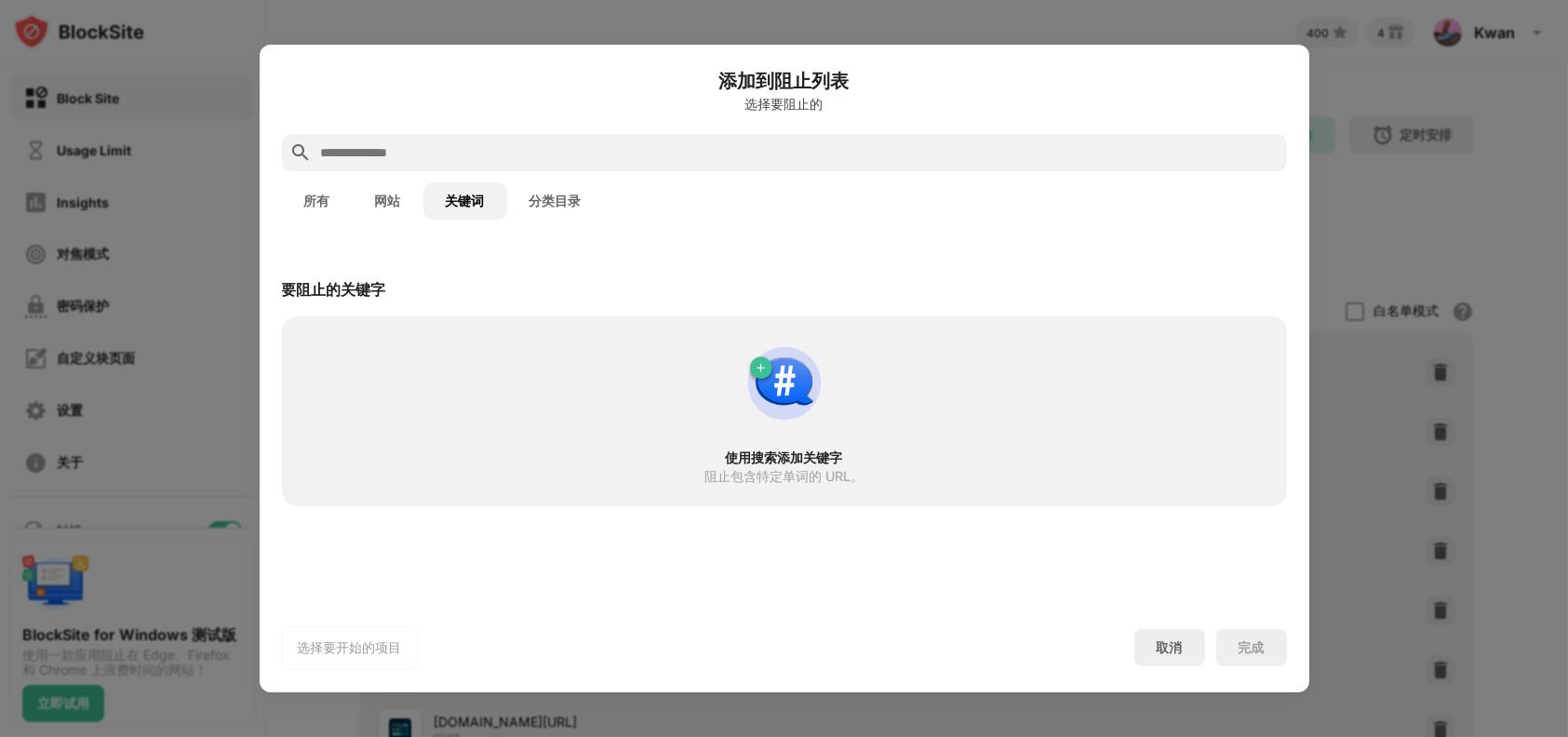
type input "*"
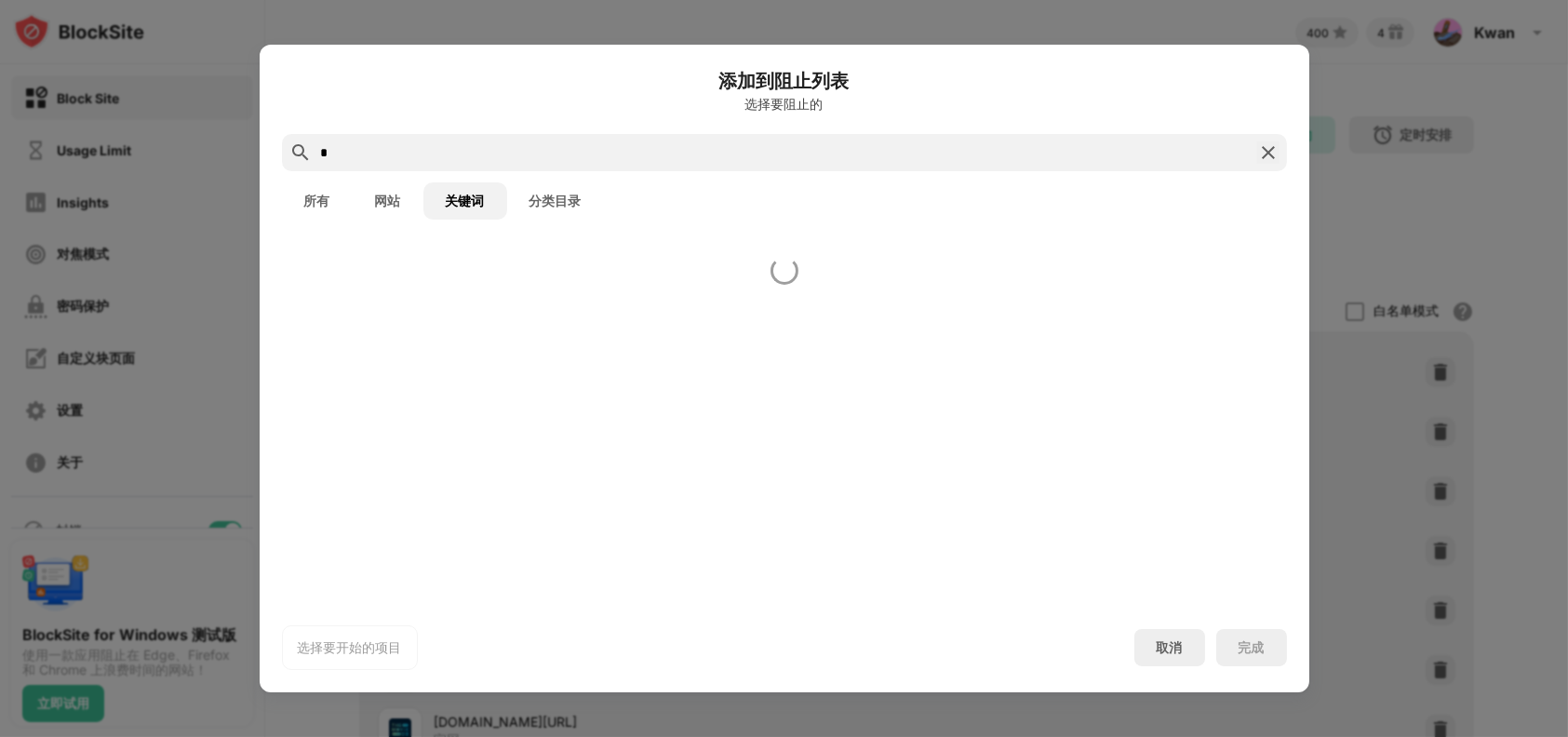
click at [1111, 147] on input "*" at bounding box center [784, 153] width 930 height 22
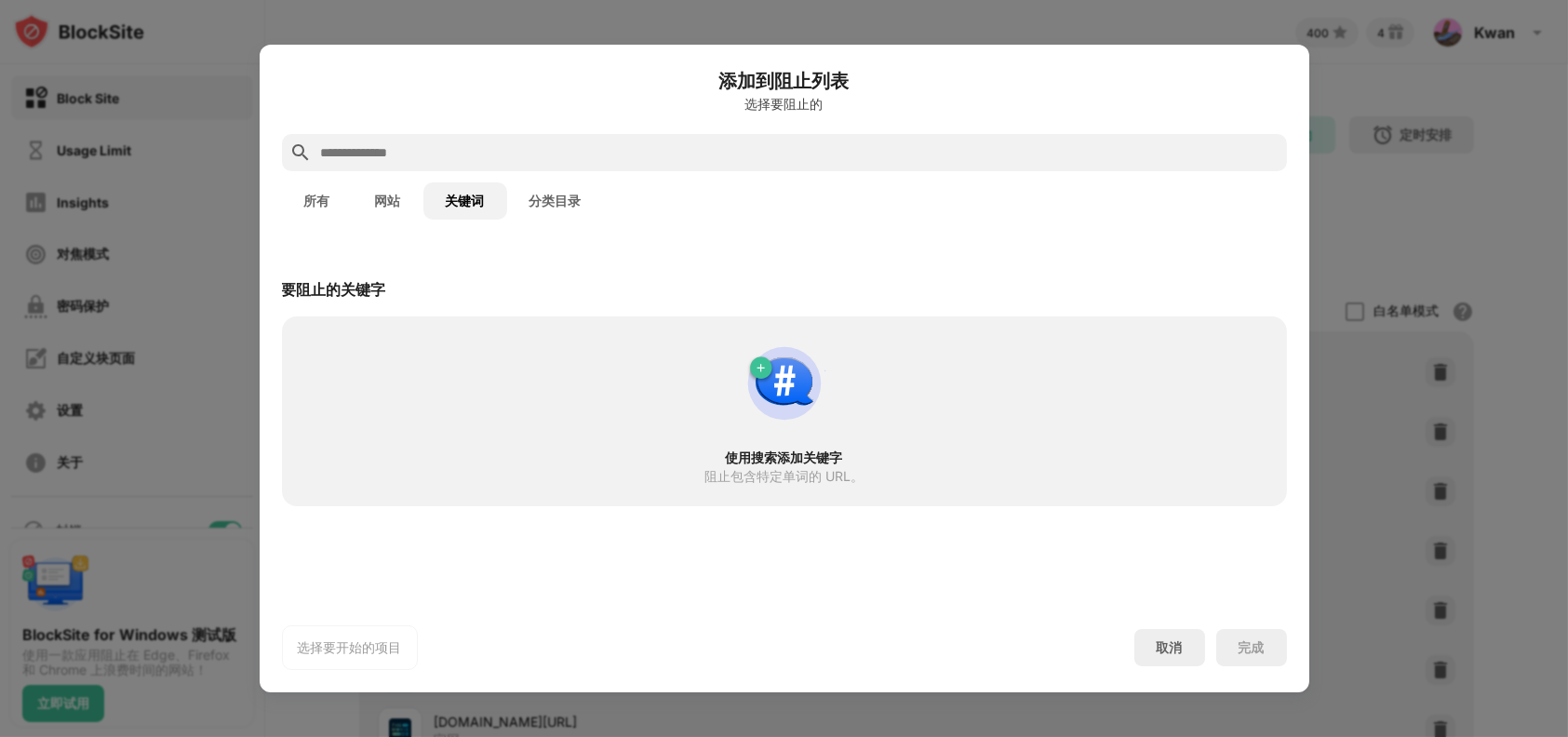
type input "*"
click at [528, 142] on input "text" at bounding box center [798, 153] width 960 height 22
click at [528, 148] on input "text" at bounding box center [798, 153] width 960 height 22
paste input "***"
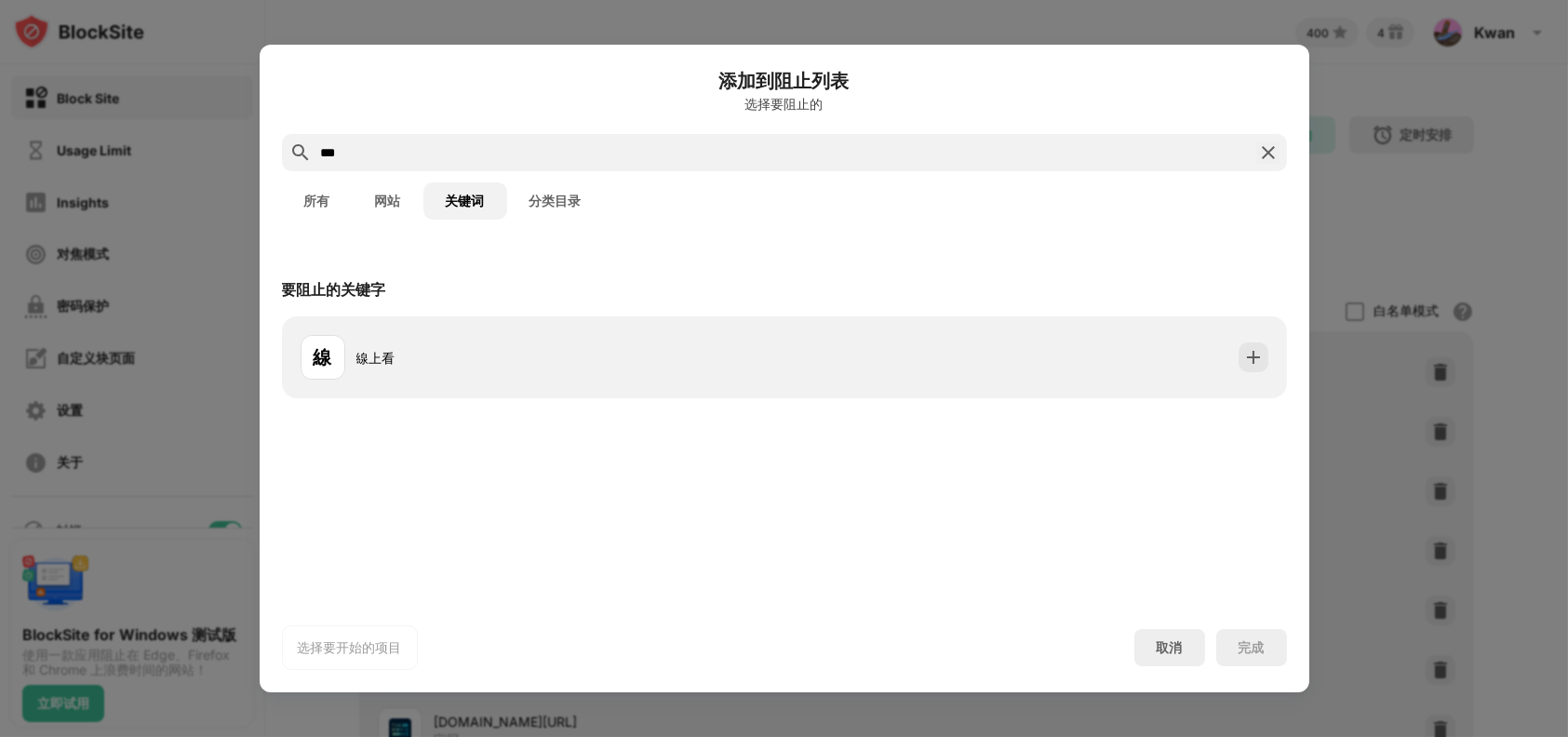
click at [535, 325] on div "線 線上看" at bounding box center [784, 357] width 1005 height 82
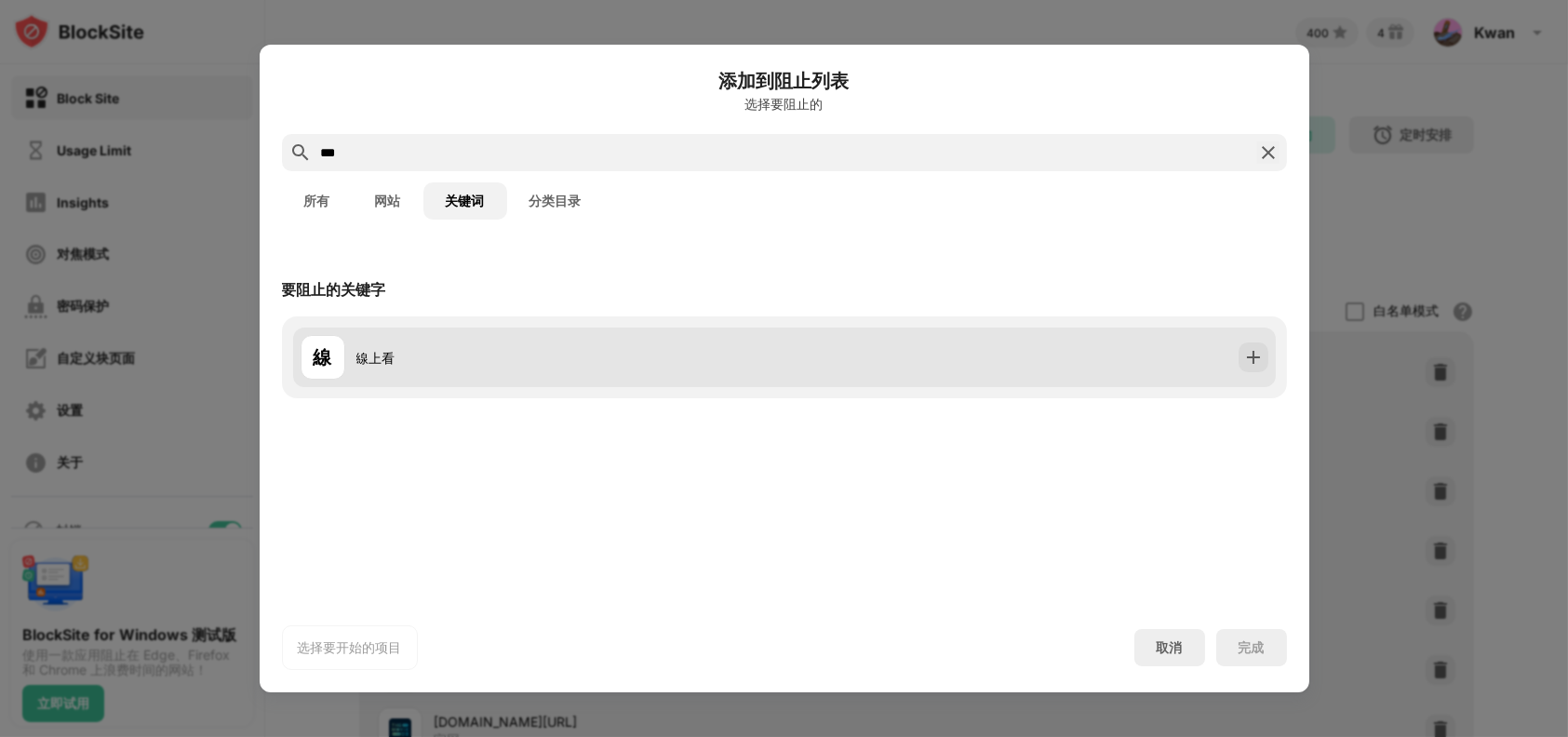
click at [560, 371] on div "線 線上看" at bounding box center [541, 357] width 483 height 45
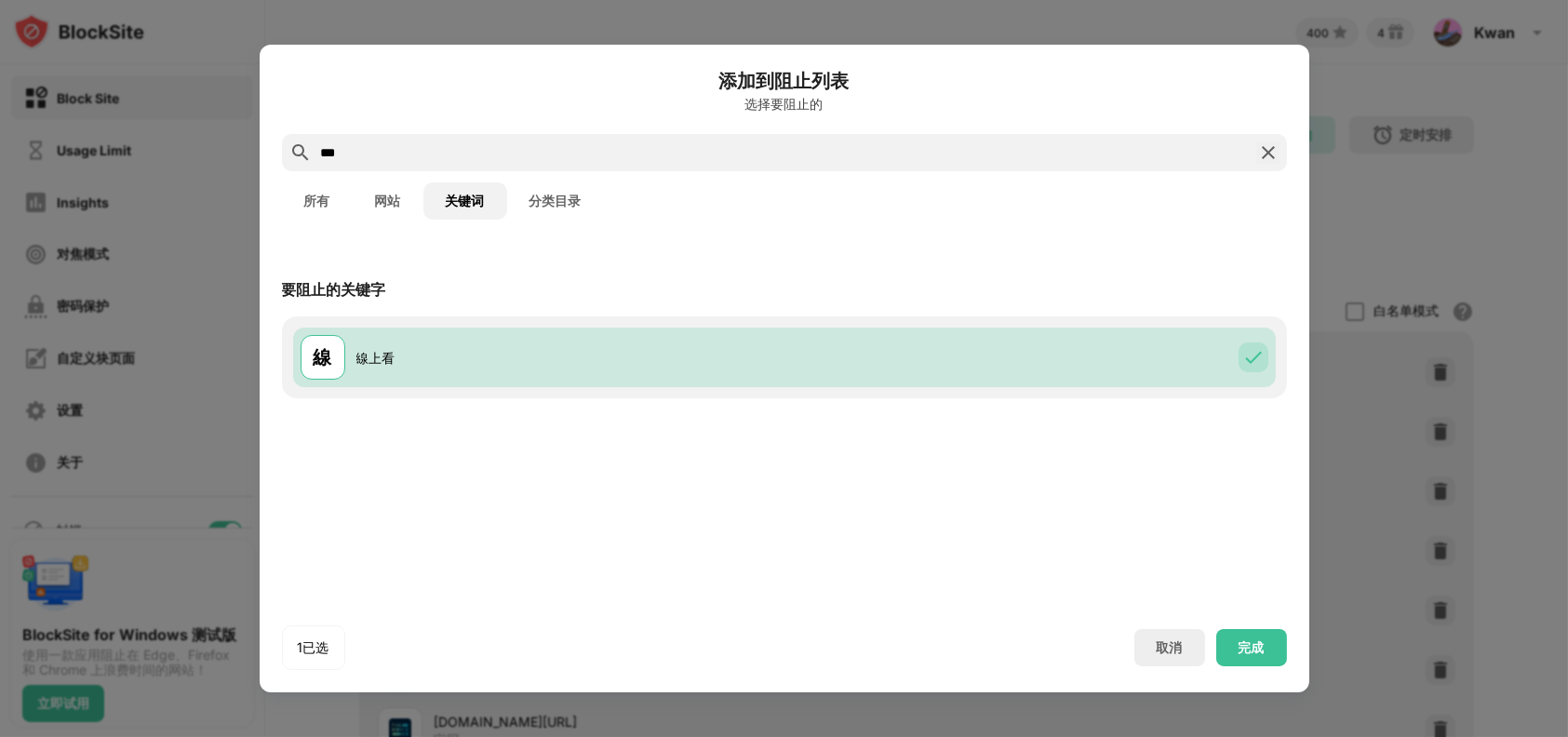
click at [909, 145] on input "***" at bounding box center [784, 153] width 930 height 22
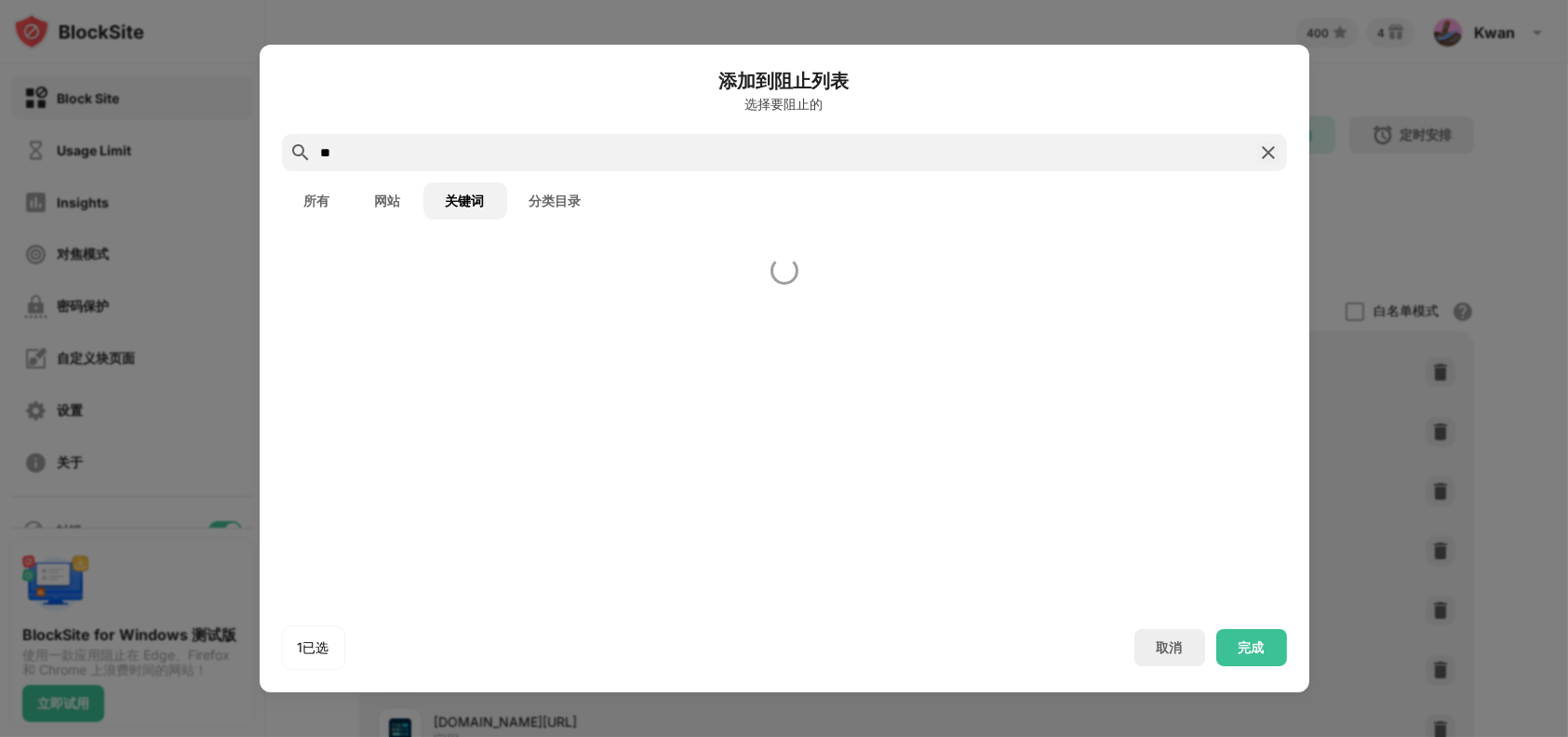
type input "*"
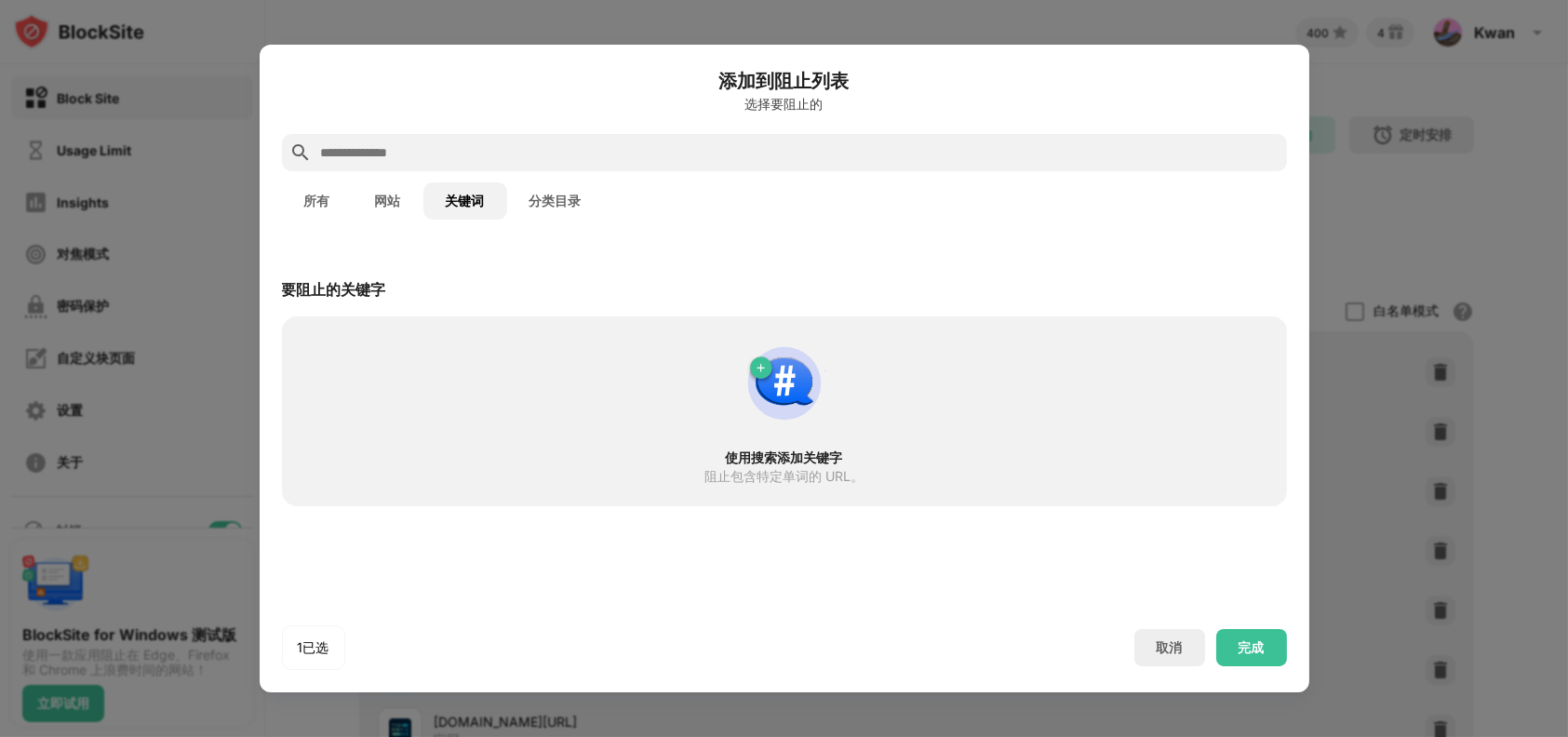
paste input "**"
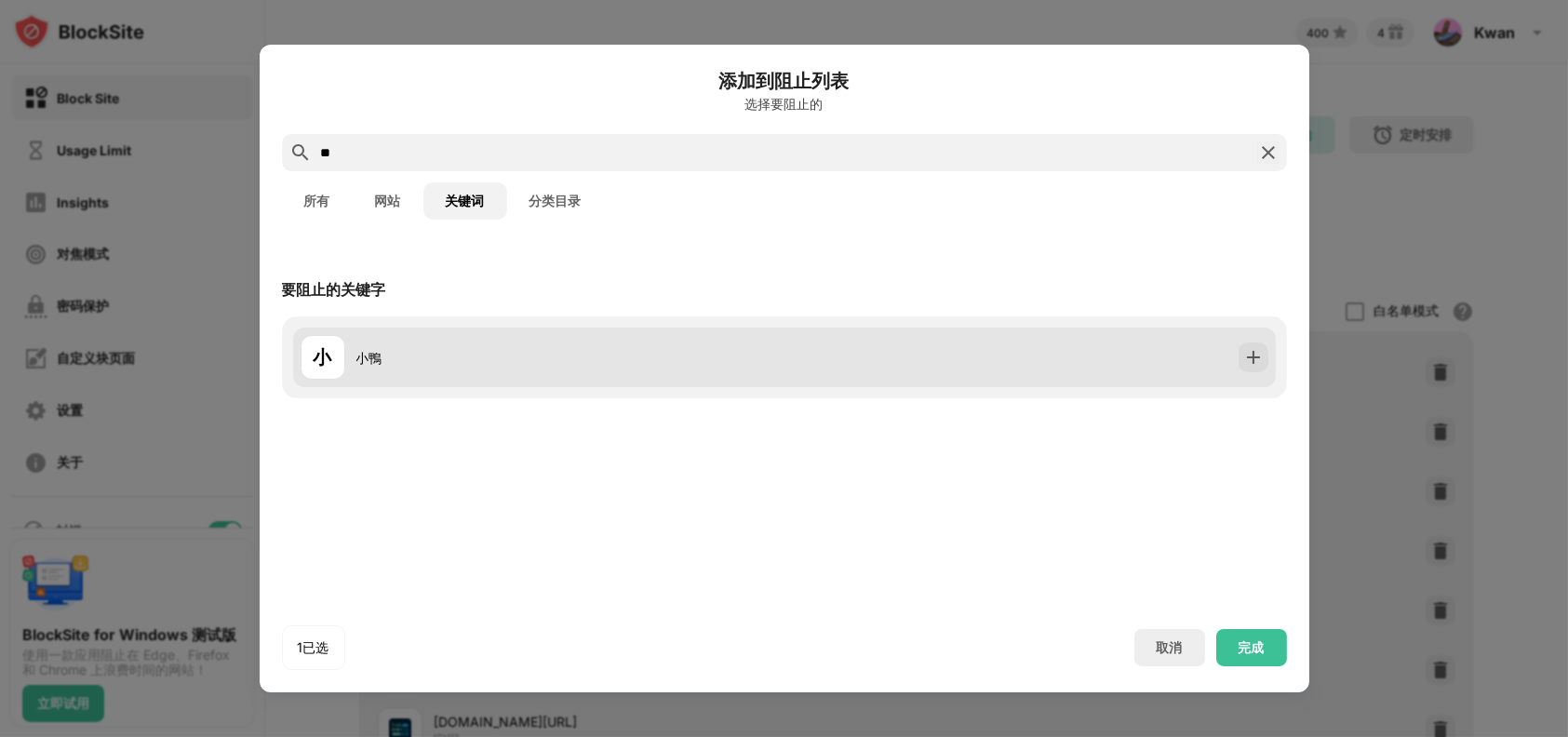
click at [505, 345] on div "小 小鴨" at bounding box center [541, 357] width 483 height 45
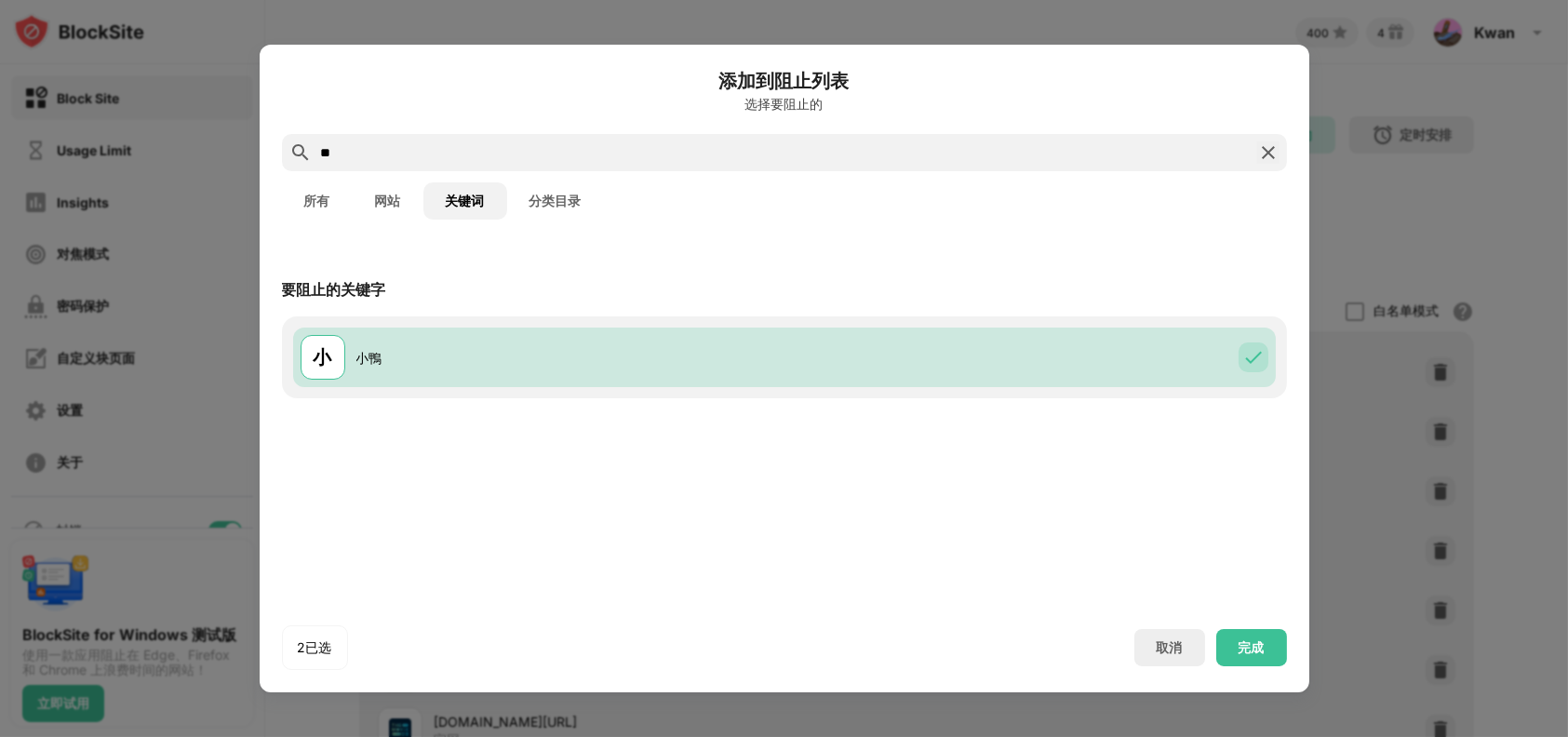
click at [535, 144] on input "**" at bounding box center [784, 153] width 930 height 22
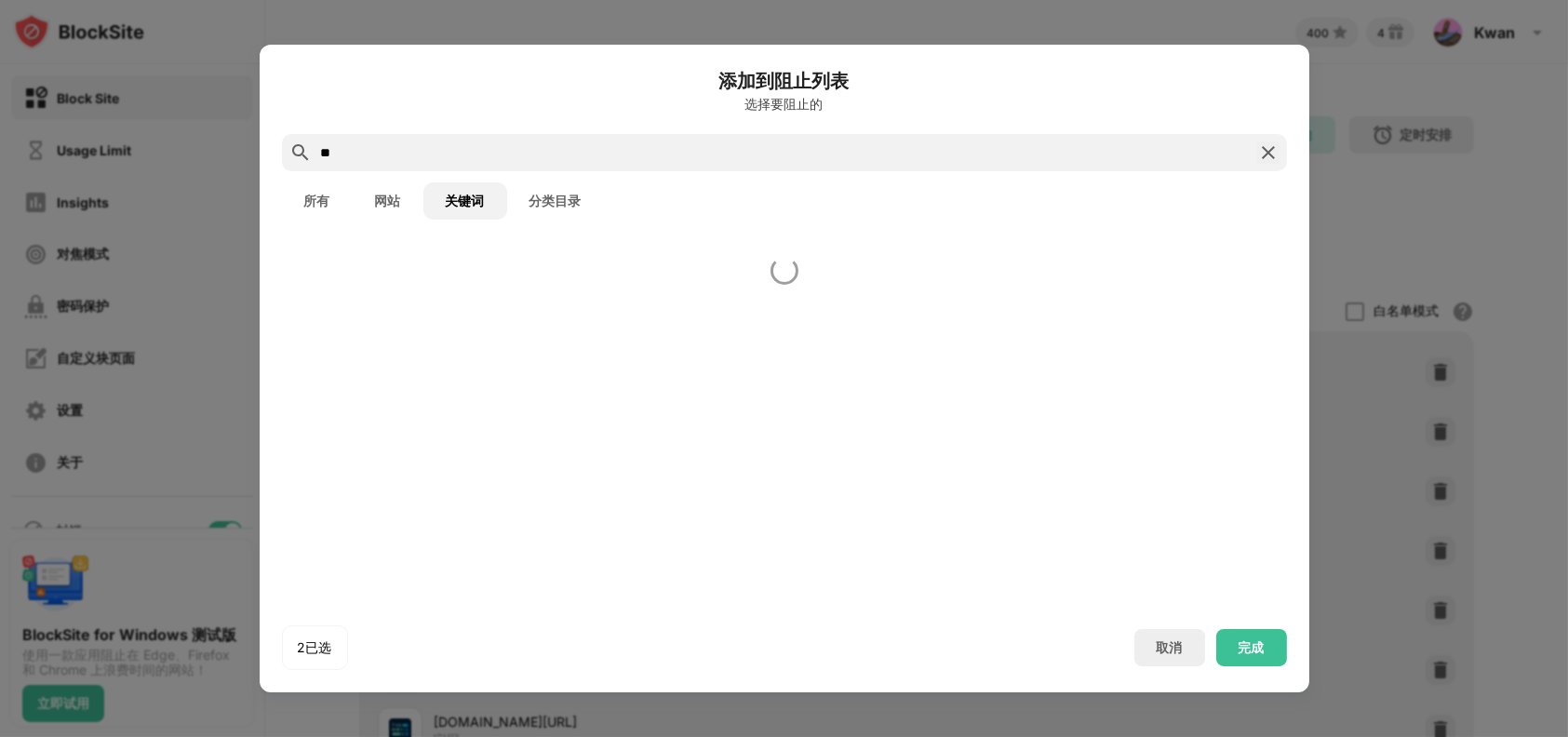
type input "*"
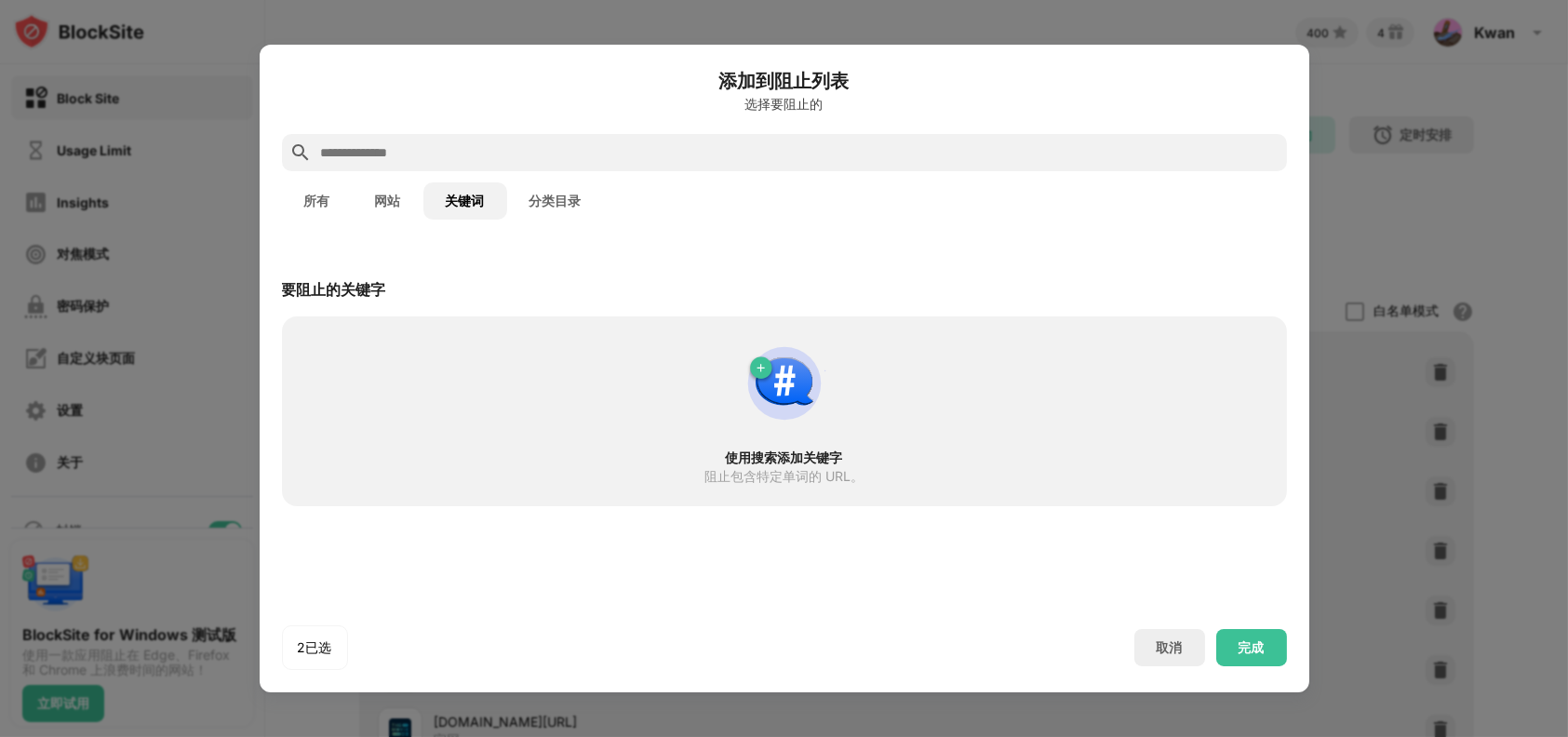
paste input "****"
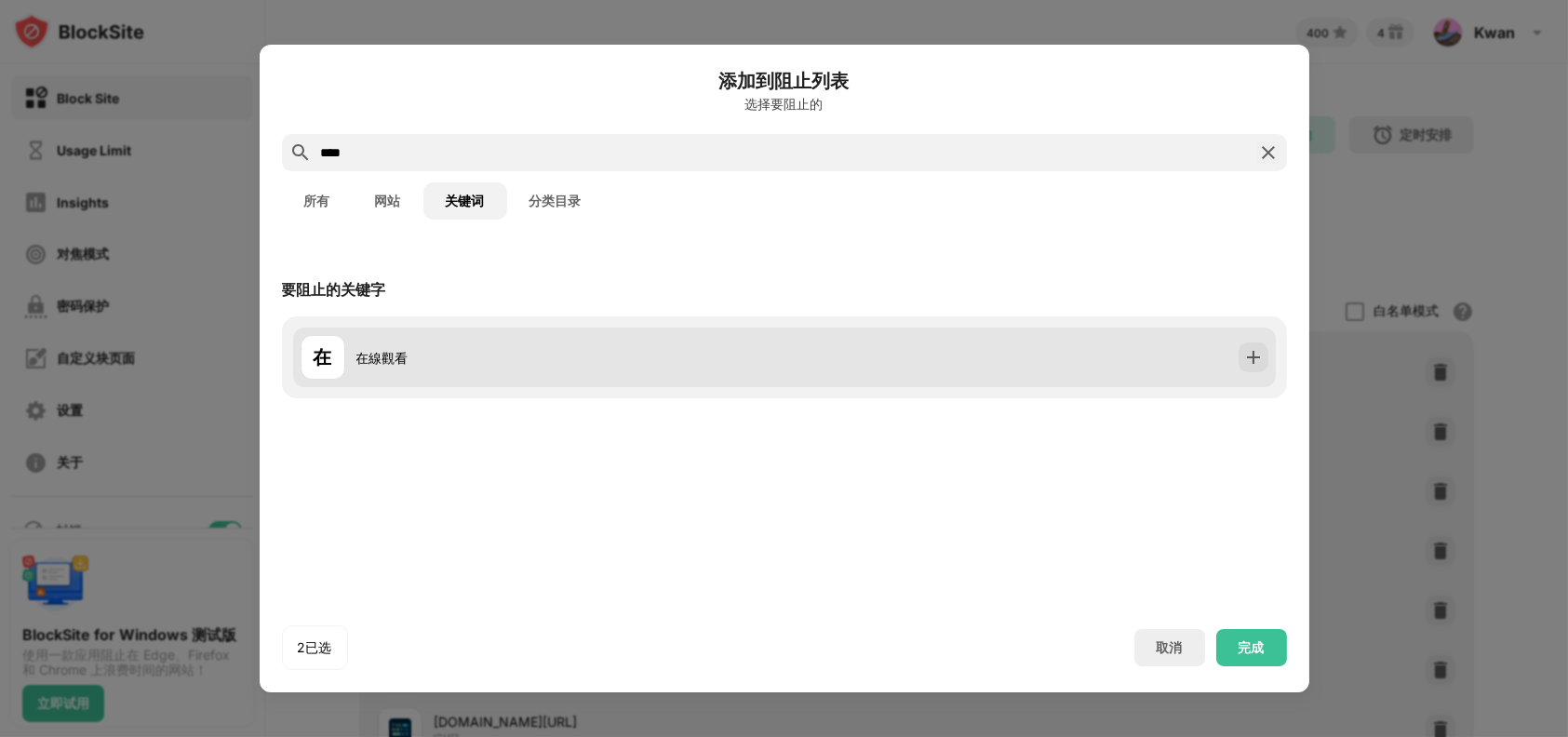
click at [510, 373] on div "在 在線觀看" at bounding box center [541, 357] width 483 height 45
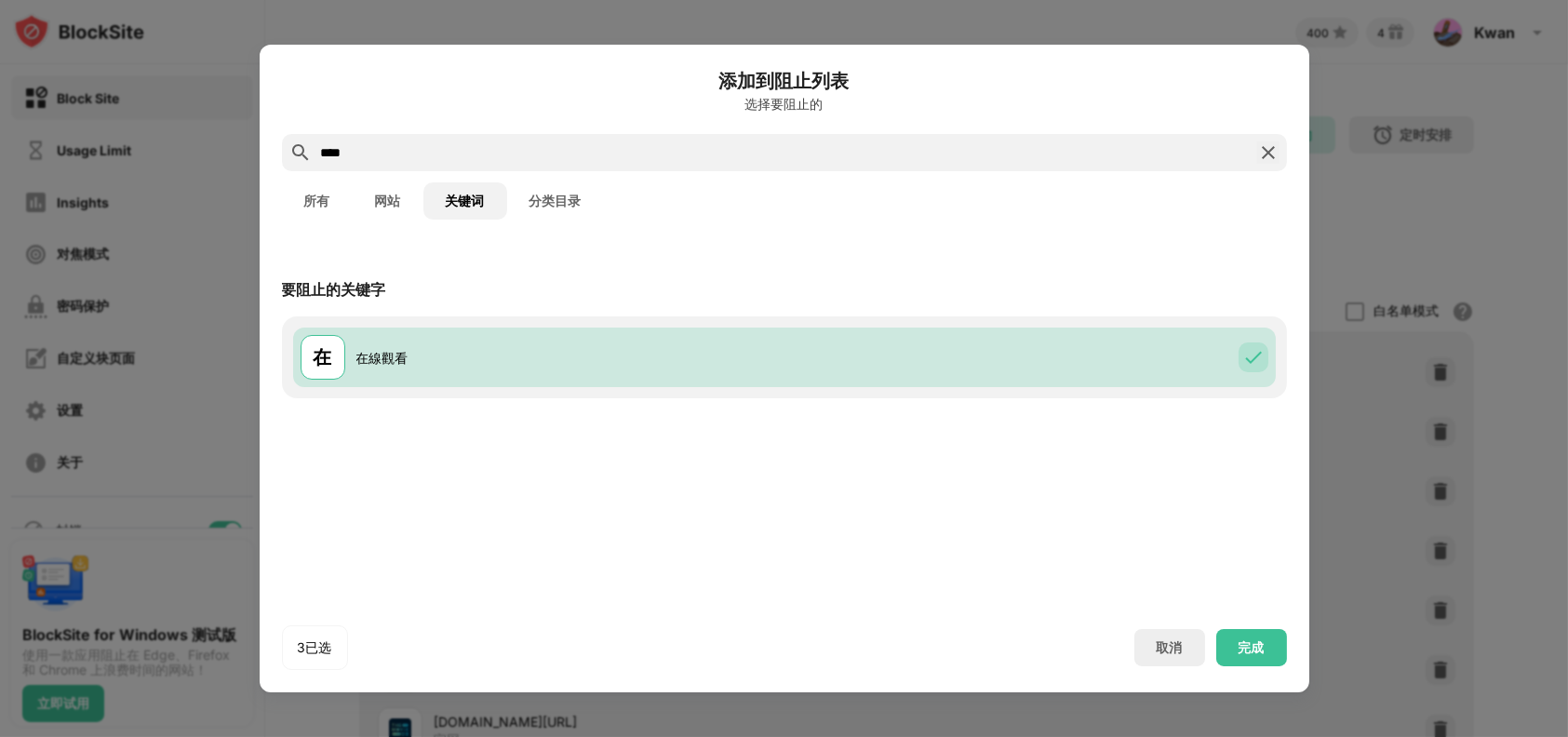
click at [345, 154] on input "****" at bounding box center [784, 153] width 930 height 22
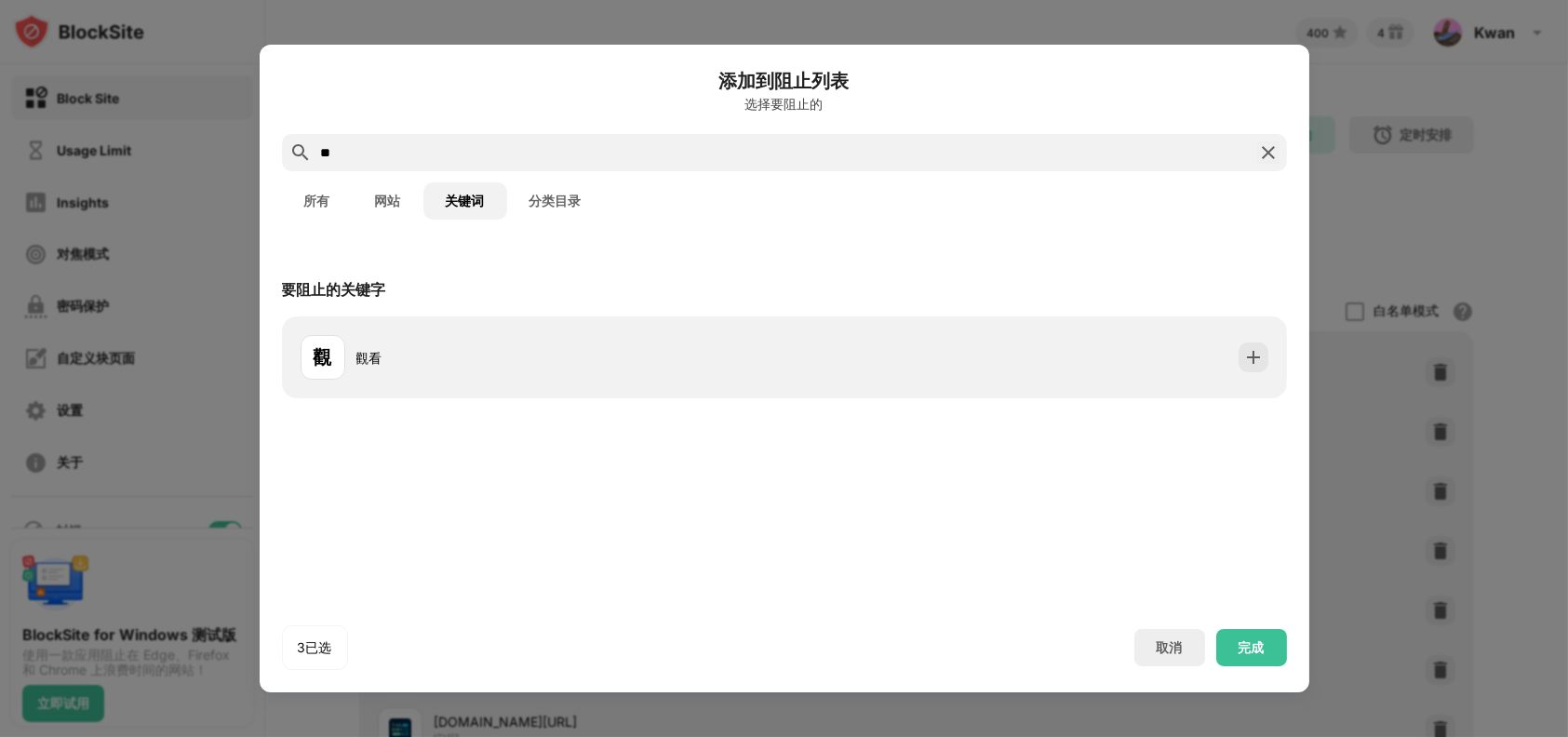
drag, startPoint x: 455, startPoint y: 363, endPoint x: 463, endPoint y: 312, distance: 51.6
click at [455, 362] on div "觀看" at bounding box center [570, 358] width 428 height 20
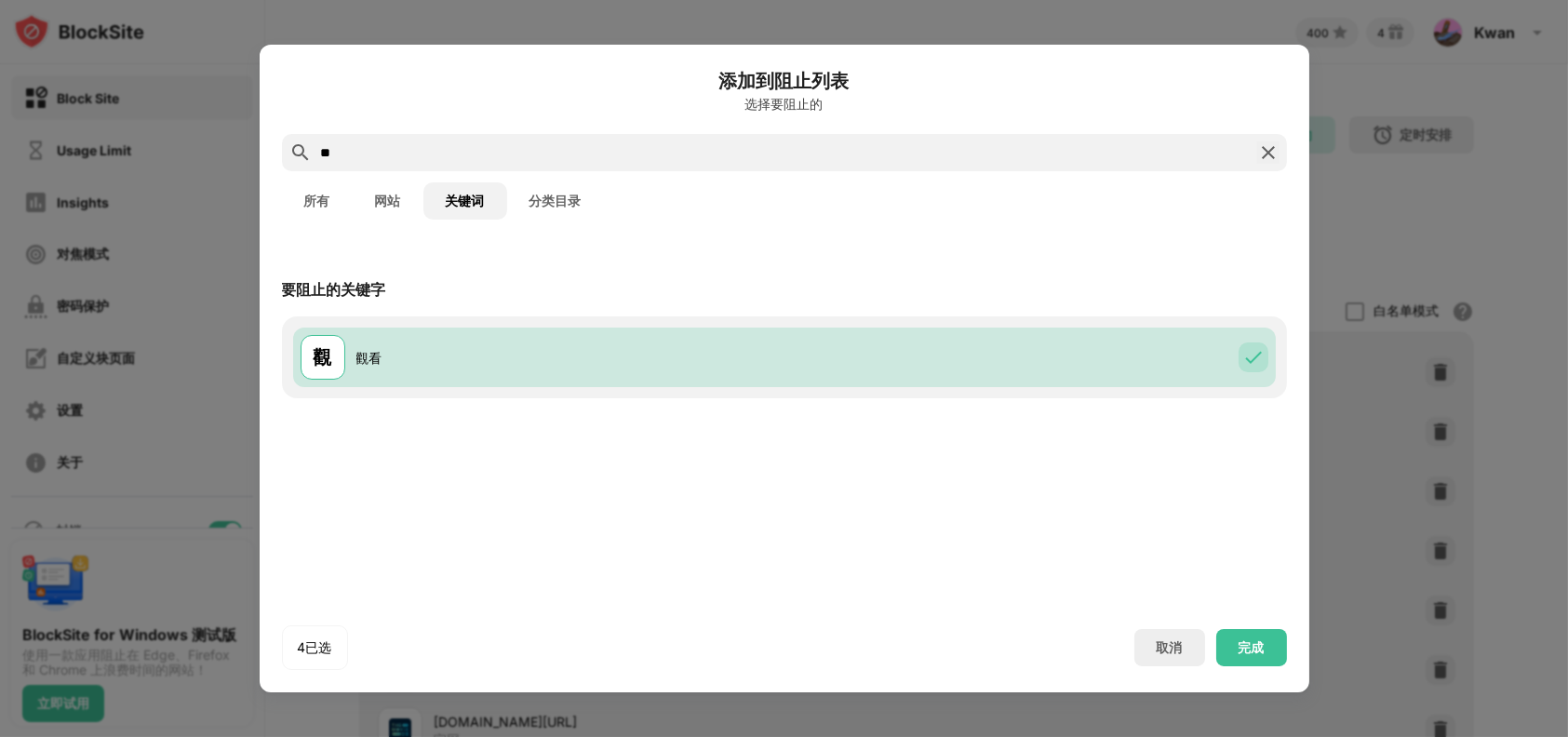
click at [460, 145] on input "**" at bounding box center [784, 153] width 930 height 22
type input "*"
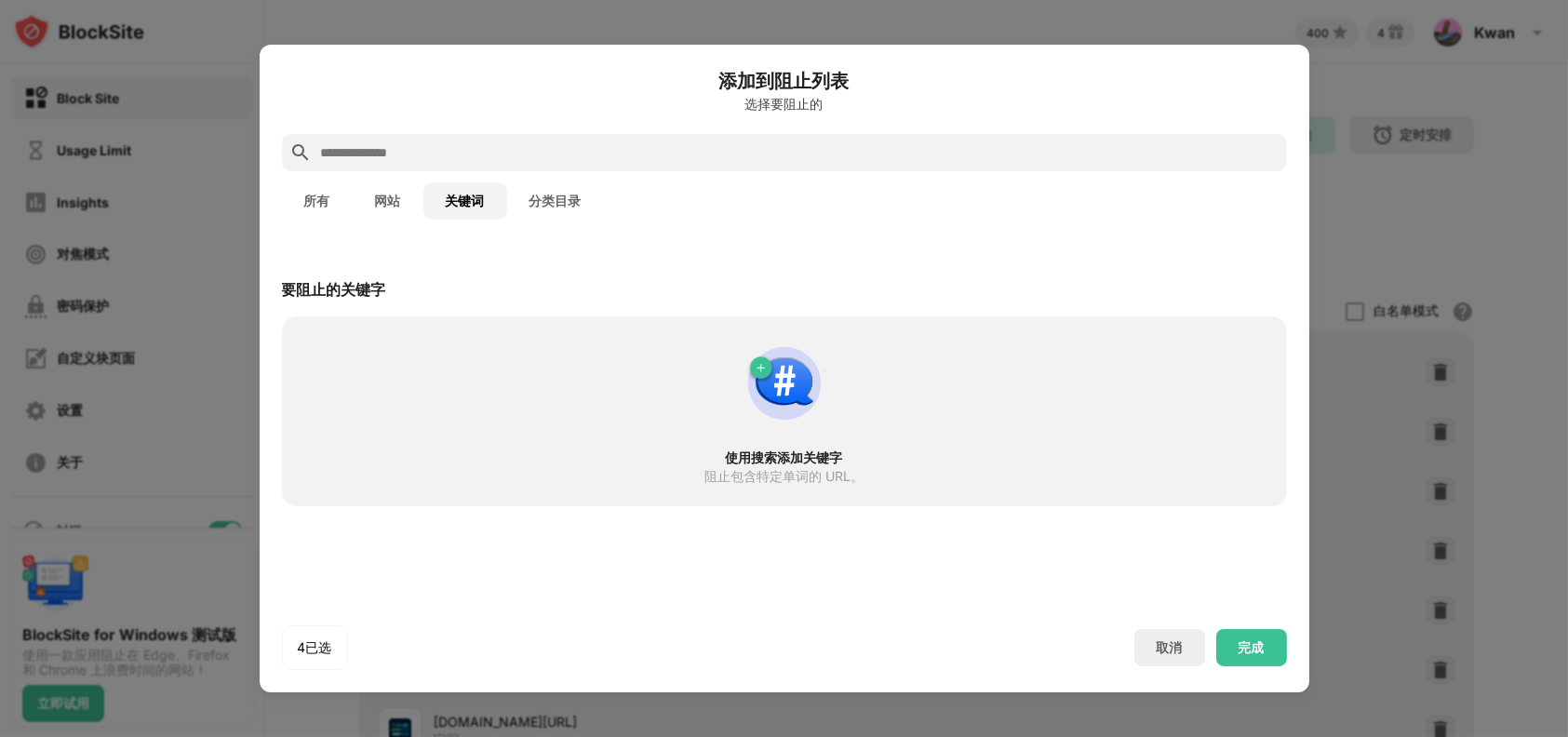
paste input "****"
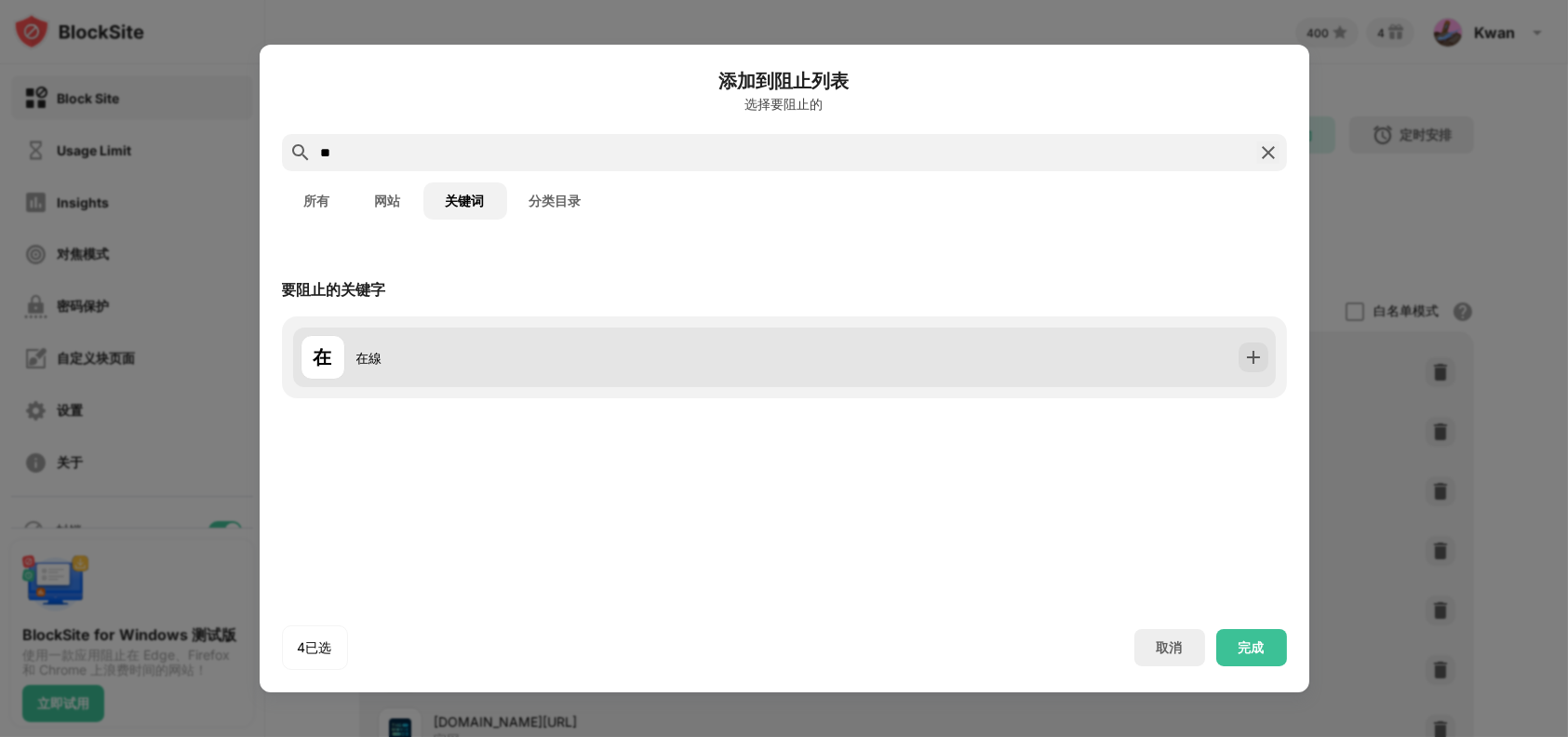
type input "**"
click at [550, 381] on div "在 在線" at bounding box center [784, 358] width 983 height 60
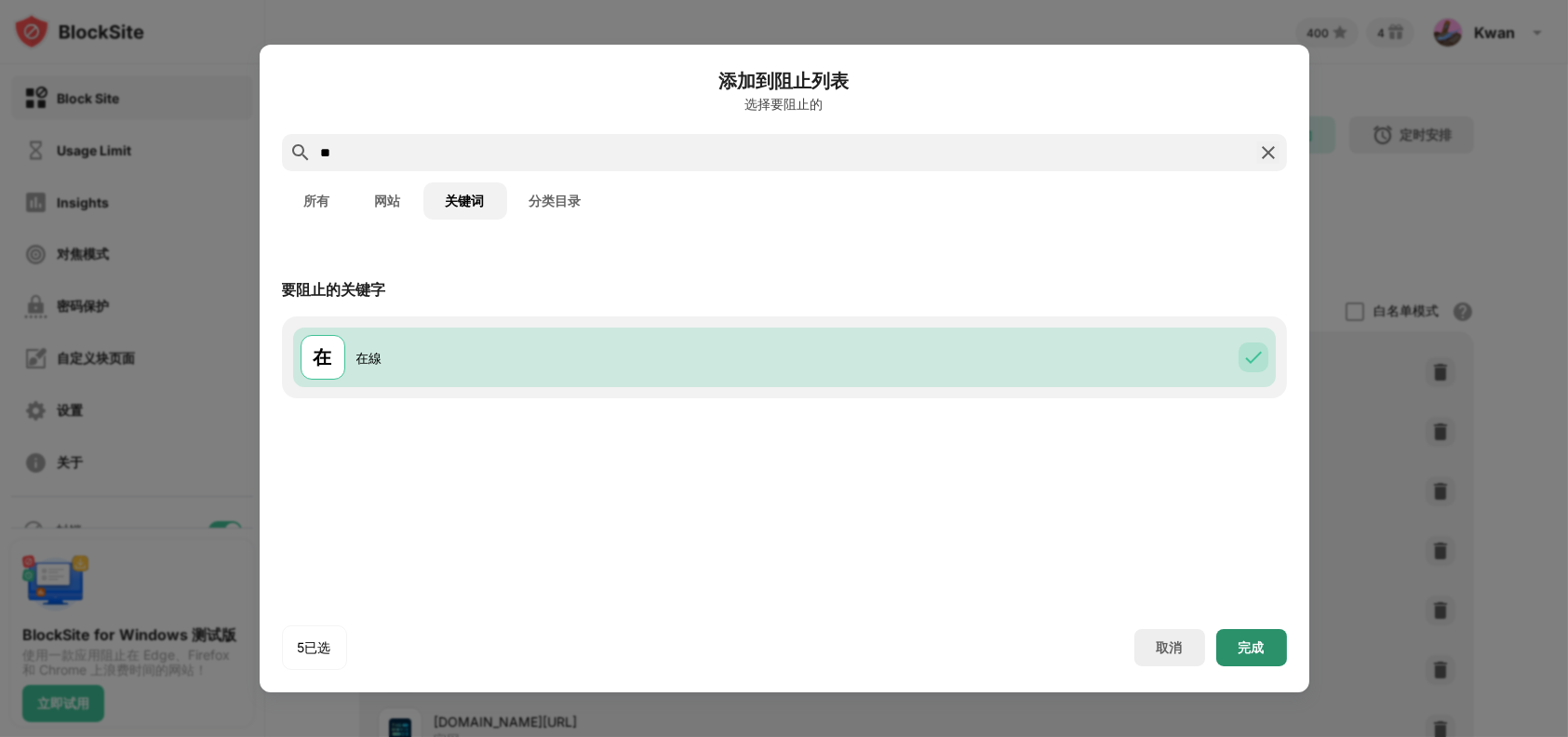
click at [1263, 650] on div "完成" at bounding box center [1251, 647] width 26 height 15
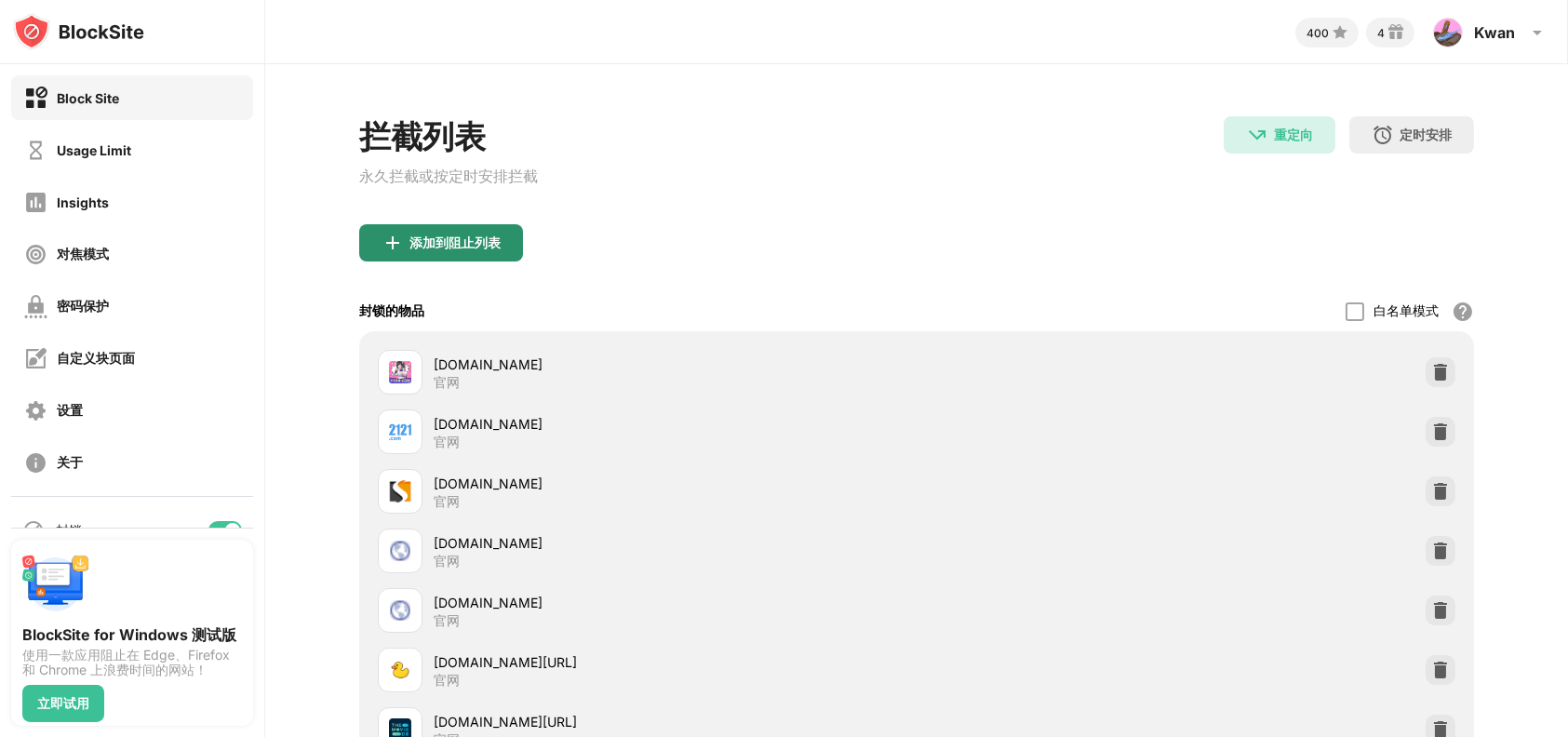
click at [473, 243] on div "添加到阻止列表" at bounding box center [455, 242] width 91 height 15
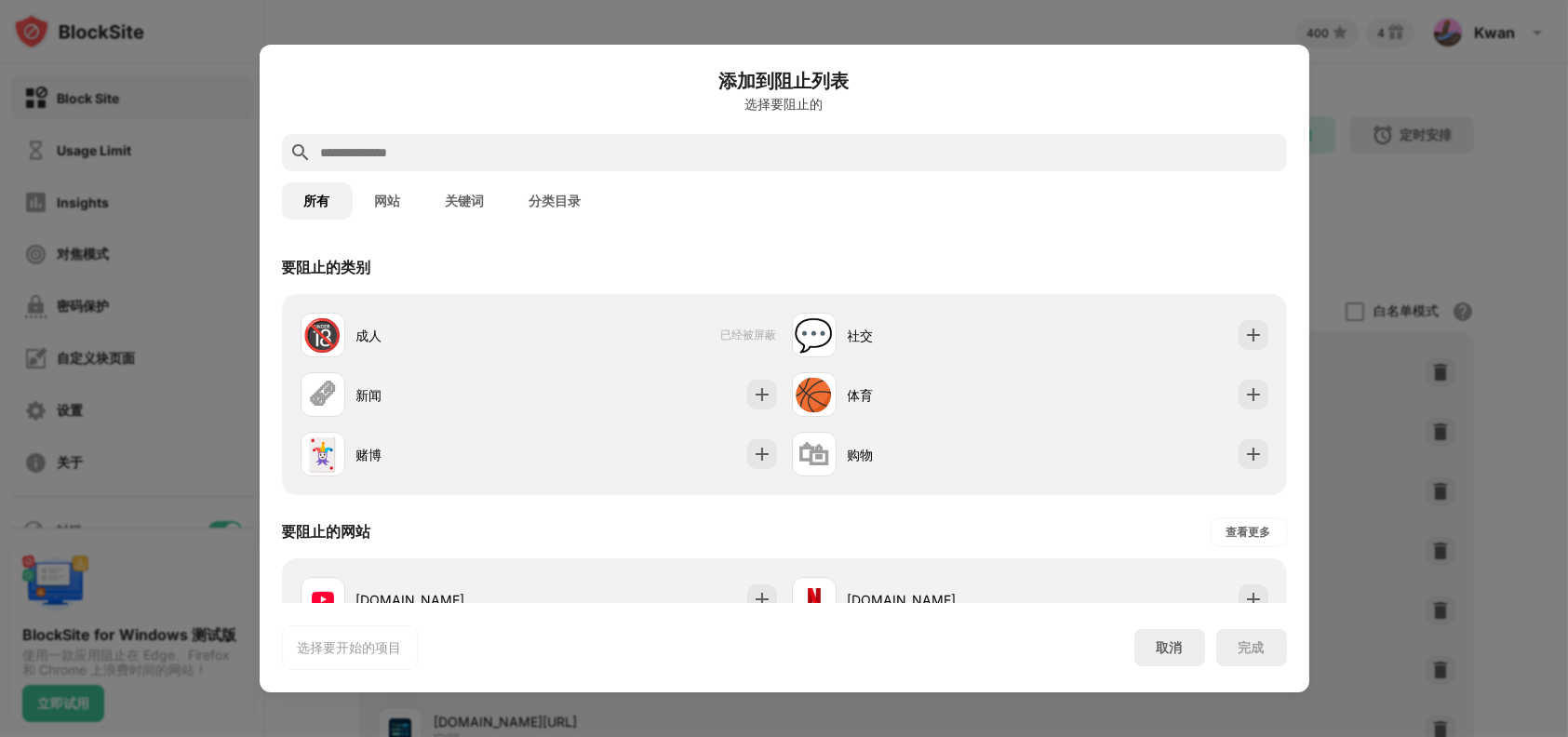
click at [517, 153] on input "text" at bounding box center [798, 153] width 960 height 22
click at [456, 189] on button "关键词" at bounding box center [466, 200] width 84 height 37
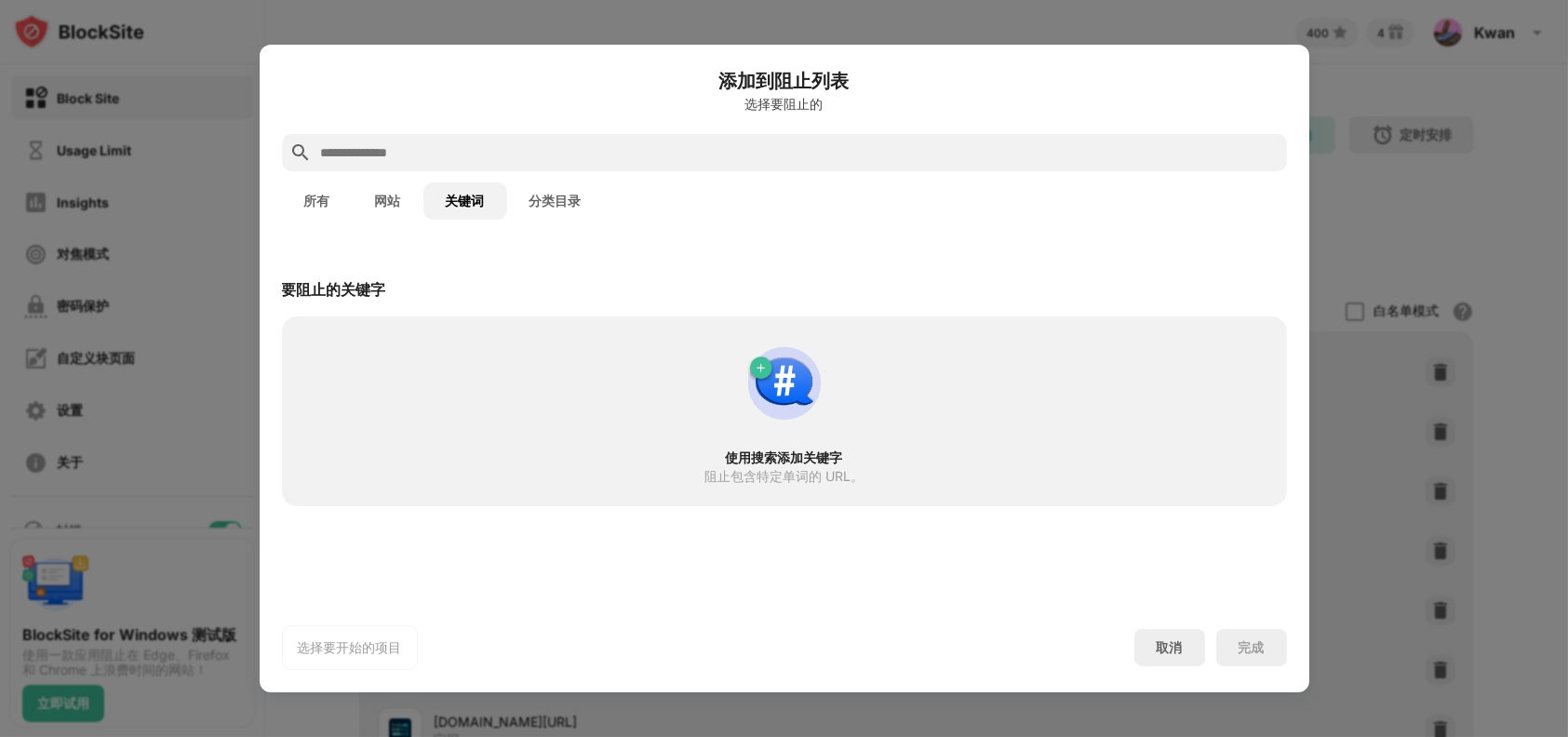
click at [515, 151] on input "text" at bounding box center [798, 153] width 960 height 22
paste input "**"
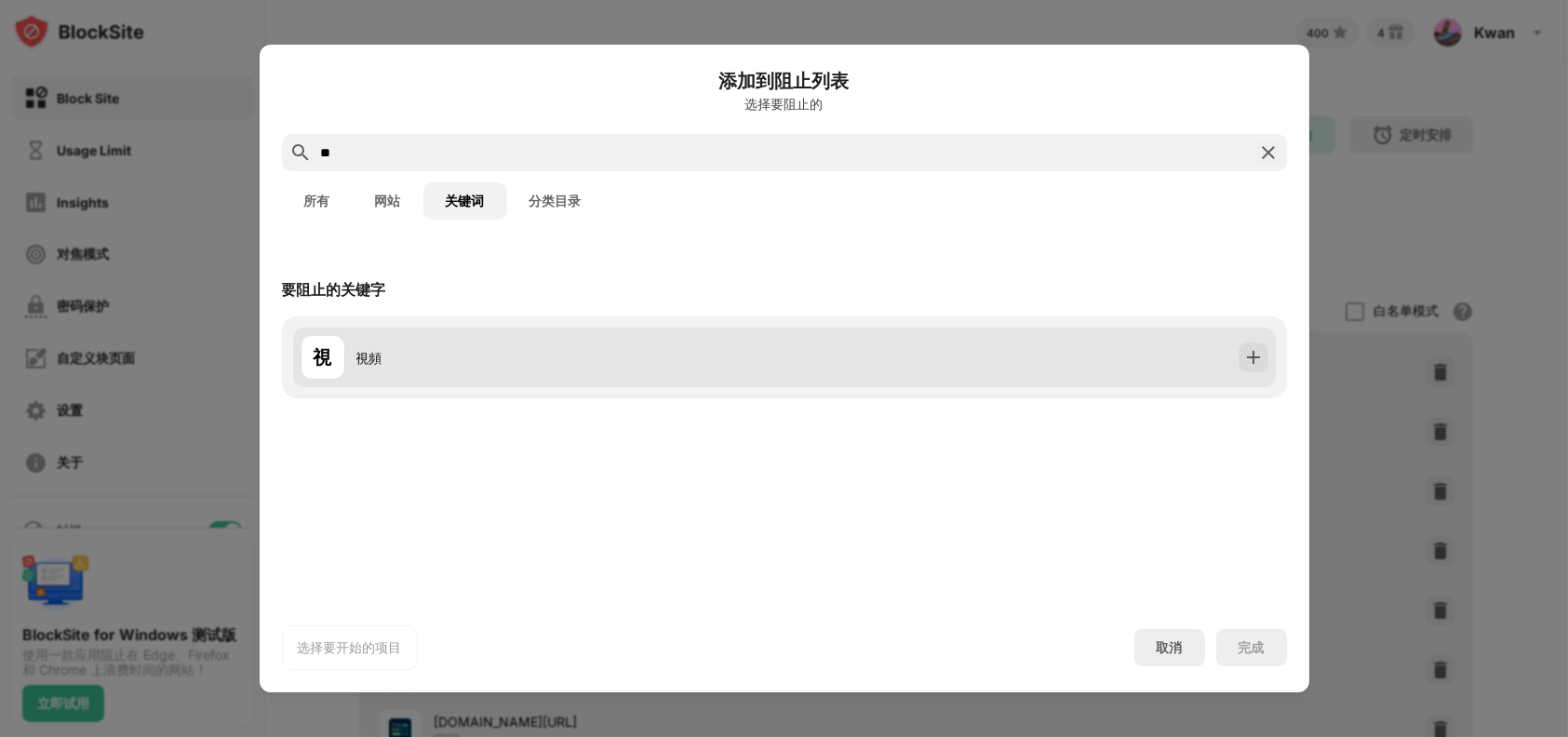
type input "**"
click at [502, 337] on div "視 視頻" at bounding box center [541, 357] width 483 height 45
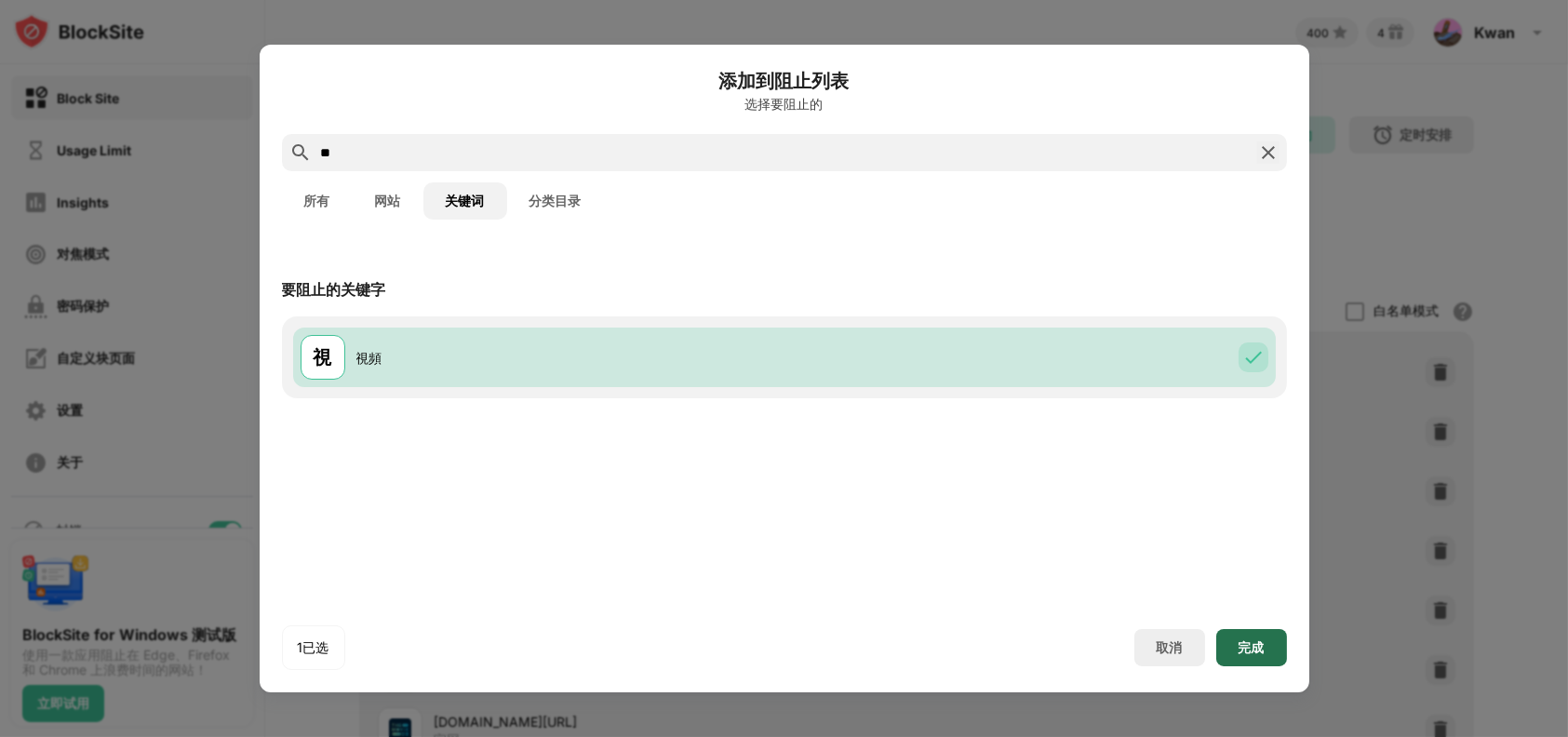
click at [1248, 646] on div "完成" at bounding box center [1251, 647] width 26 height 15
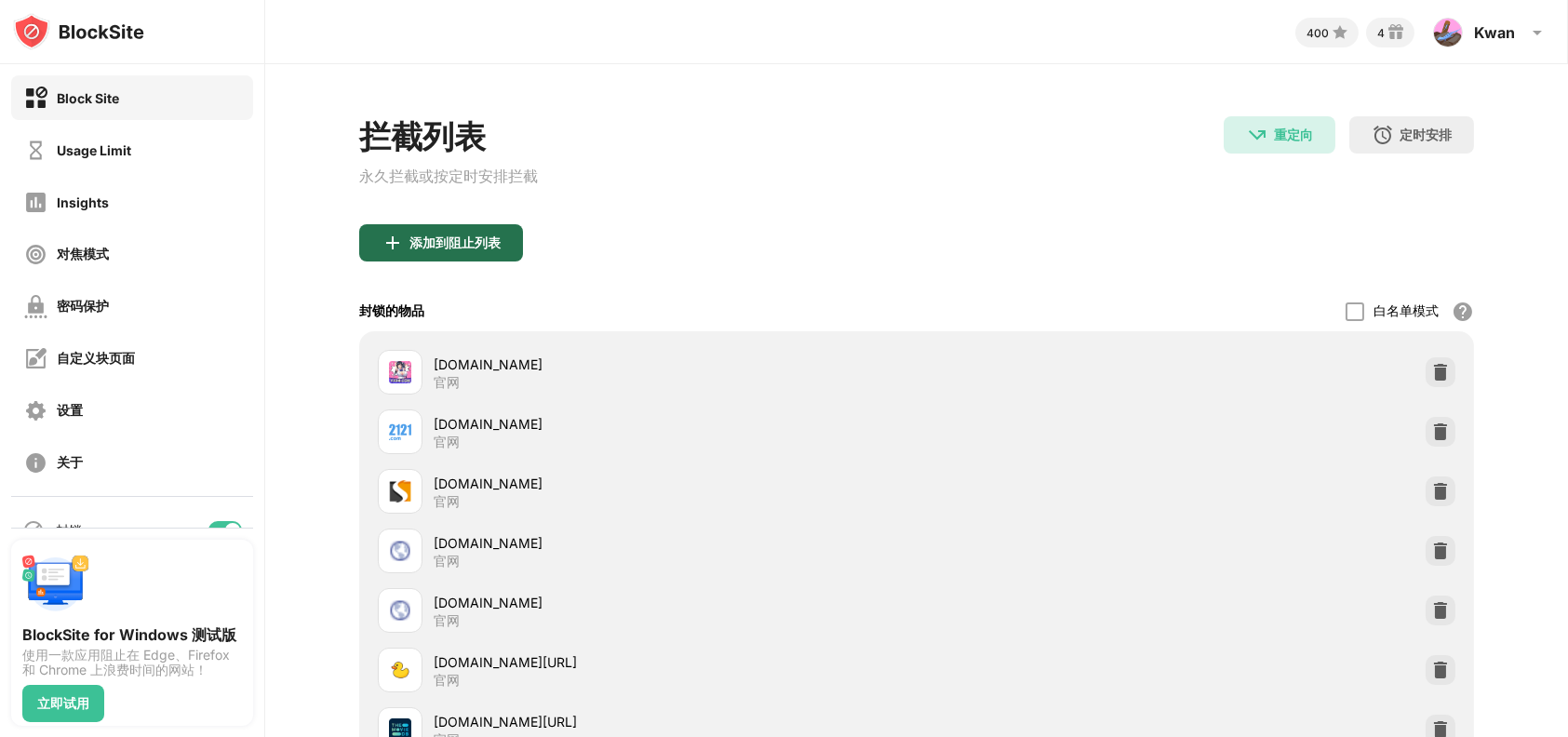
click at [487, 238] on div "添加到阻止列表" at bounding box center [455, 242] width 91 height 15
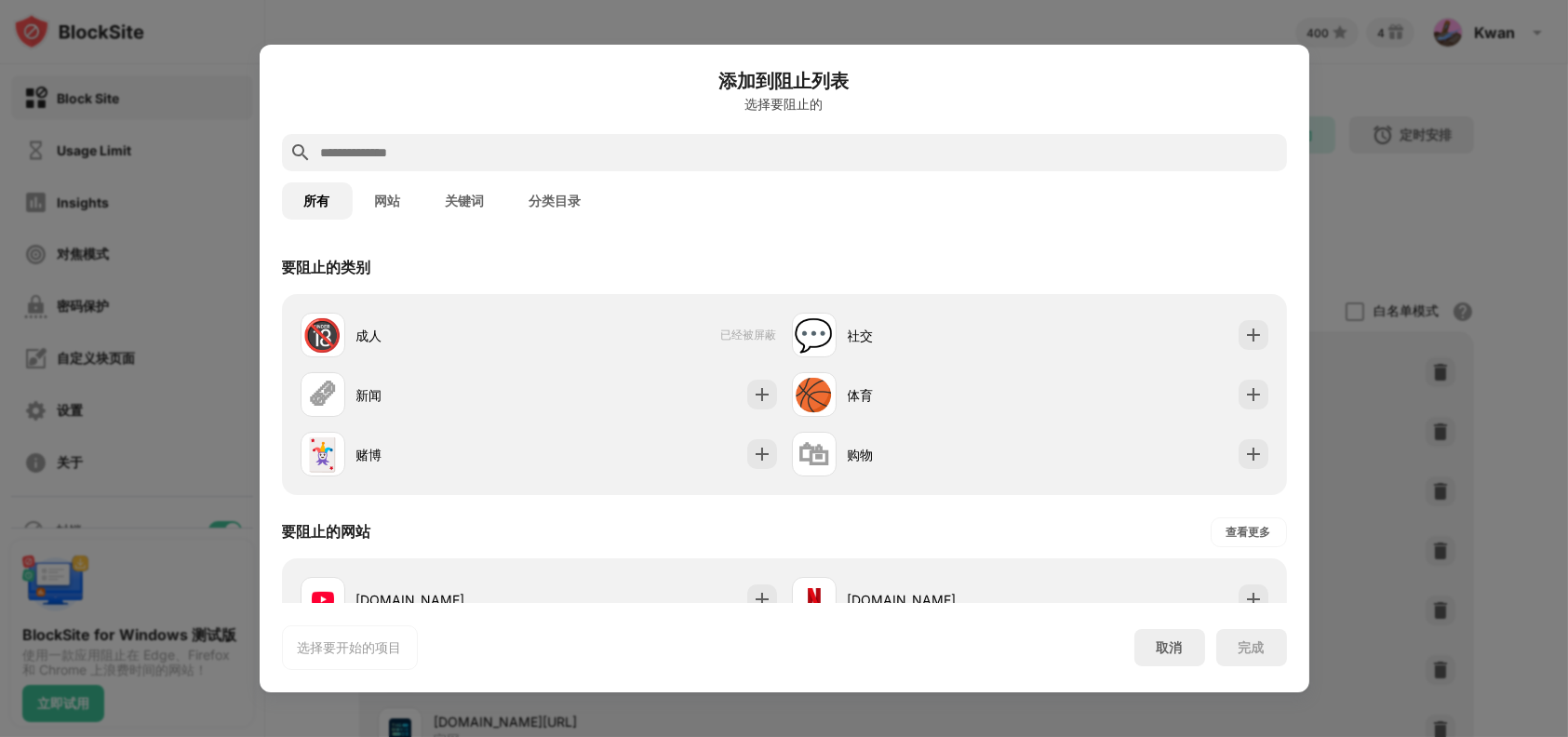
click at [528, 138] on div at bounding box center [784, 152] width 1005 height 37
click at [531, 147] on input "text" at bounding box center [798, 153] width 960 height 22
click at [492, 204] on button "关键词" at bounding box center [466, 200] width 84 height 37
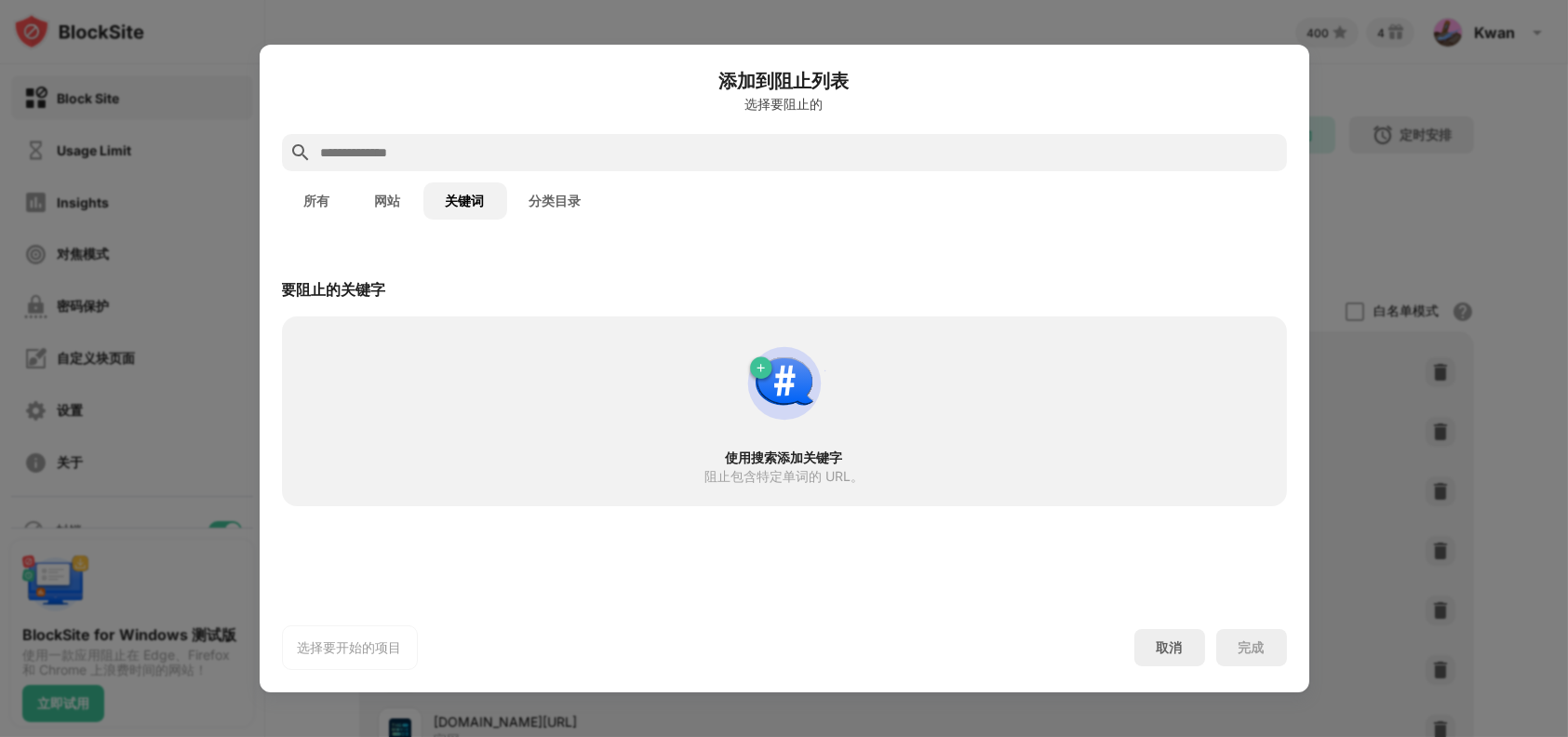
click at [562, 142] on input "text" at bounding box center [798, 153] width 960 height 22
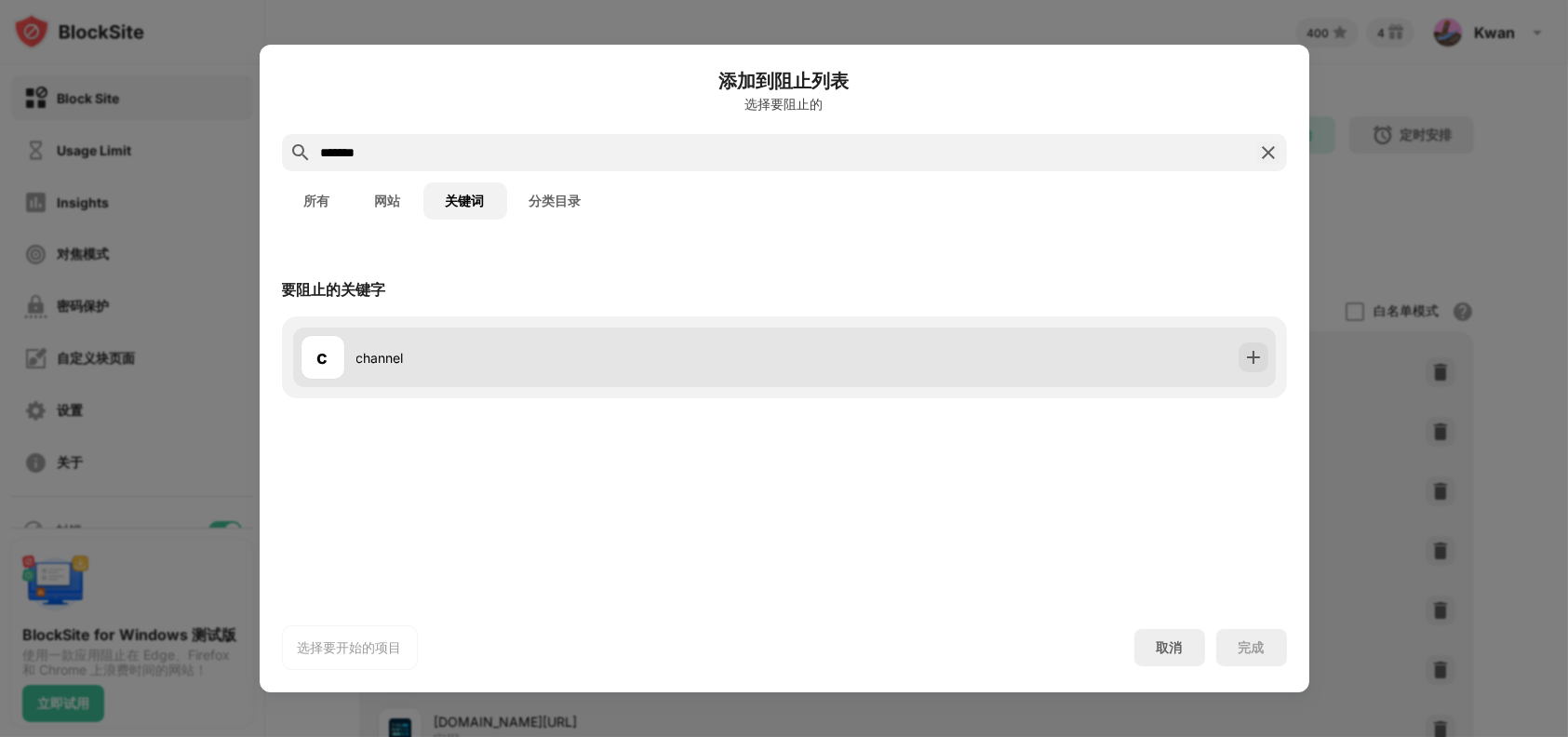
click at [605, 343] on div "c channel" at bounding box center [541, 357] width 483 height 45
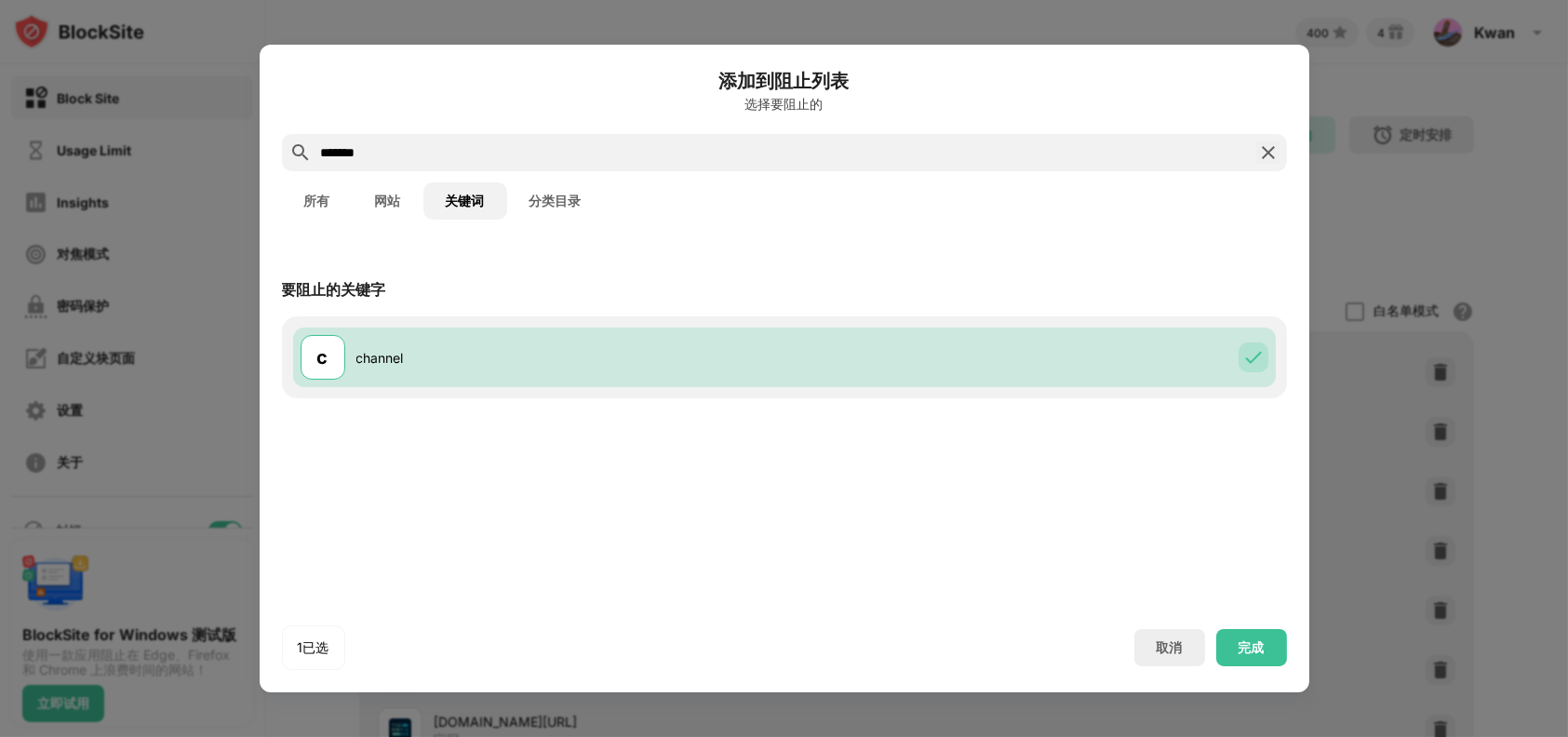
click at [600, 156] on input "*******" at bounding box center [784, 153] width 930 height 22
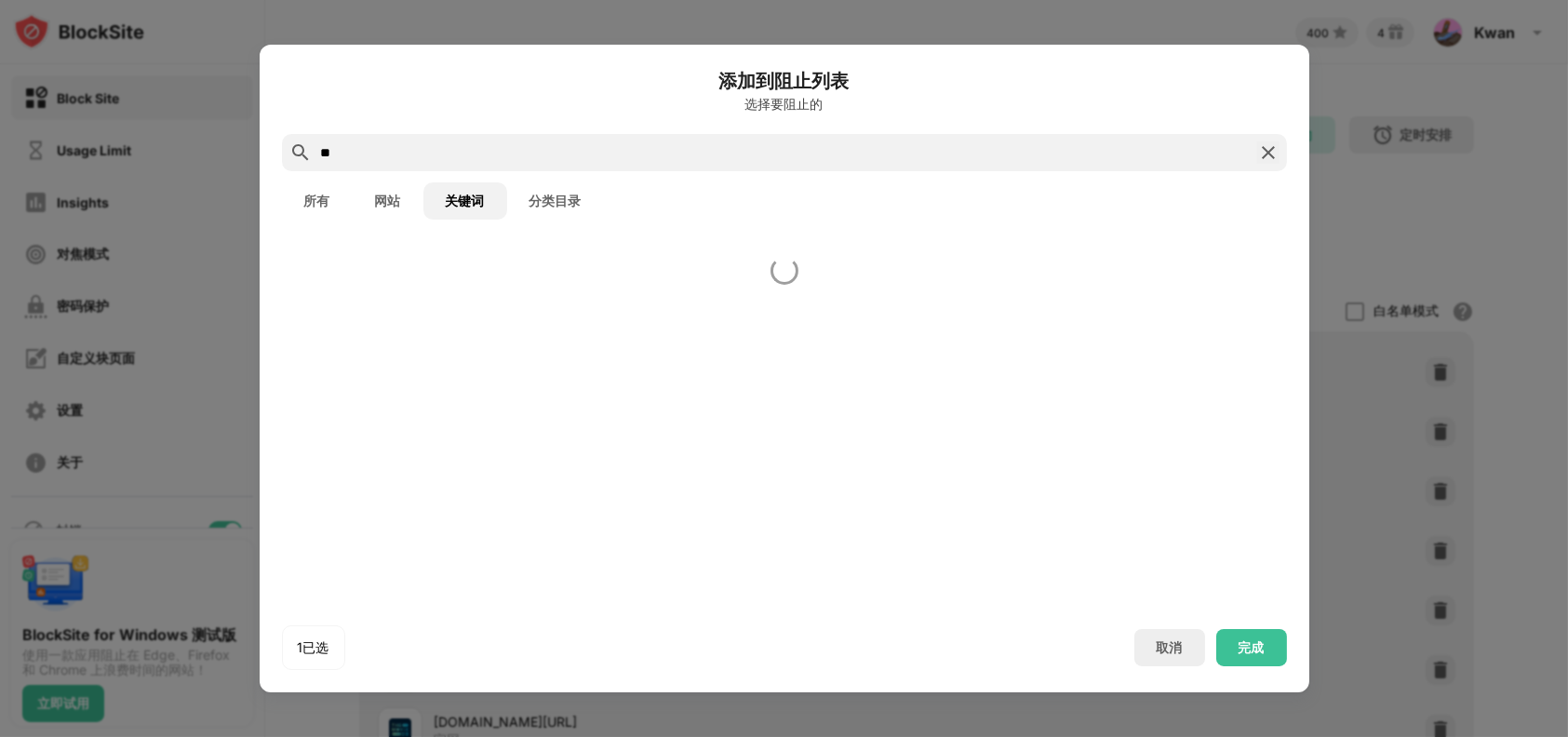
type input "*"
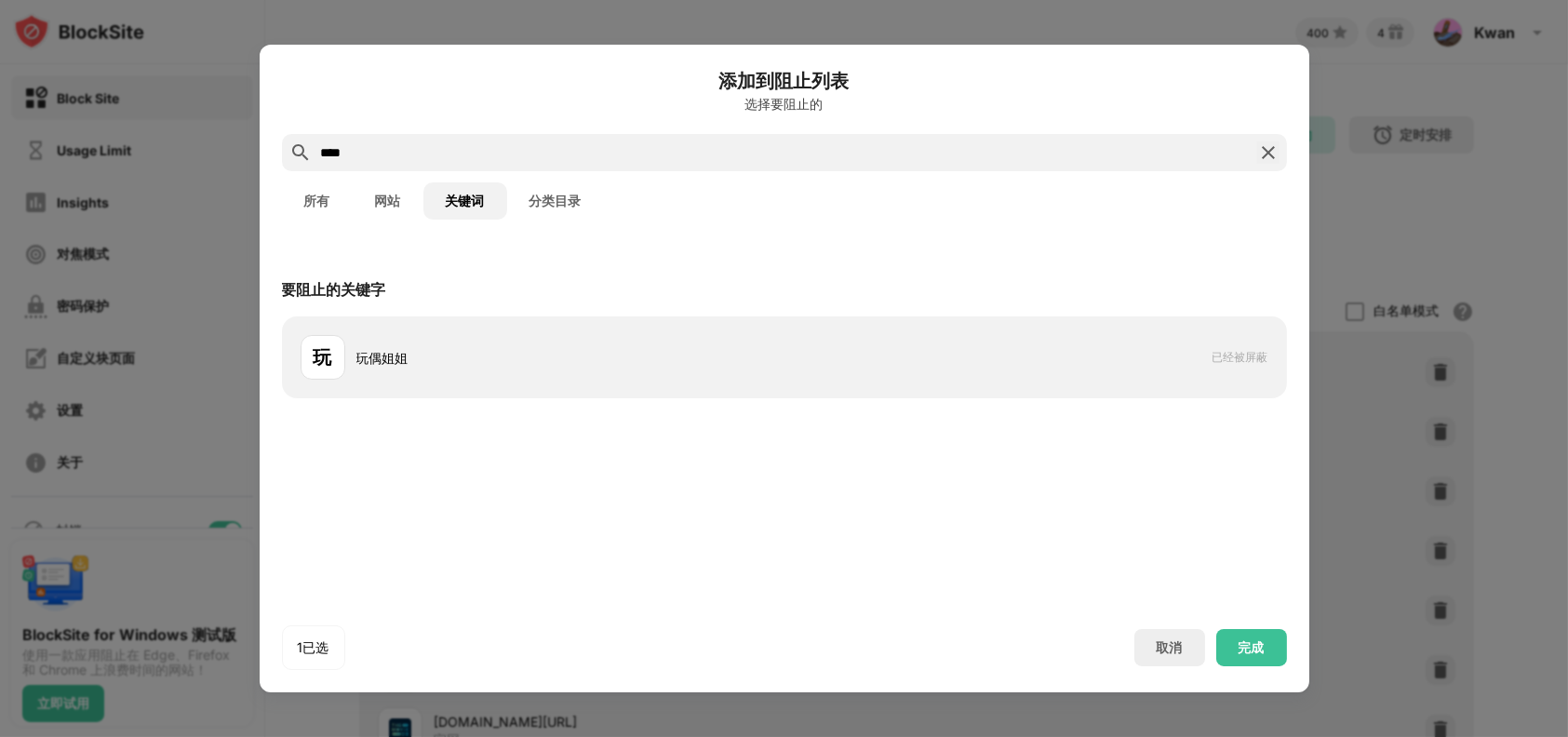
click at [636, 153] on input "****" at bounding box center [784, 153] width 930 height 22
click at [647, 139] on div "****" at bounding box center [784, 152] width 1005 height 37
click at [644, 152] on input "****" at bounding box center [784, 153] width 930 height 22
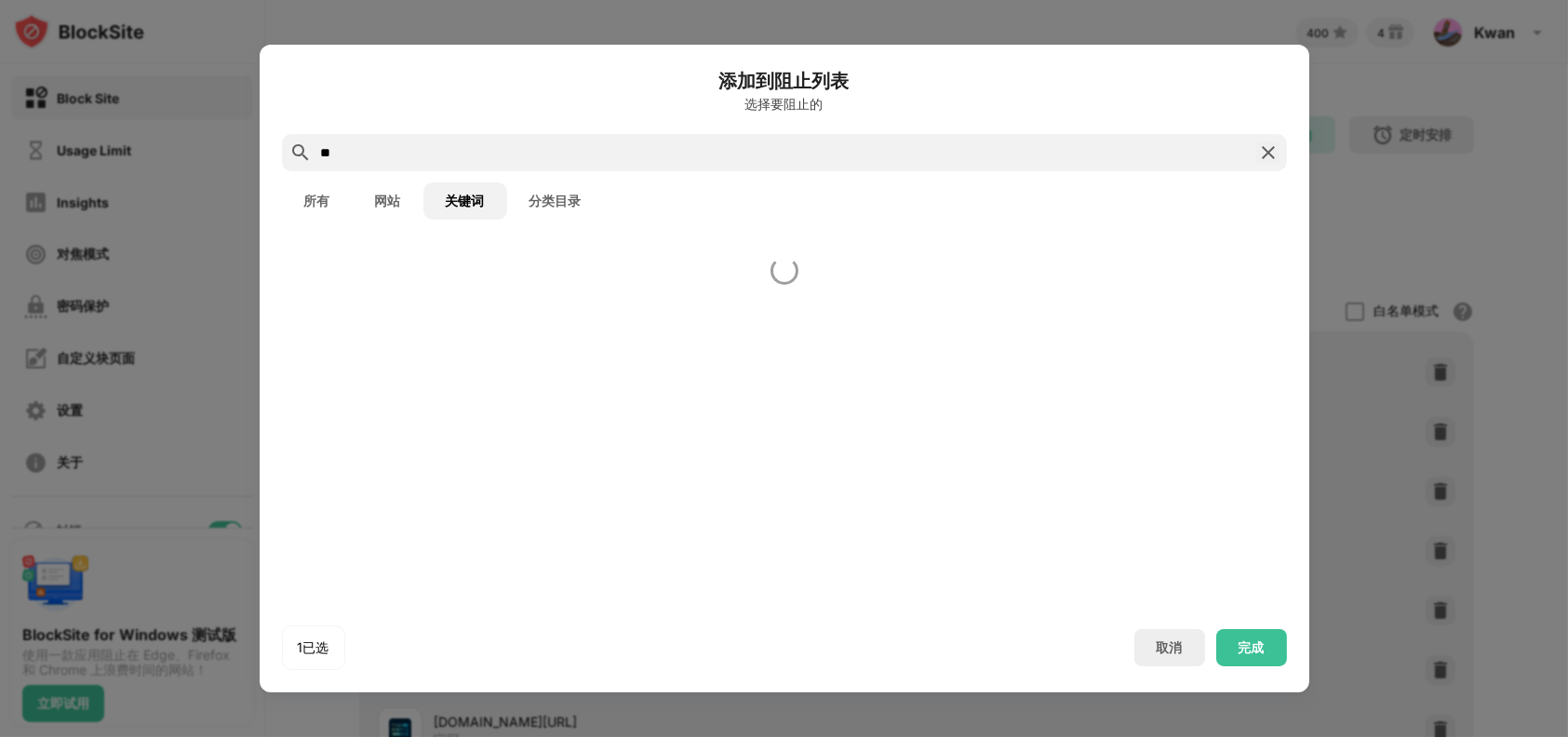
type input "*"
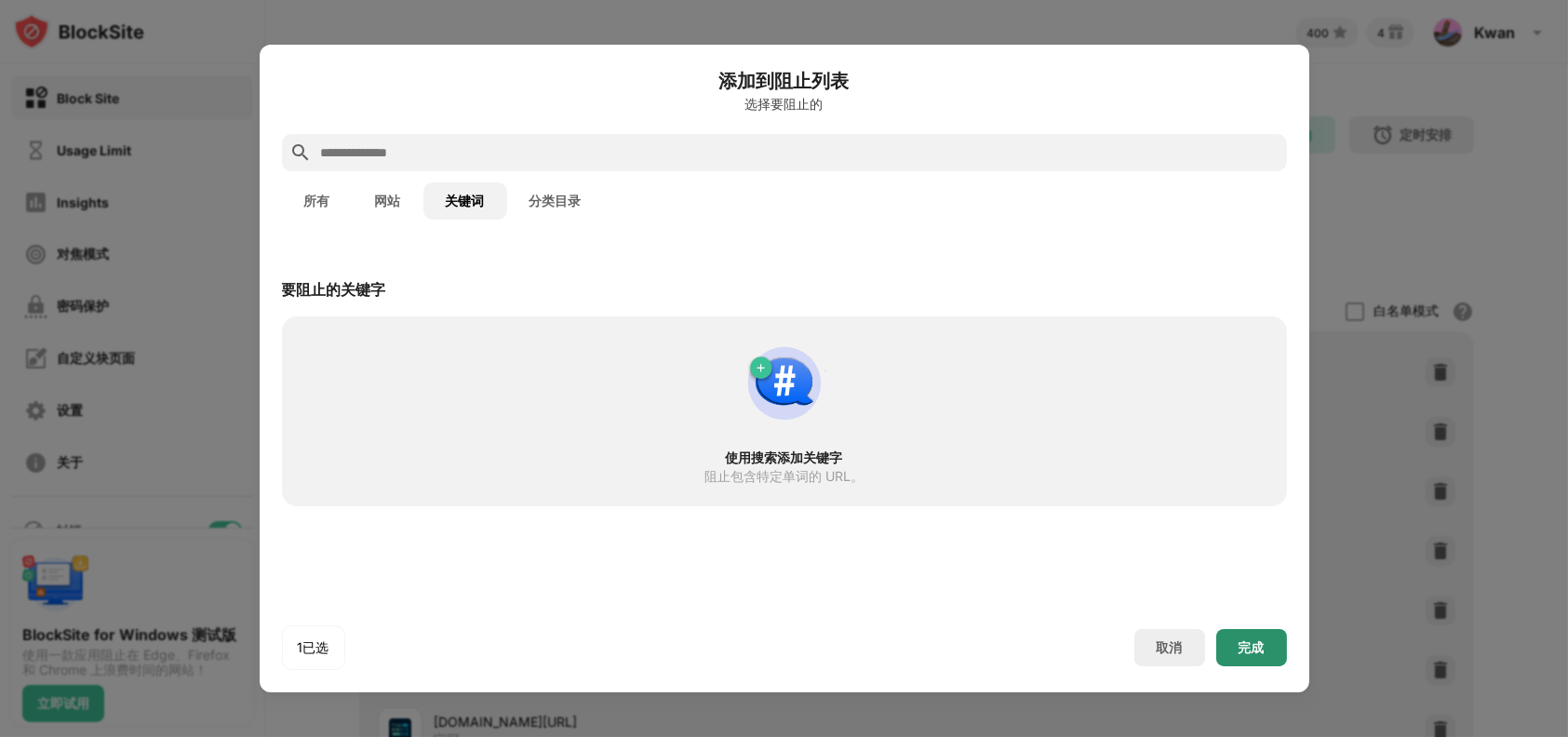
click at [1239, 655] on div "完成" at bounding box center [1251, 647] width 71 height 37
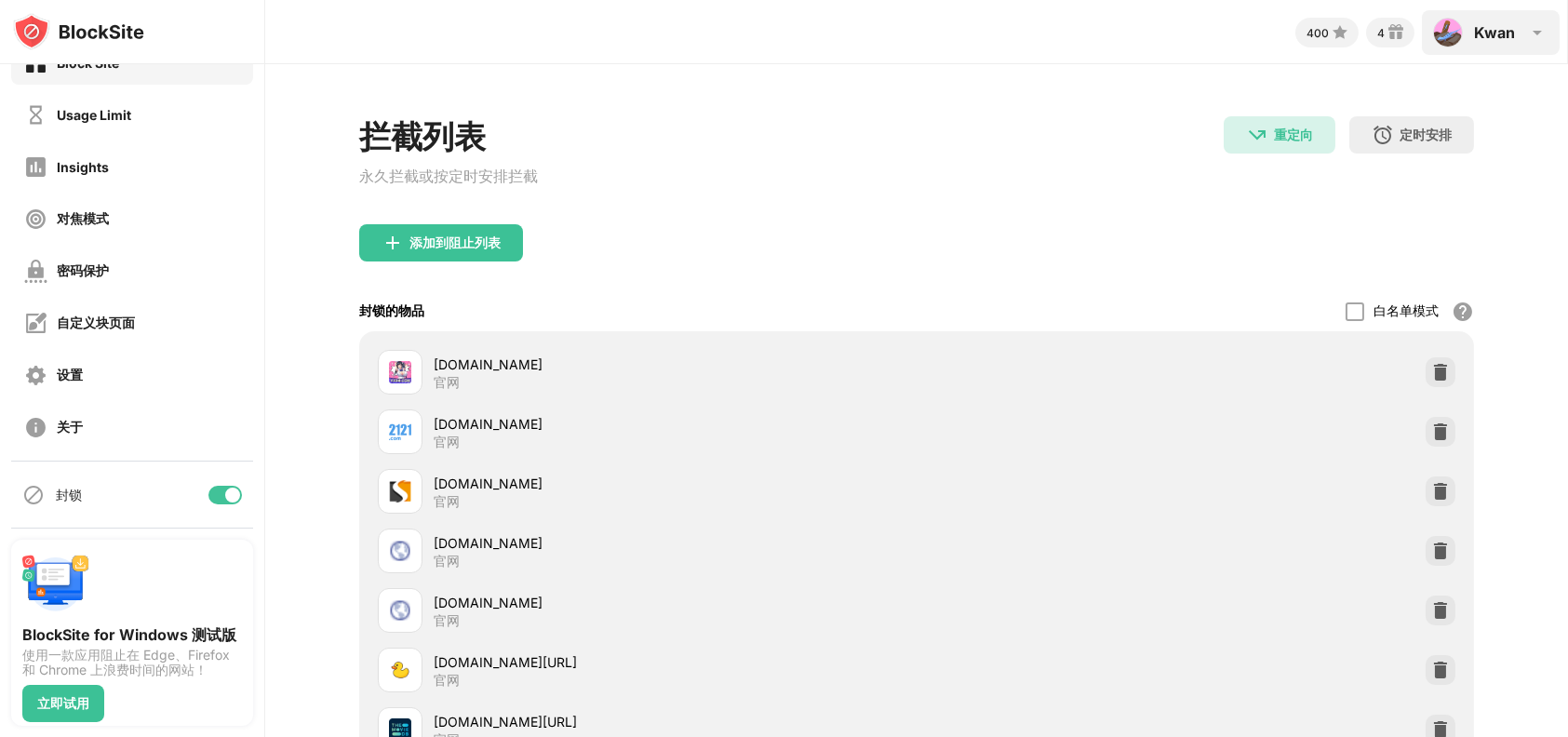
click at [1487, 36] on div "Kwan" at bounding box center [1494, 32] width 41 height 19
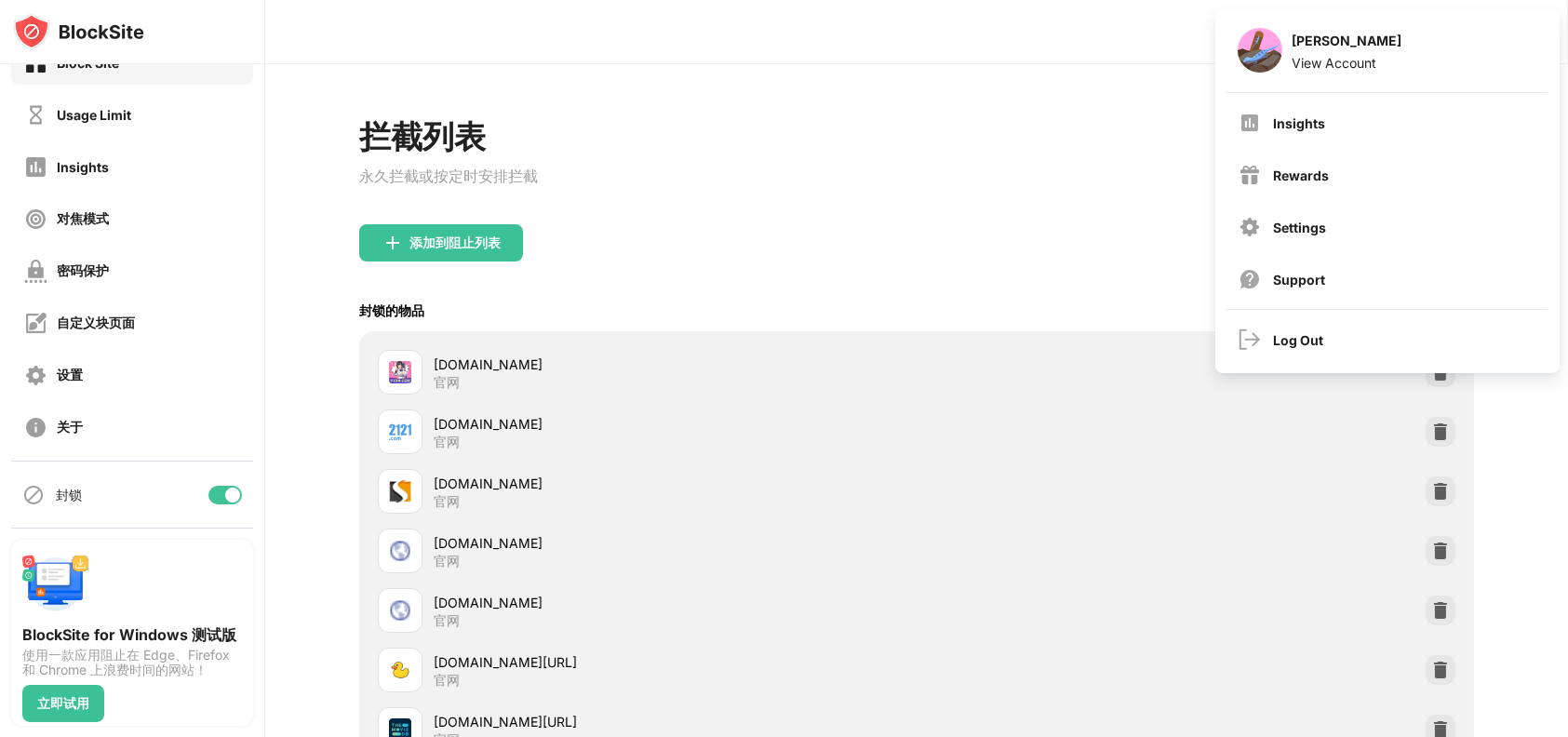
drag, startPoint x: 1148, startPoint y: 419, endPoint x: 1128, endPoint y: 416, distance: 20.2
click at [1147, 421] on div "jmcomic.com 官网" at bounding box center [917, 432] width 1093 height 60
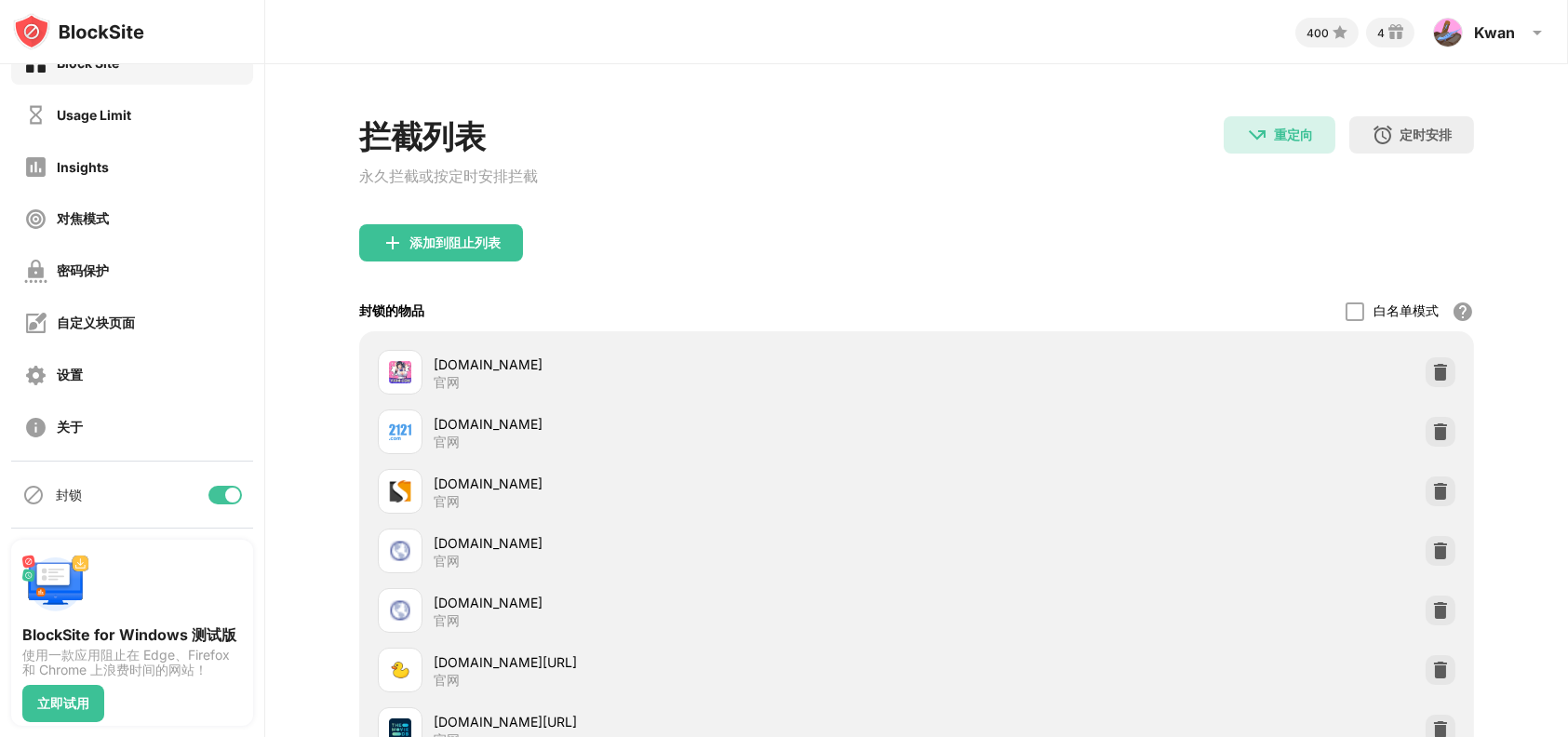
drag, startPoint x: 1074, startPoint y: 369, endPoint x: 1064, endPoint y: 340, distance: 30.7
click at [1073, 366] on div "yjdm.com 官网" at bounding box center [917, 373] width 1093 height 60
click at [1482, 18] on div "Kwan Kwan Yean Choo View Account Insights Rewards Settings Support Log Out" at bounding box center [1490, 32] width 138 height 45
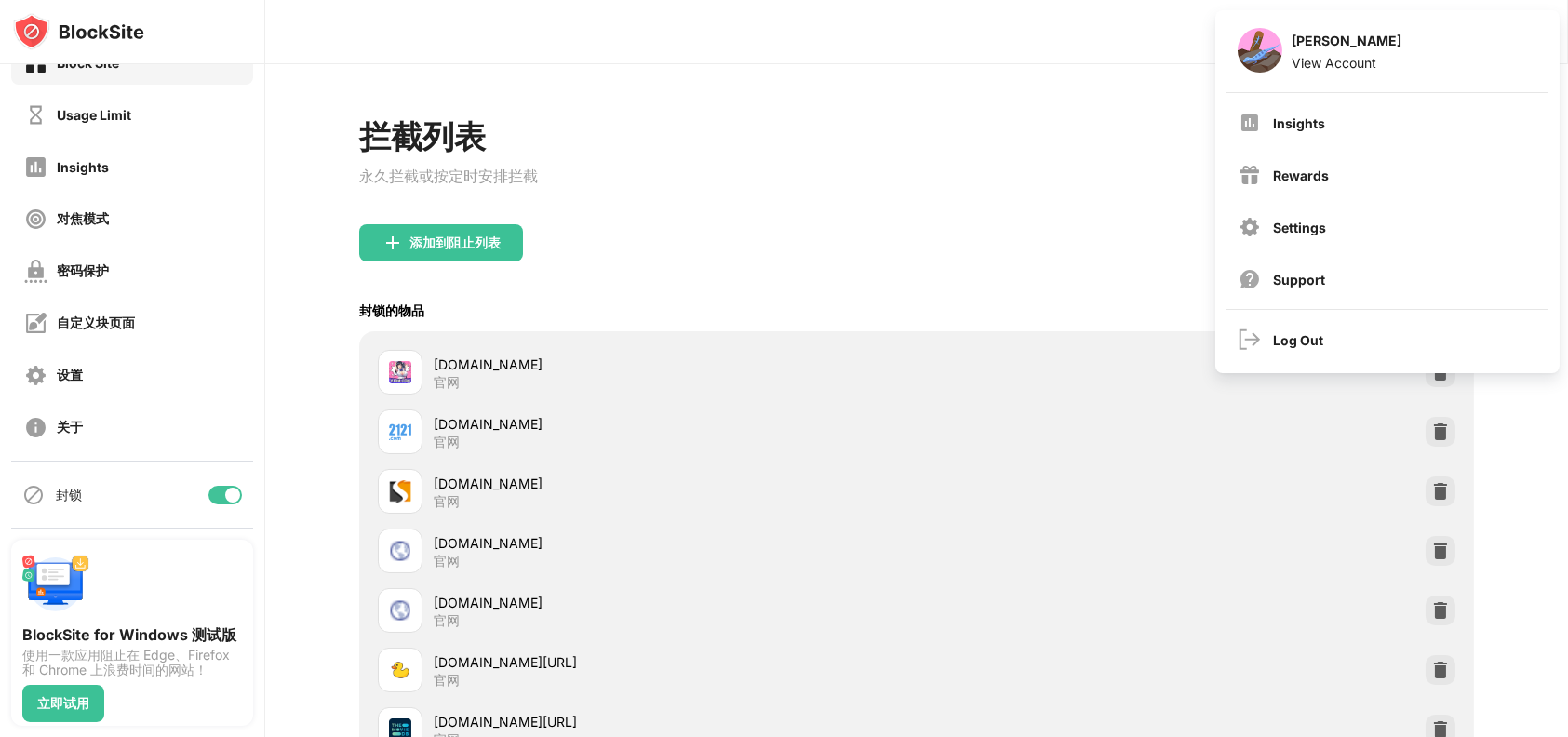
click at [1147, 260] on div "添加到阻止列表" at bounding box center [916, 257] width 1114 height 67
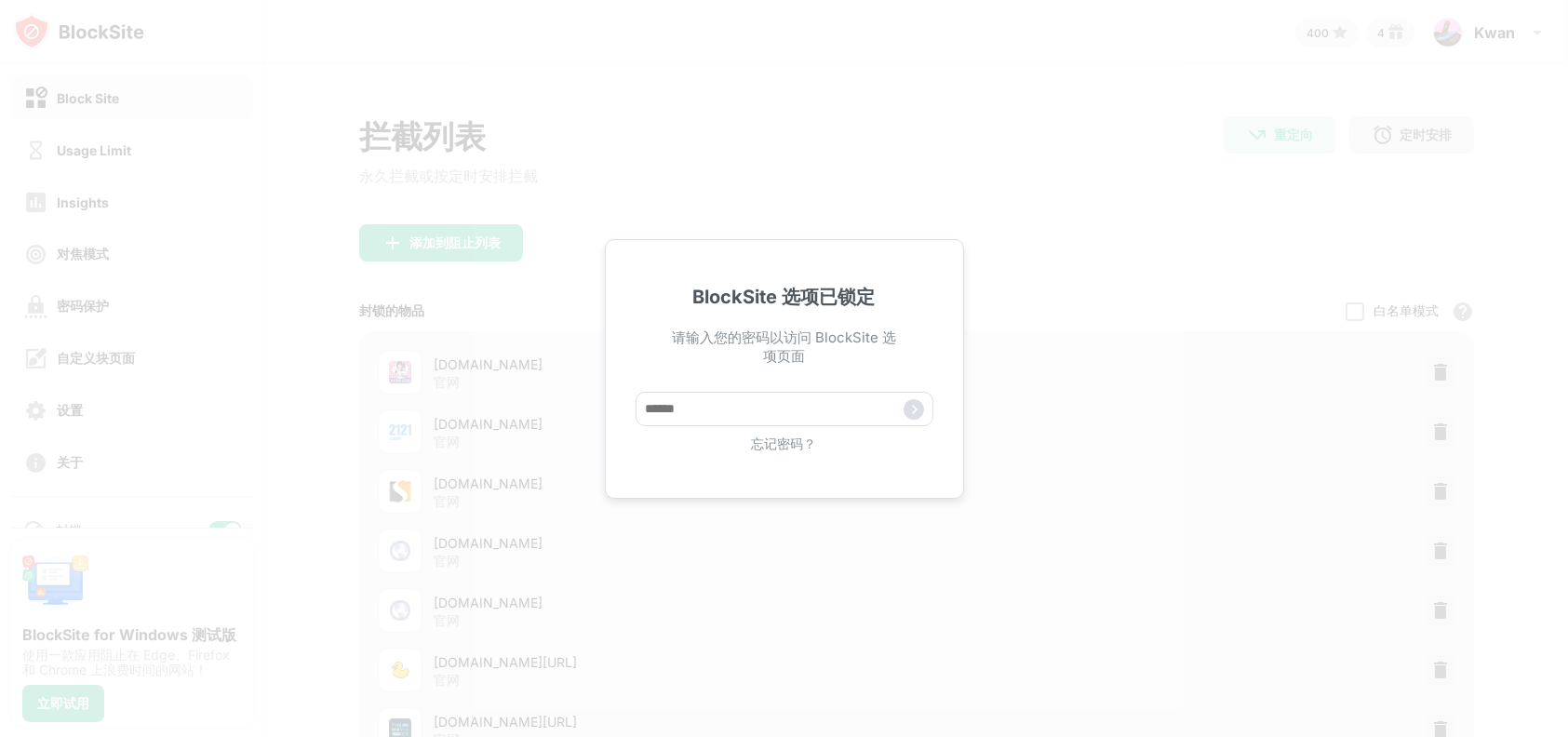
click at [793, 450] on div "忘记密码？" at bounding box center [784, 445] width 298 height 18
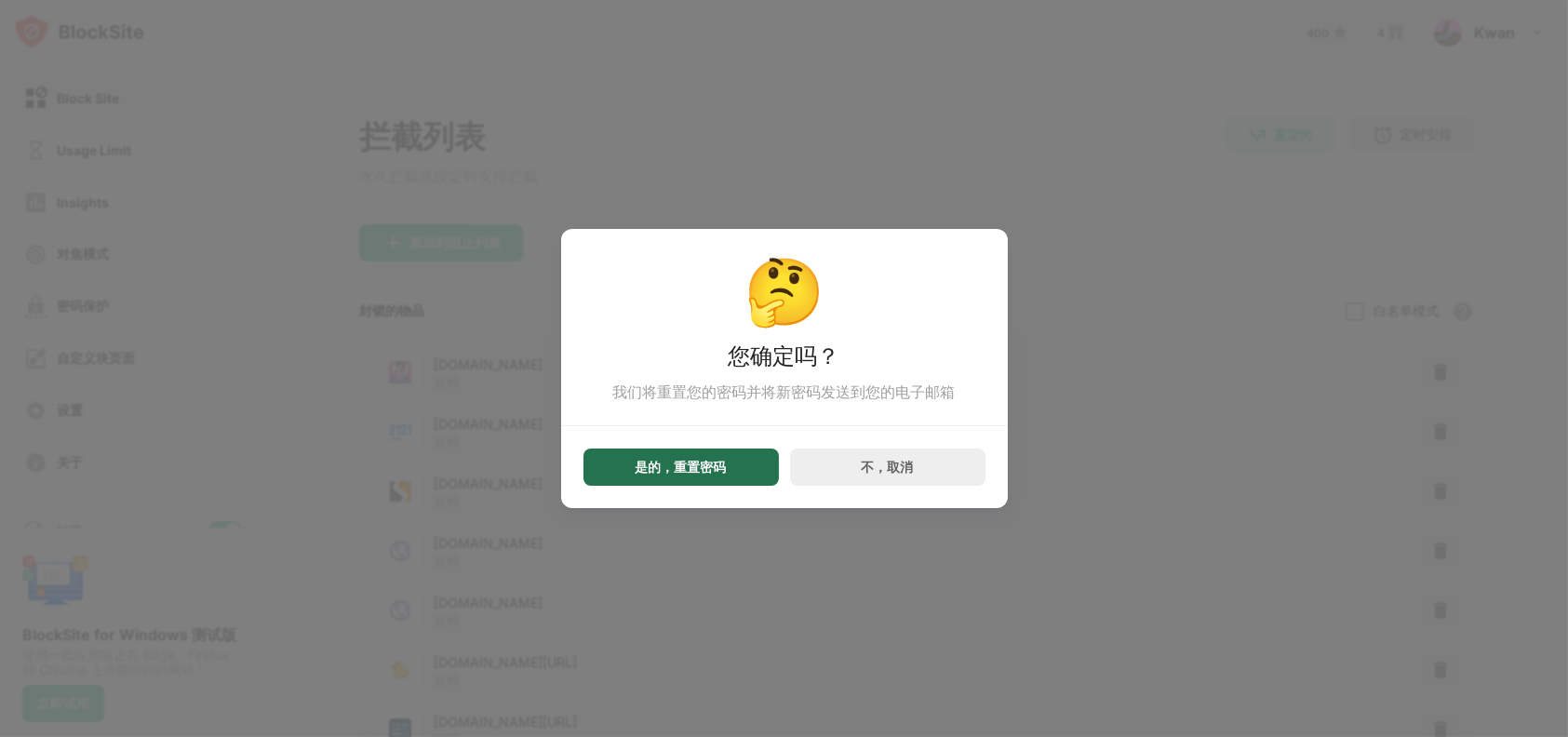
click at [715, 471] on div "是的，重置密码" at bounding box center [681, 467] width 91 height 15
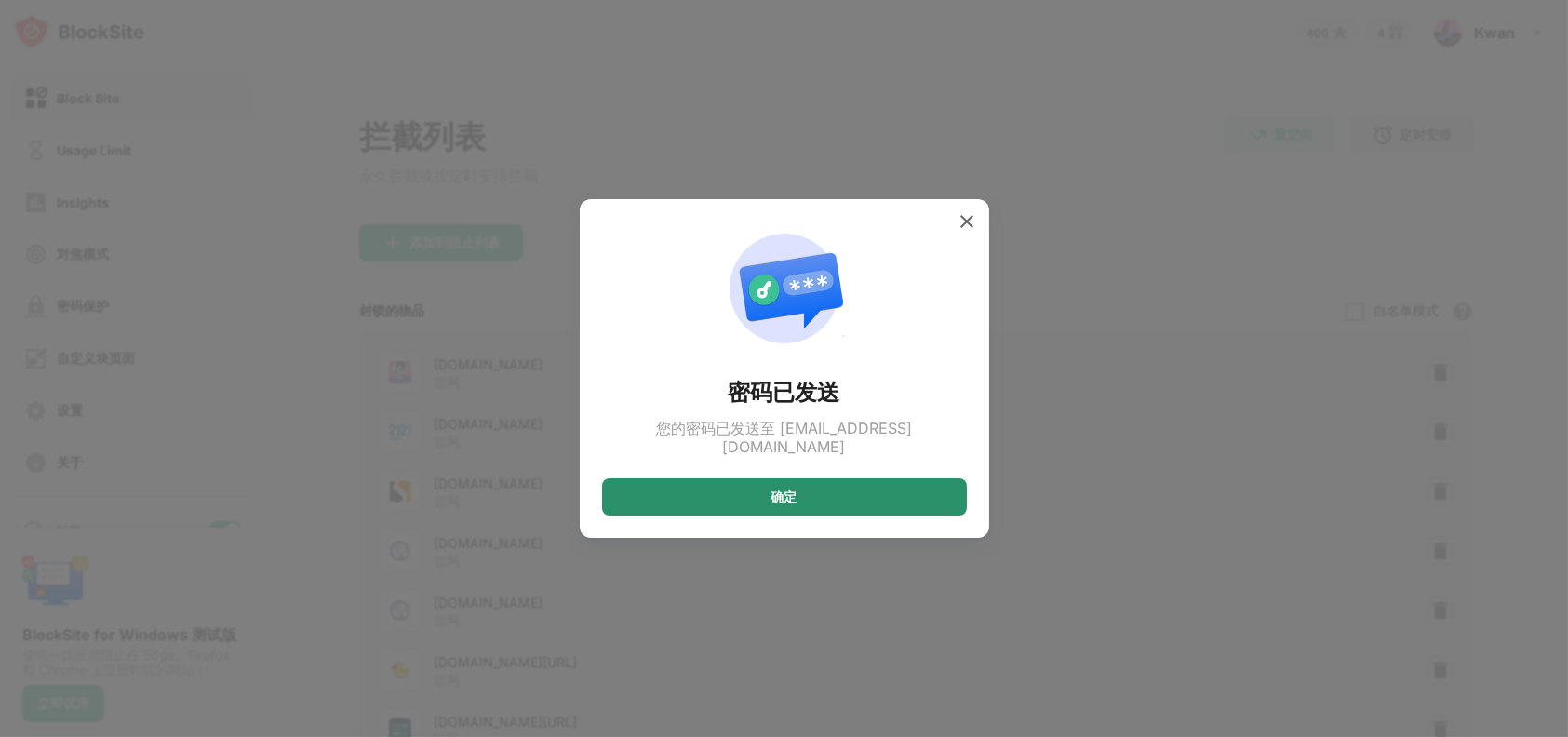
click at [759, 479] on div "确定" at bounding box center [784, 497] width 365 height 37
